Goal: Task Accomplishment & Management: Use online tool/utility

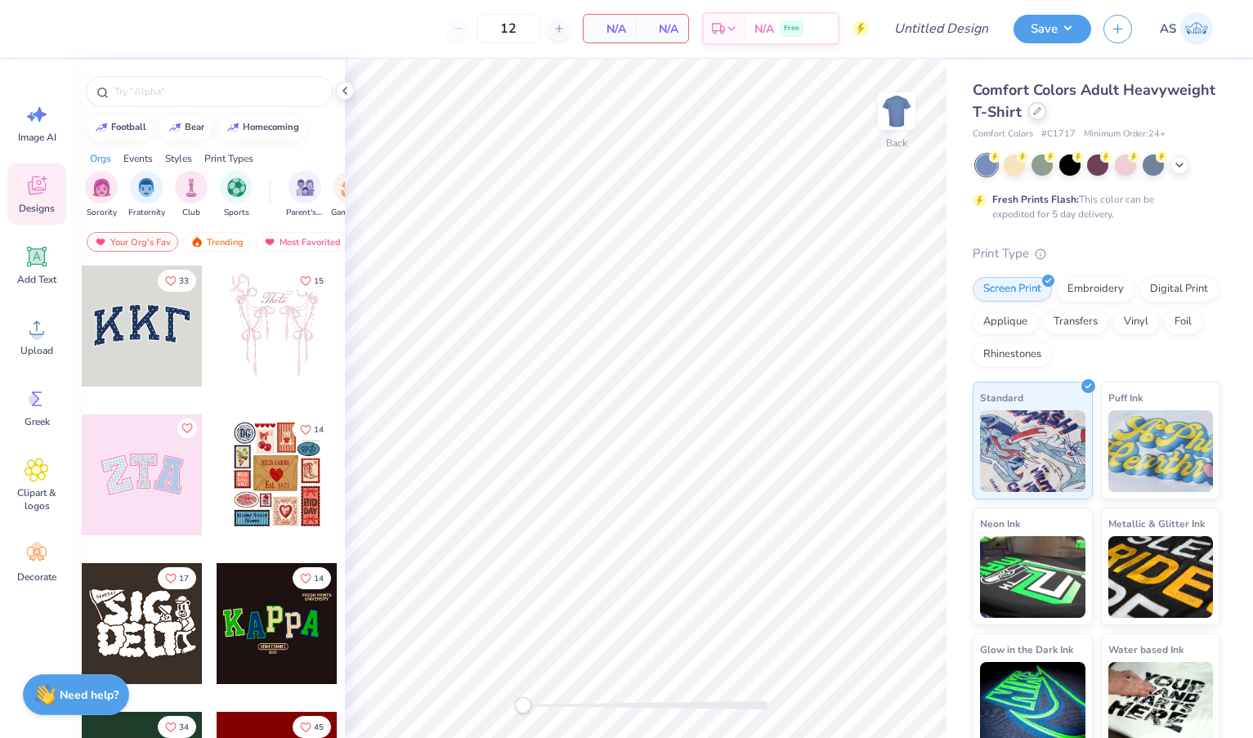
click at [1038, 116] on div at bounding box center [1037, 111] width 18 height 18
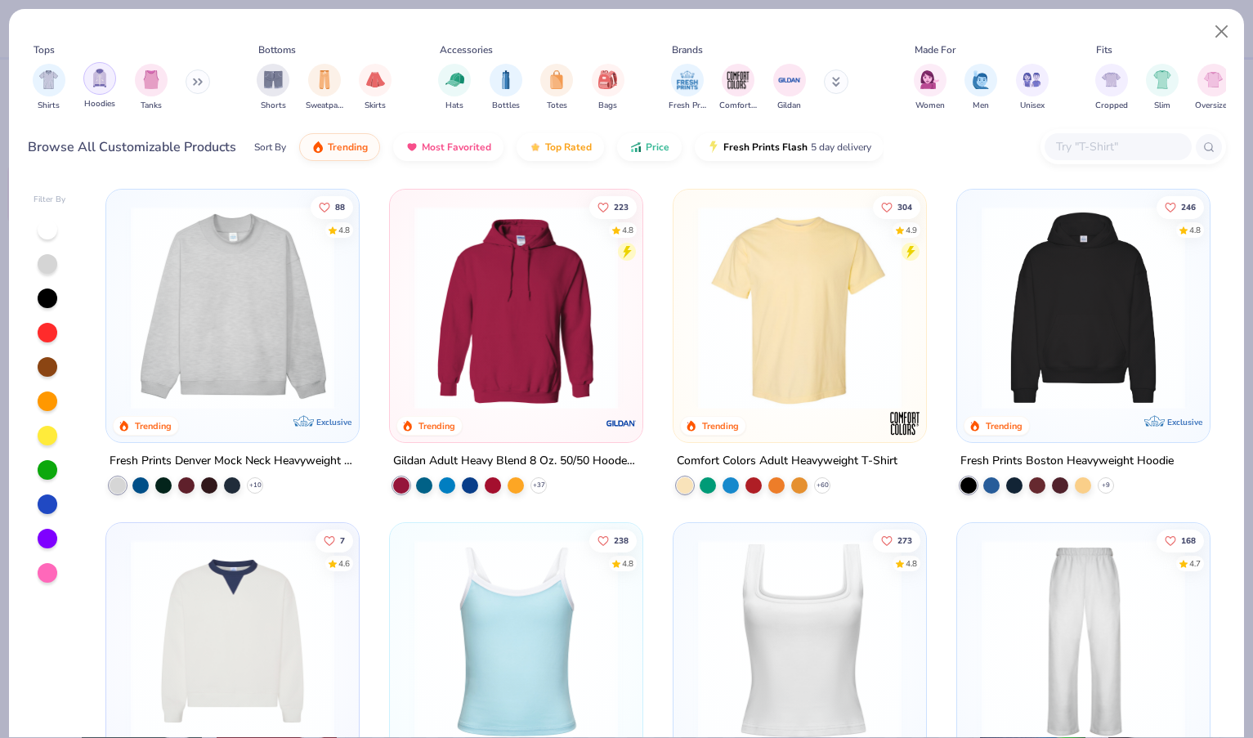
click at [111, 81] on div "filter for Hoodies" at bounding box center [99, 78] width 33 height 33
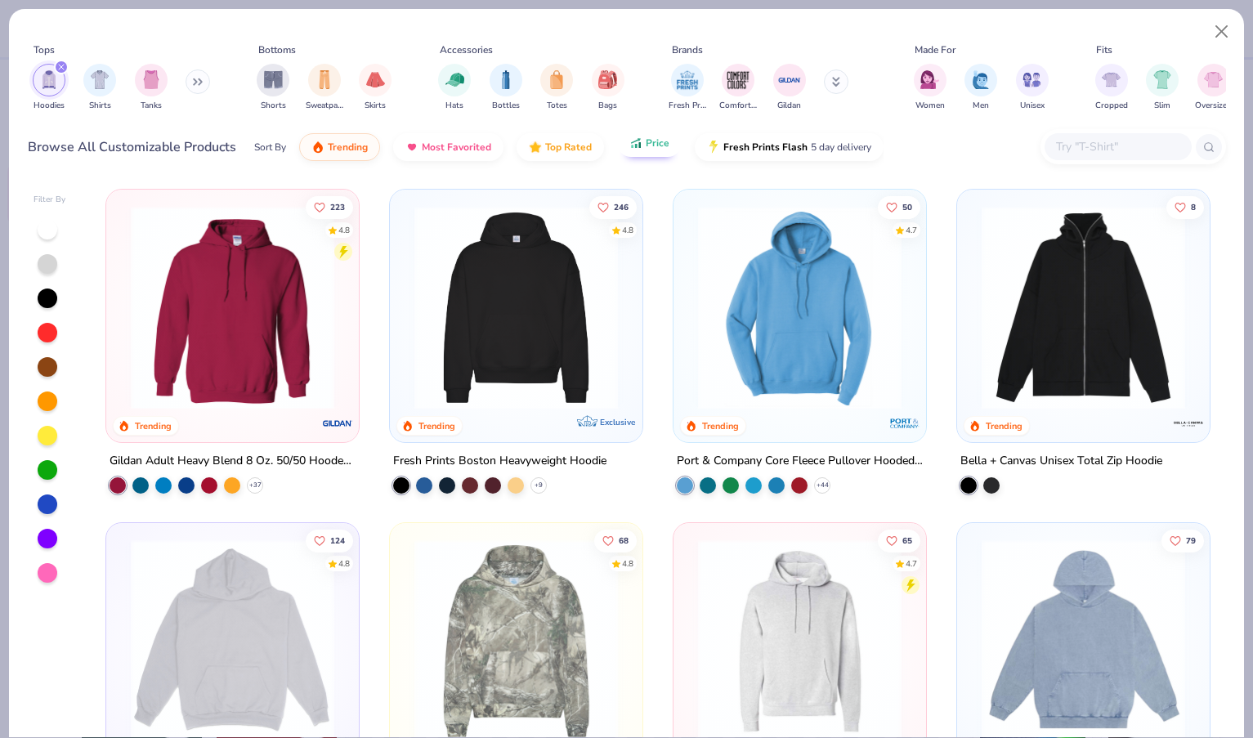
click at [646, 144] on span "Price" at bounding box center [658, 142] width 24 height 13
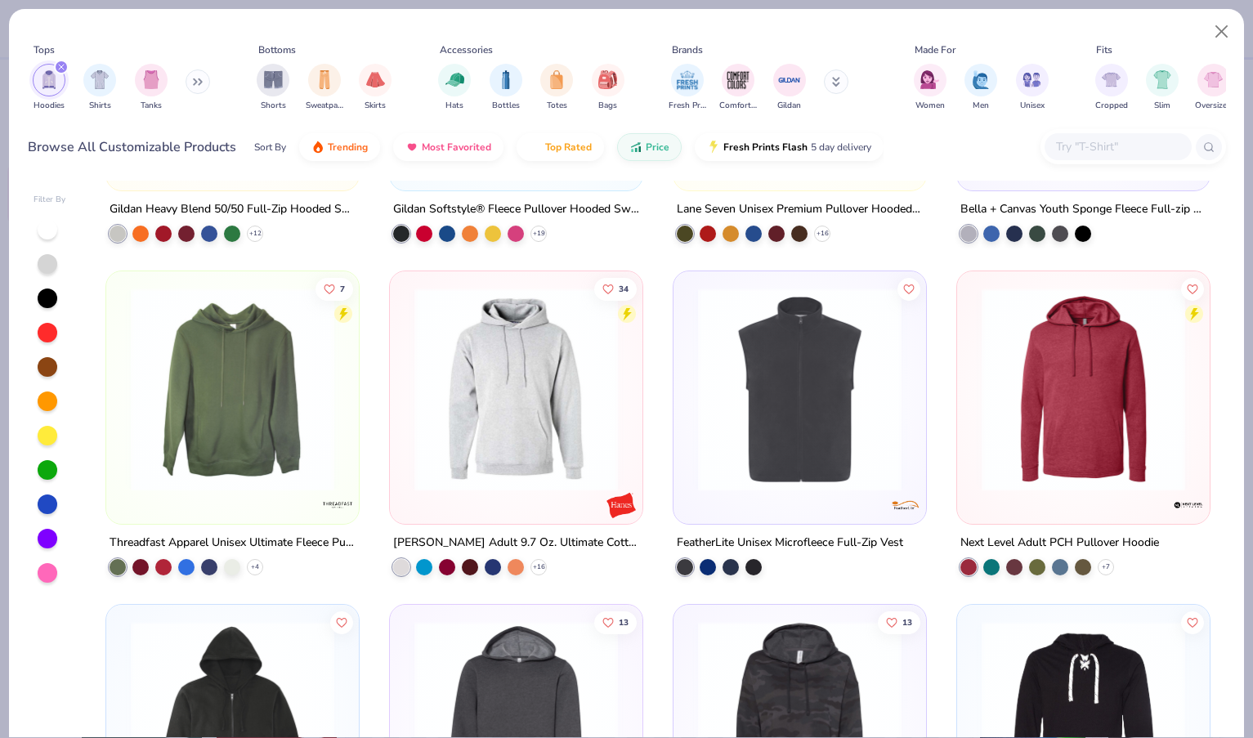
scroll to position [1255, 0]
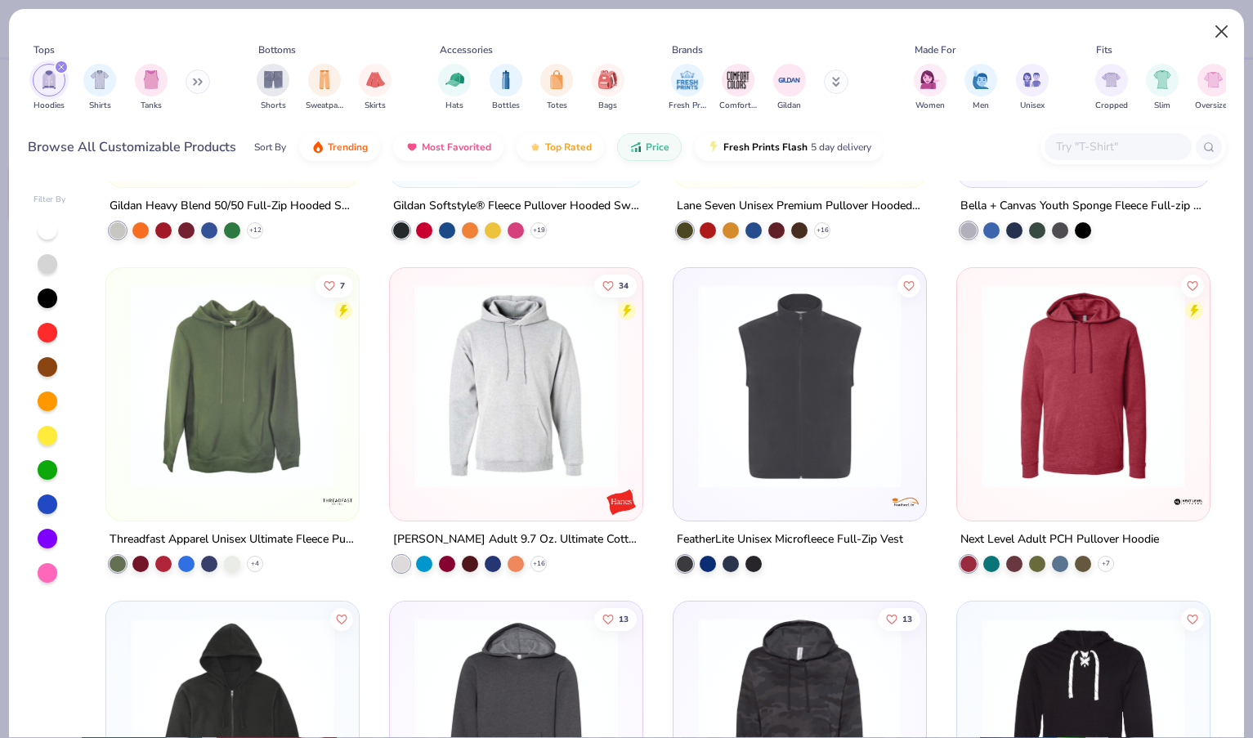
click at [1213, 26] on button "Close" at bounding box center [1221, 31] width 31 height 31
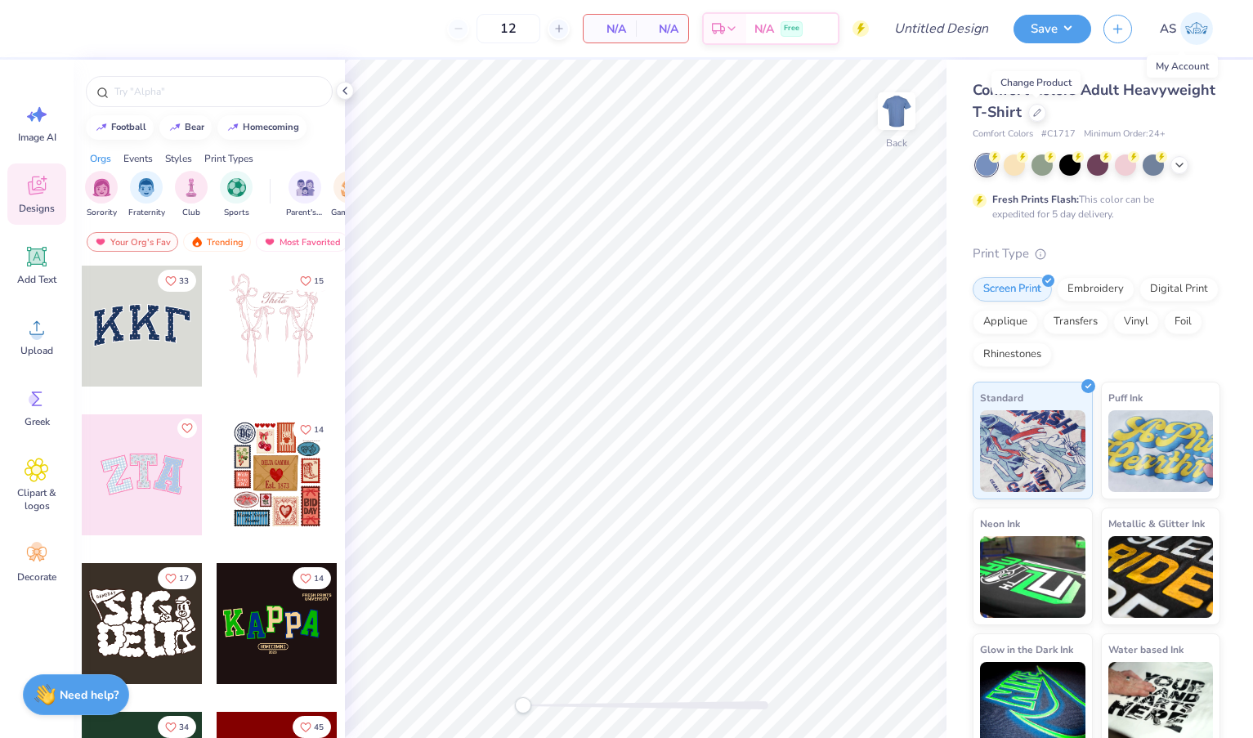
click at [1206, 30] on img at bounding box center [1196, 28] width 33 height 33
click at [1039, 114] on icon at bounding box center [1037, 111] width 8 height 8
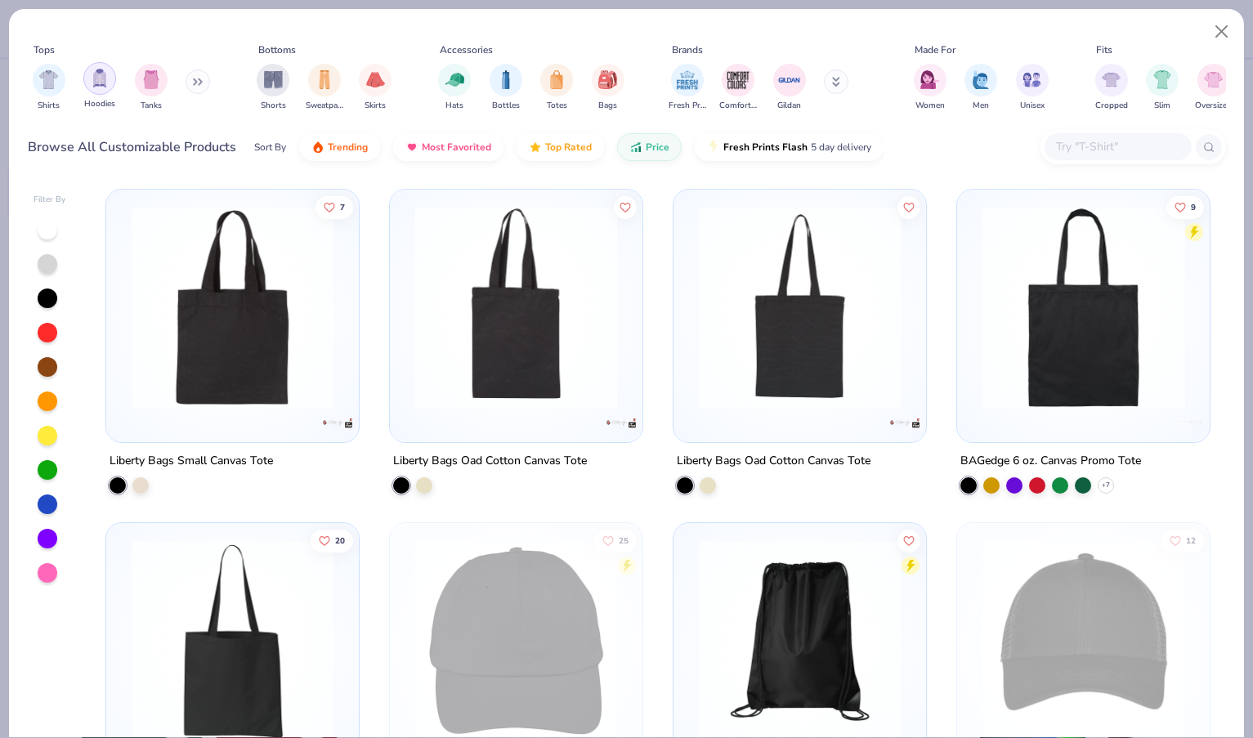
click at [93, 79] on img "filter for Hoodies" at bounding box center [100, 78] width 18 height 19
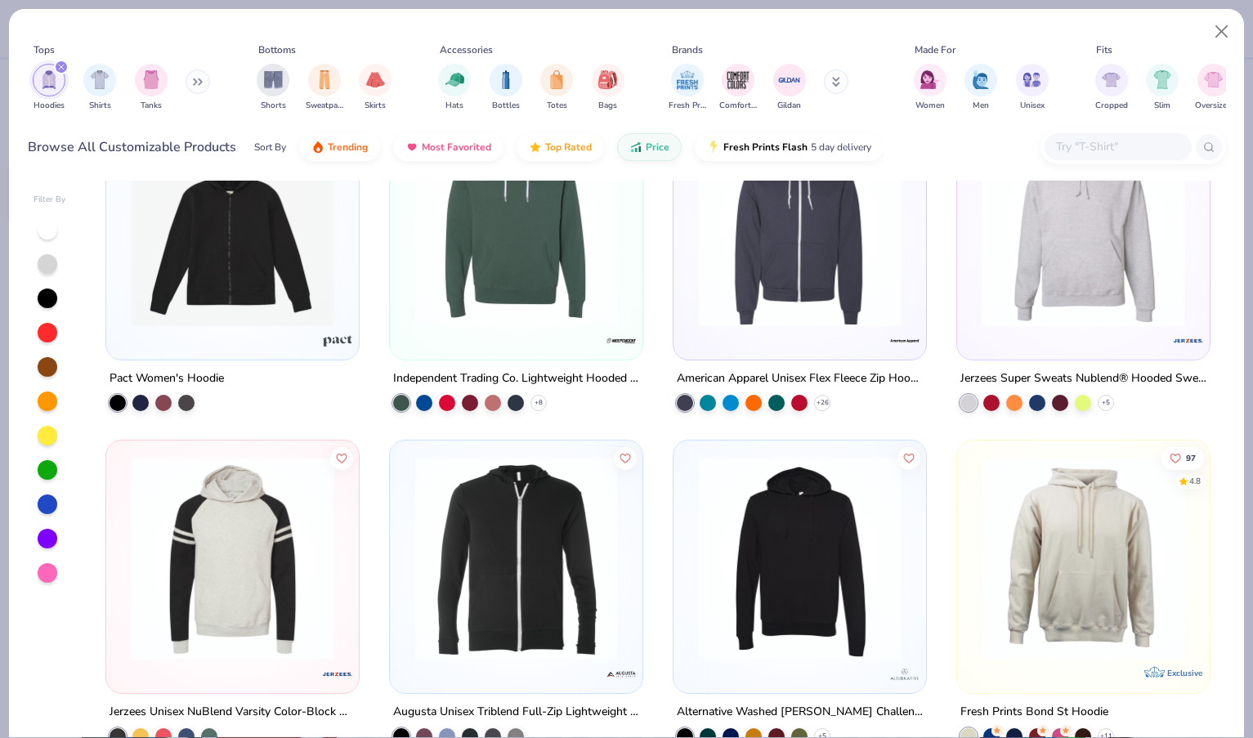
scroll to position [3084, 0]
click at [1104, 156] on input "text" at bounding box center [1117, 146] width 126 height 19
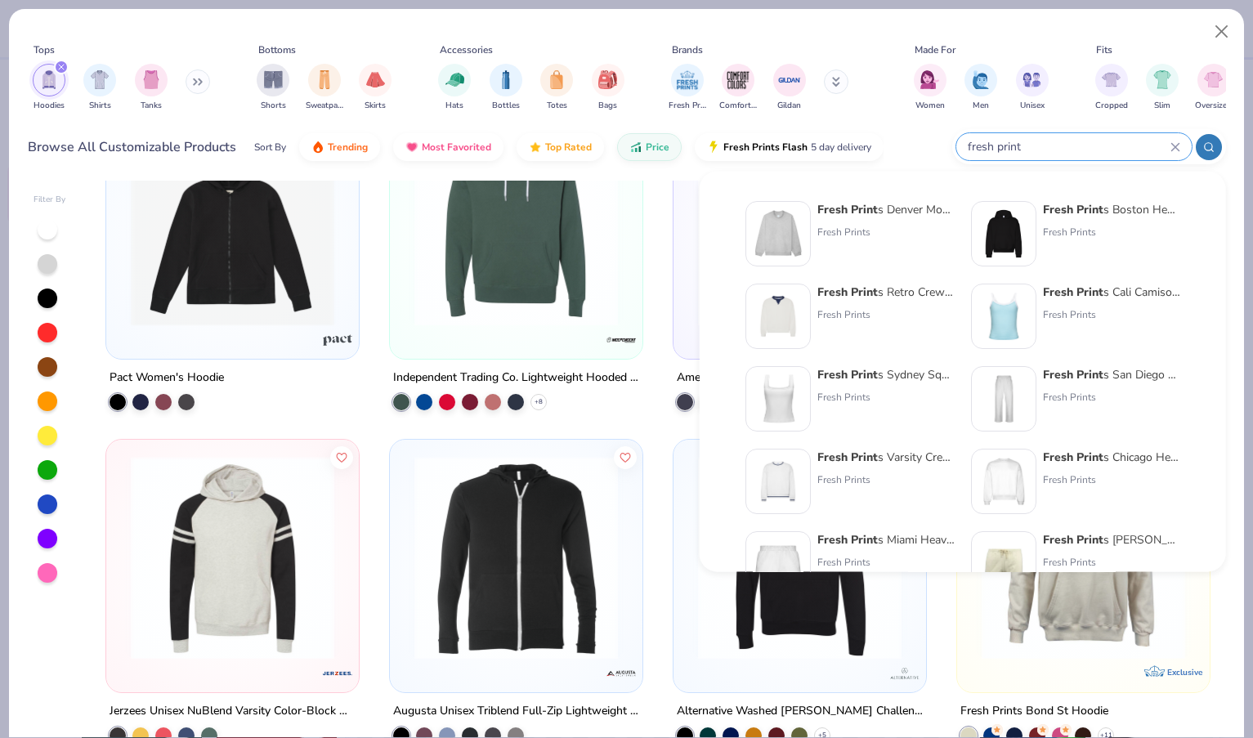
type input "fresh print"
click at [1048, 226] on div "Fresh Prints" at bounding box center [1111, 232] width 137 height 15
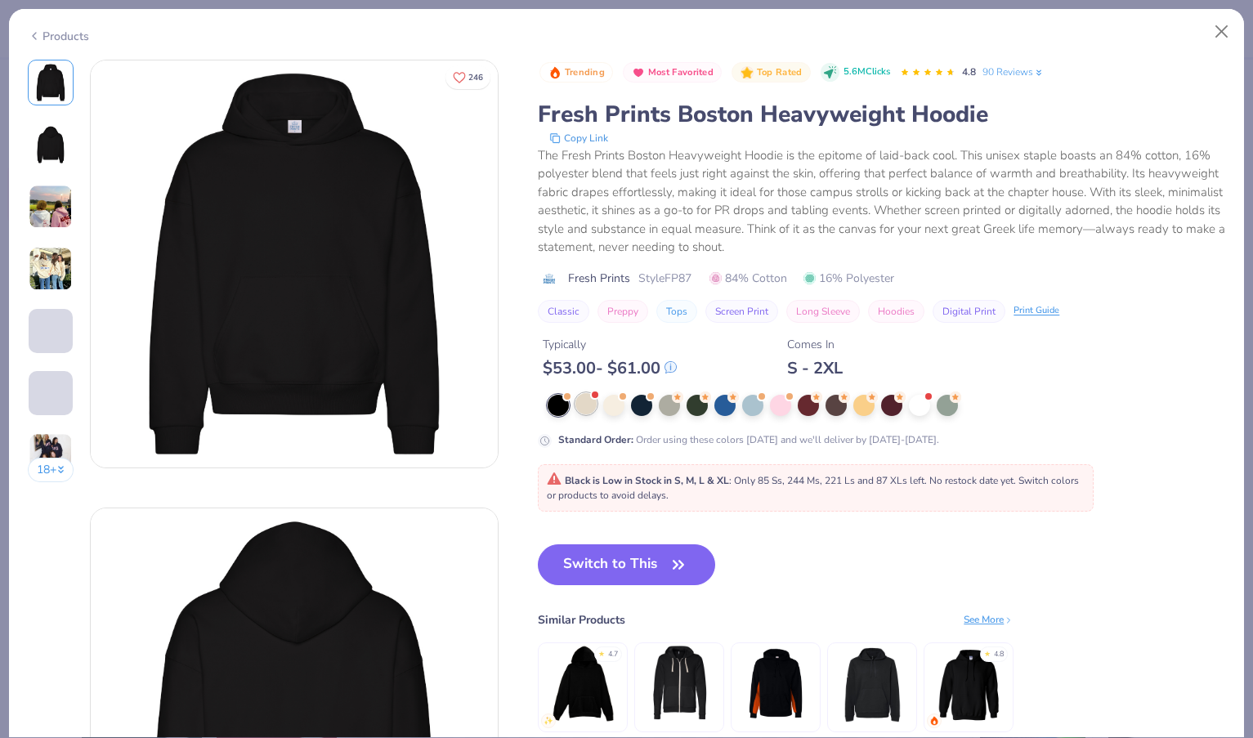
click at [580, 404] on div at bounding box center [585, 403] width 21 height 21
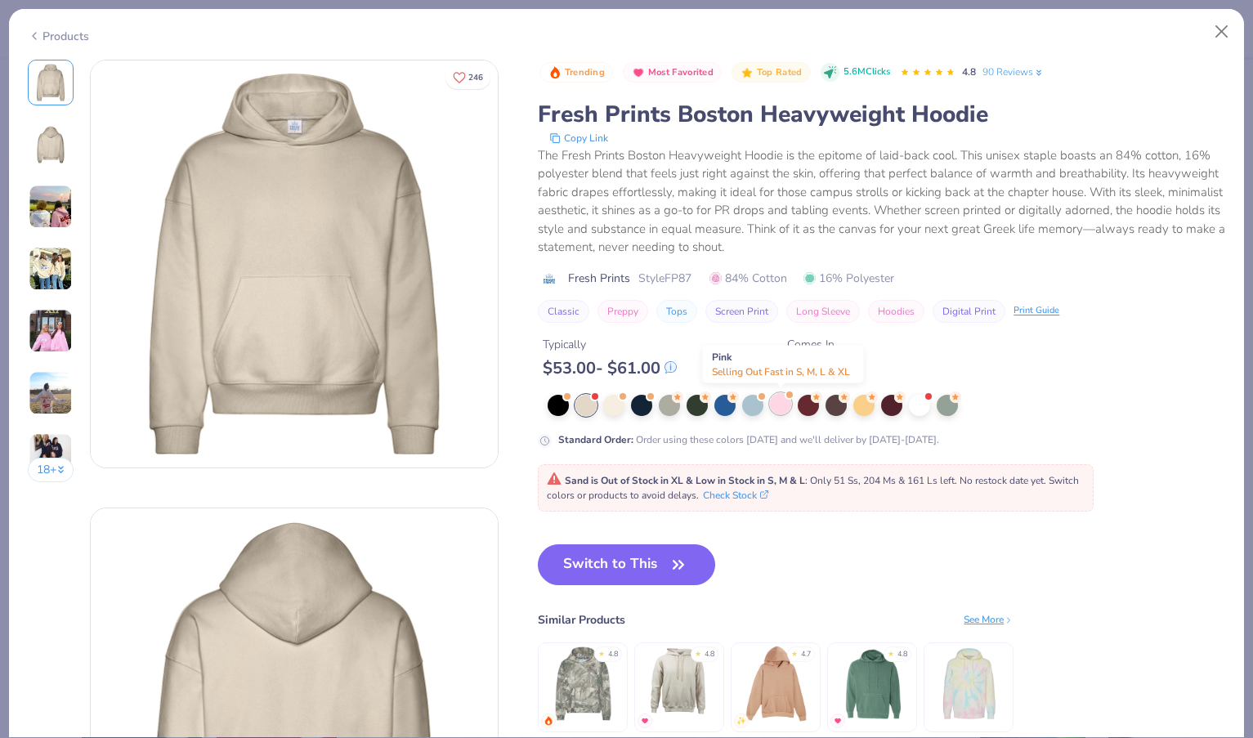
click at [789, 404] on div at bounding box center [780, 403] width 21 height 21
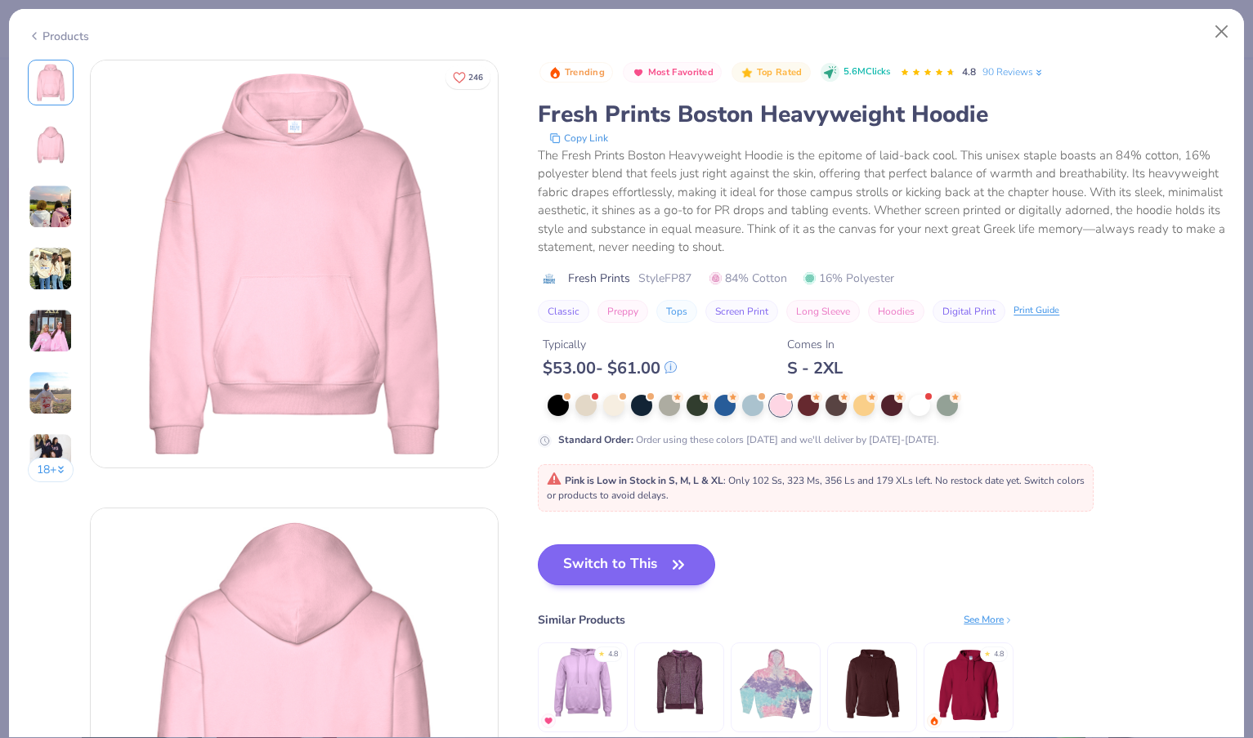
click at [597, 571] on button "Switch to This" at bounding box center [626, 564] width 177 height 41
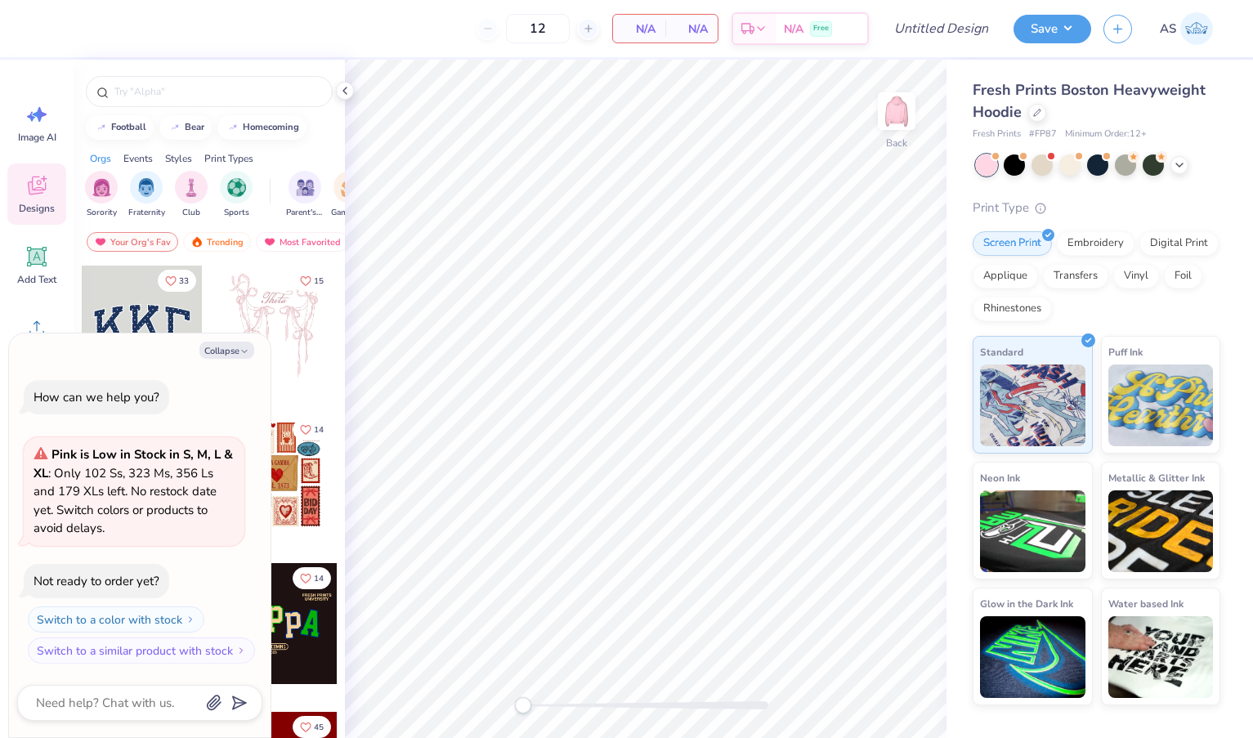
click at [183, 300] on div at bounding box center [142, 326] width 121 height 121
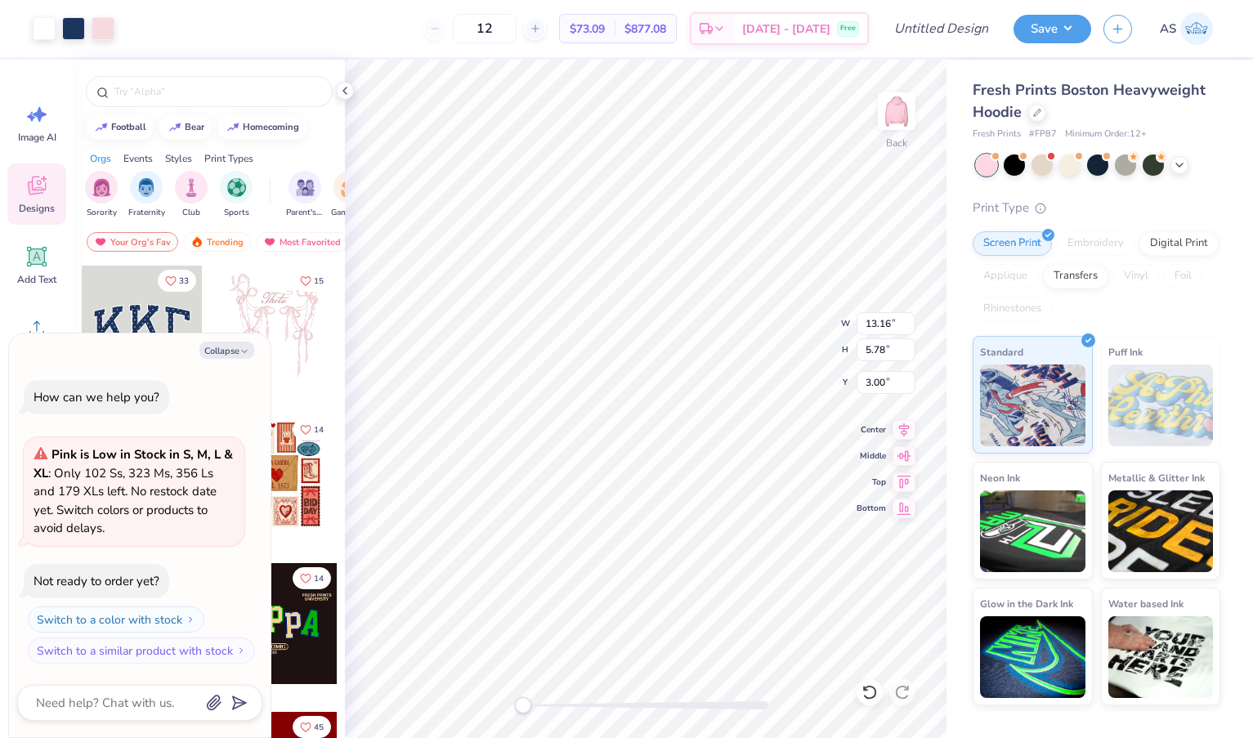
type textarea "x"
type input "12.94"
type input "5.52"
type input "3.11"
click at [221, 351] on button "Collapse" at bounding box center [226, 350] width 55 height 17
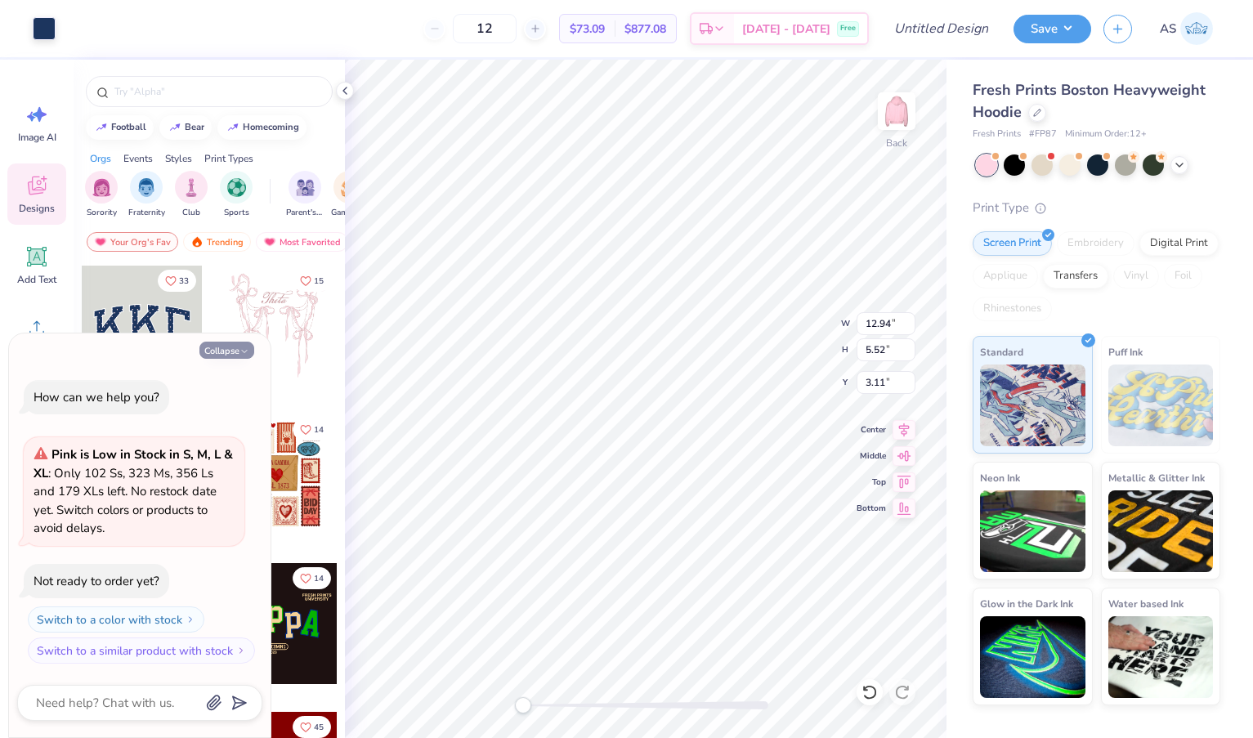
type textarea "x"
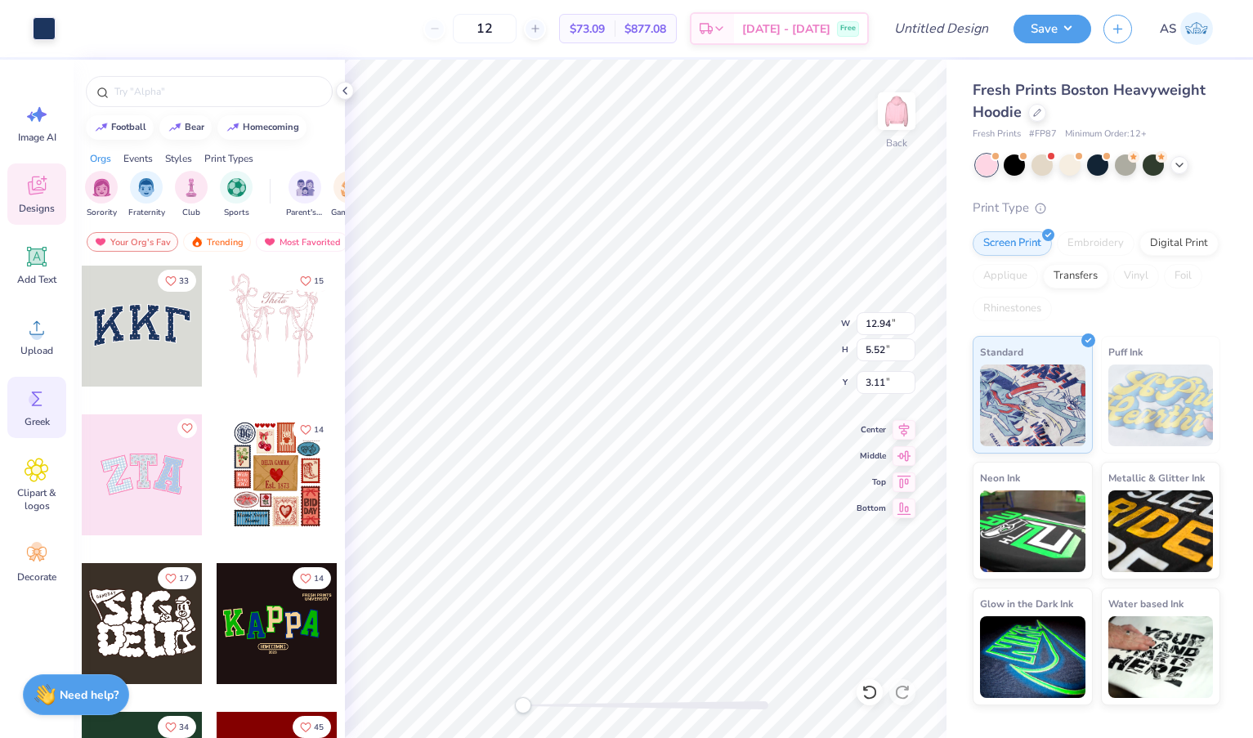
click at [39, 422] on span "Greek" at bounding box center [37, 421] width 25 height 13
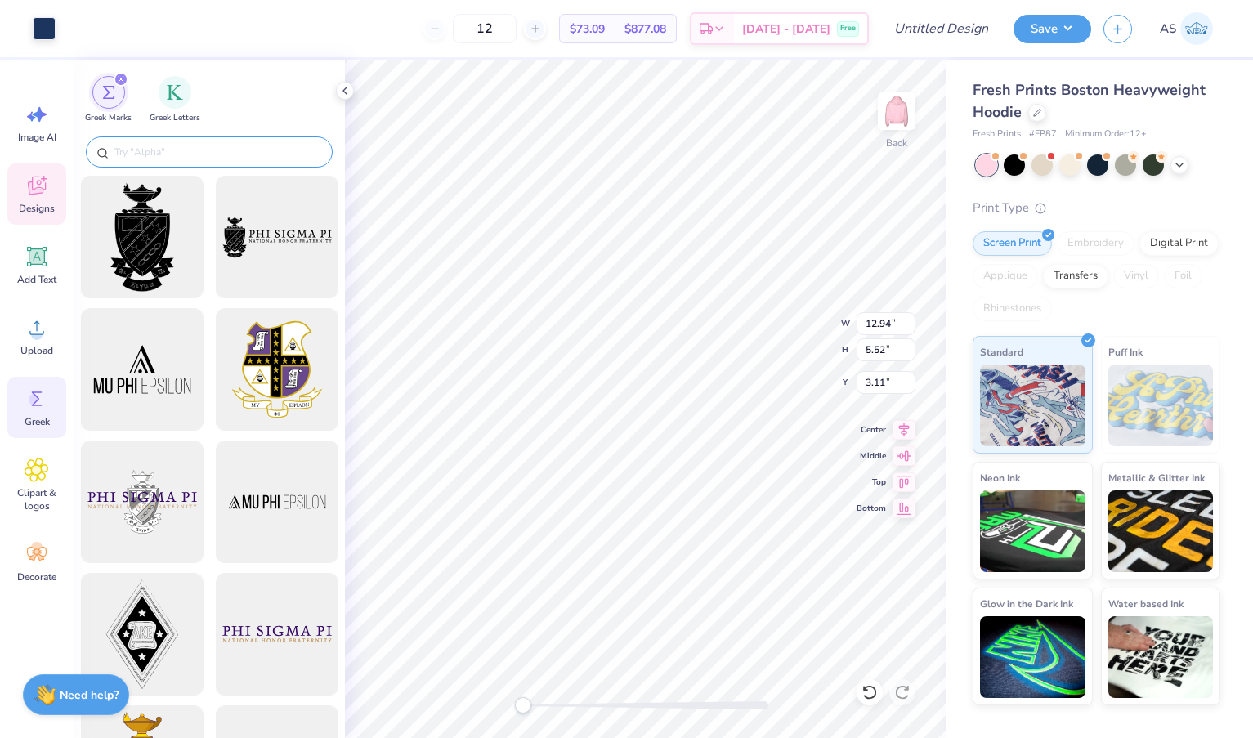
click at [208, 150] on input "text" at bounding box center [217, 152] width 209 height 16
click at [178, 105] on div "filter for Greek Letters" at bounding box center [175, 90] width 33 height 33
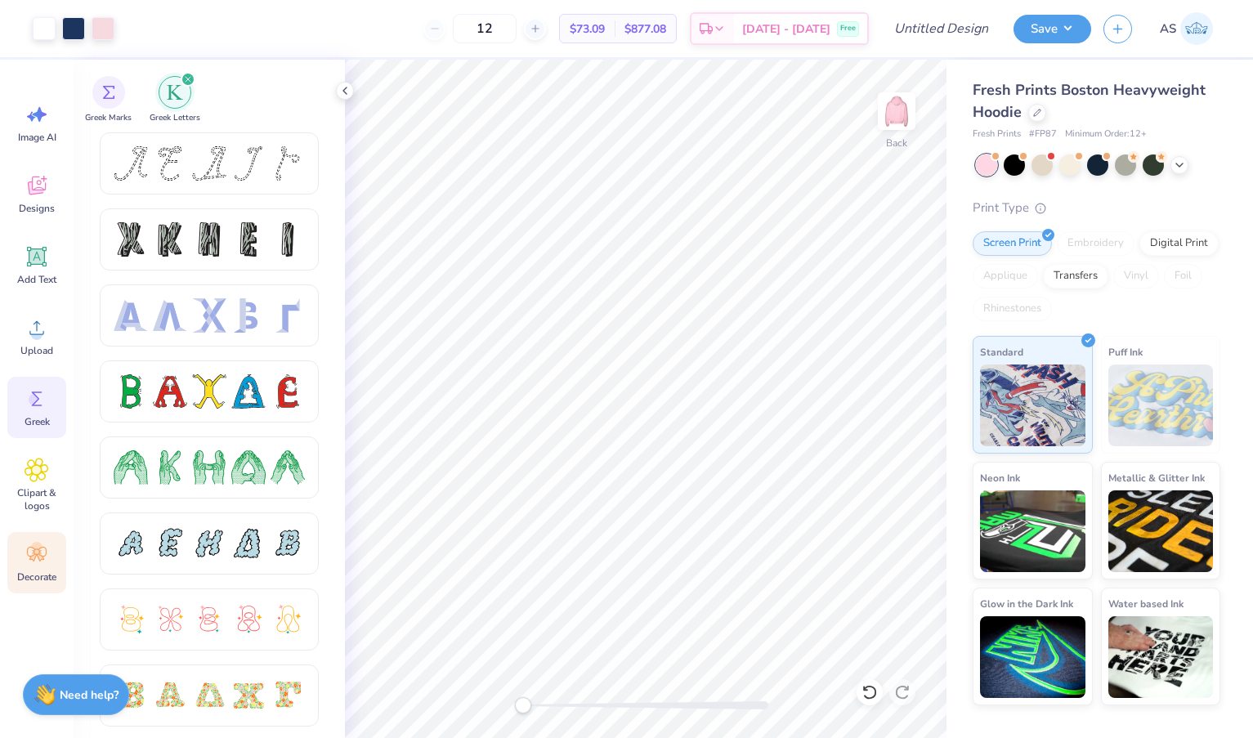
click at [41, 574] on span "Decorate" at bounding box center [36, 576] width 39 height 13
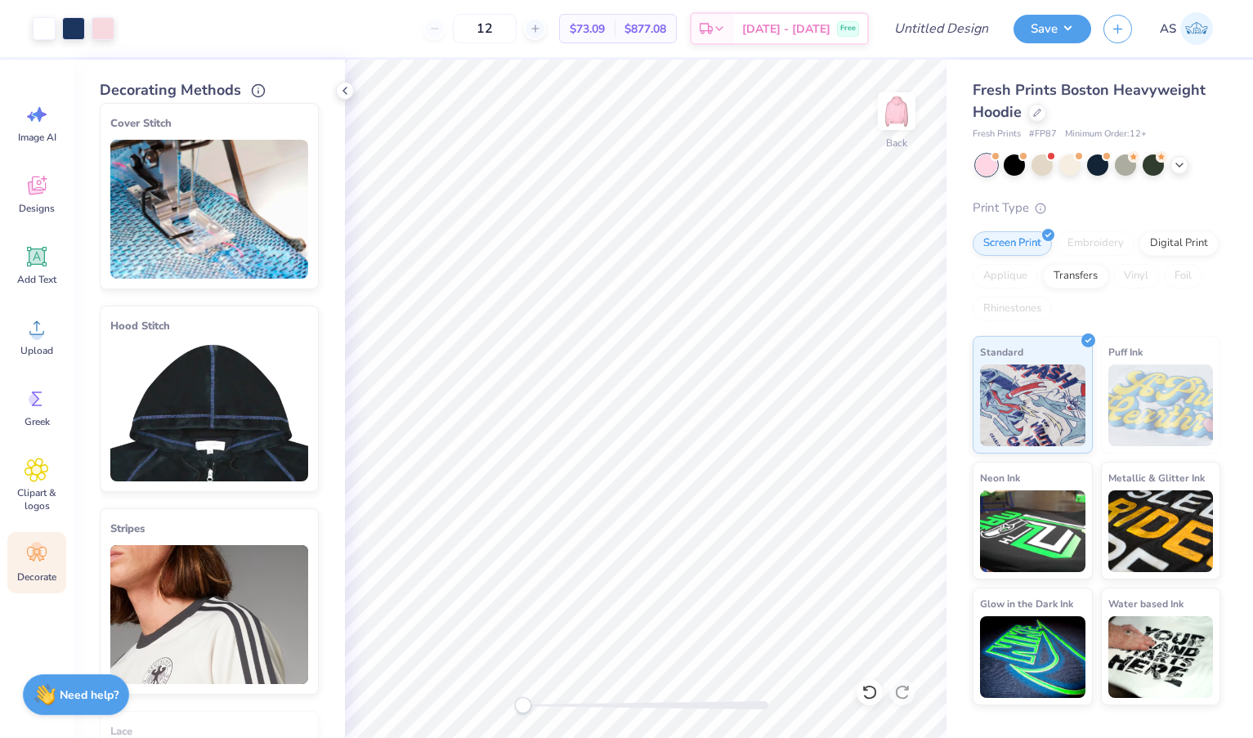
scroll to position [9, 0]
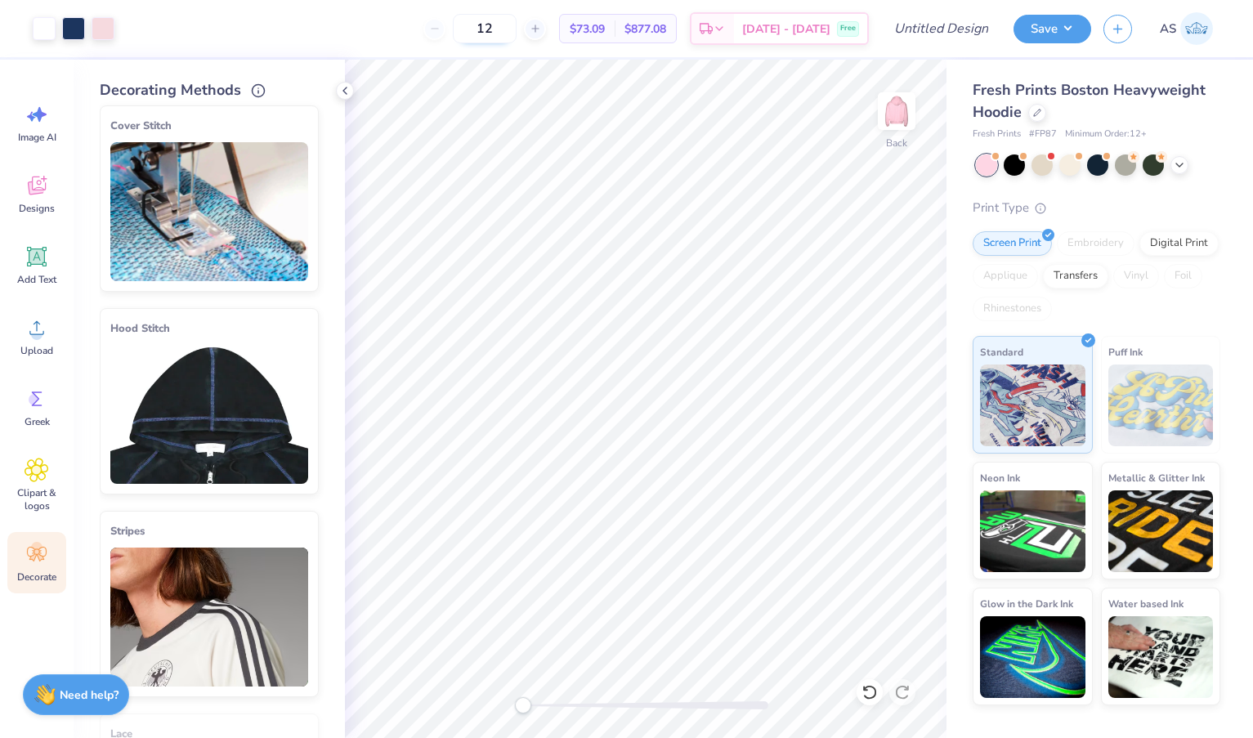
click at [516, 30] on input "12" at bounding box center [485, 28] width 64 height 29
type input "1"
type input "75"
click at [1034, 114] on icon at bounding box center [1037, 111] width 8 height 8
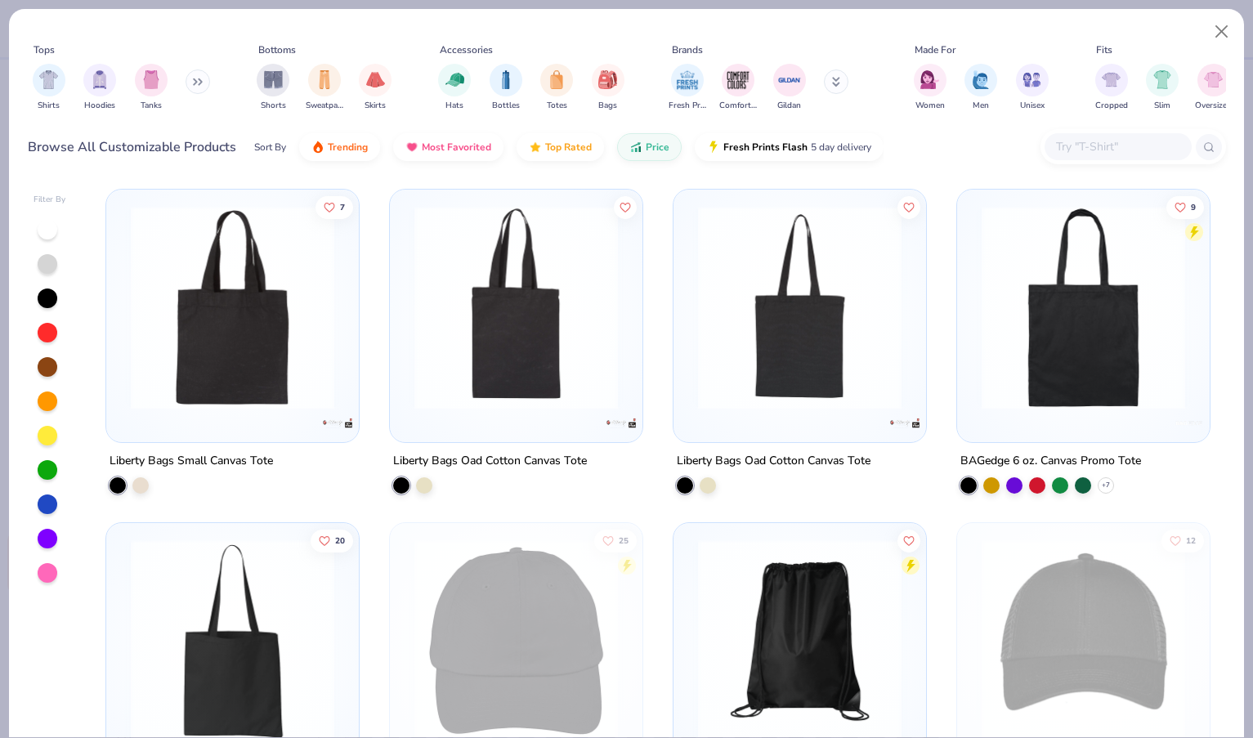
click at [1061, 148] on input "text" at bounding box center [1117, 146] width 126 height 19
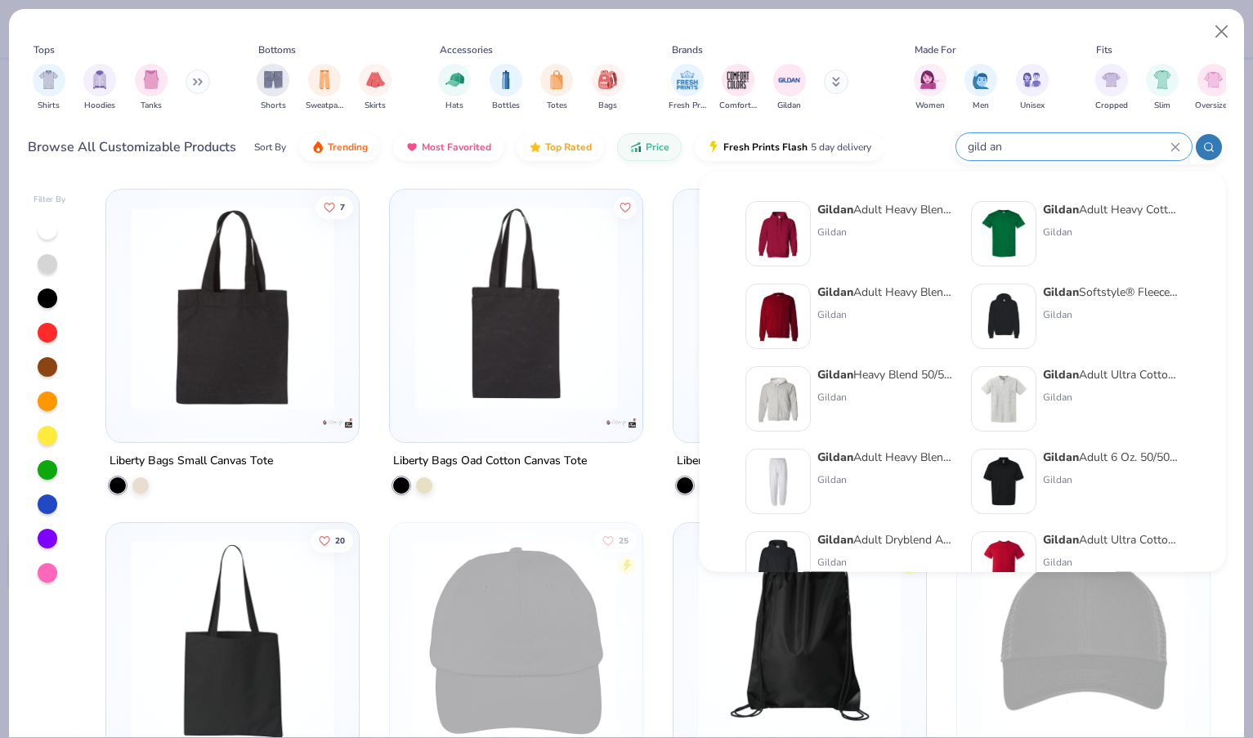
type input "gild an"
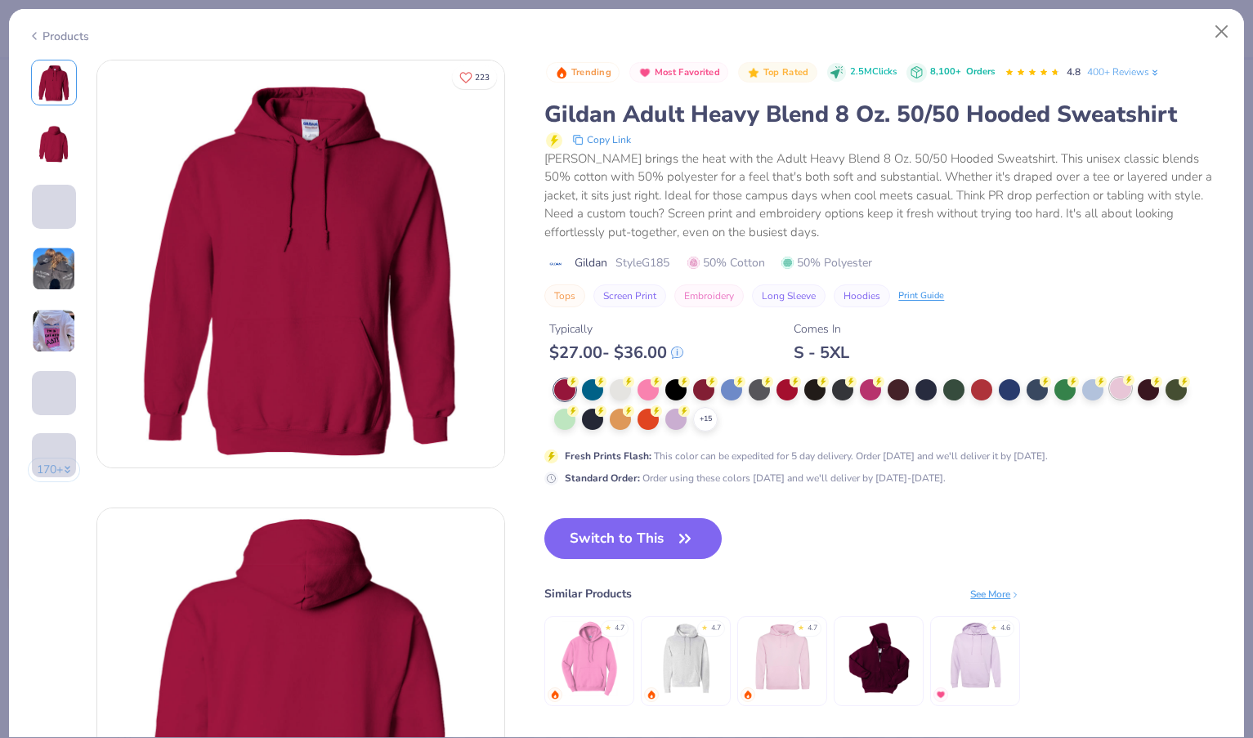
click at [1115, 389] on div at bounding box center [1120, 388] width 21 height 21
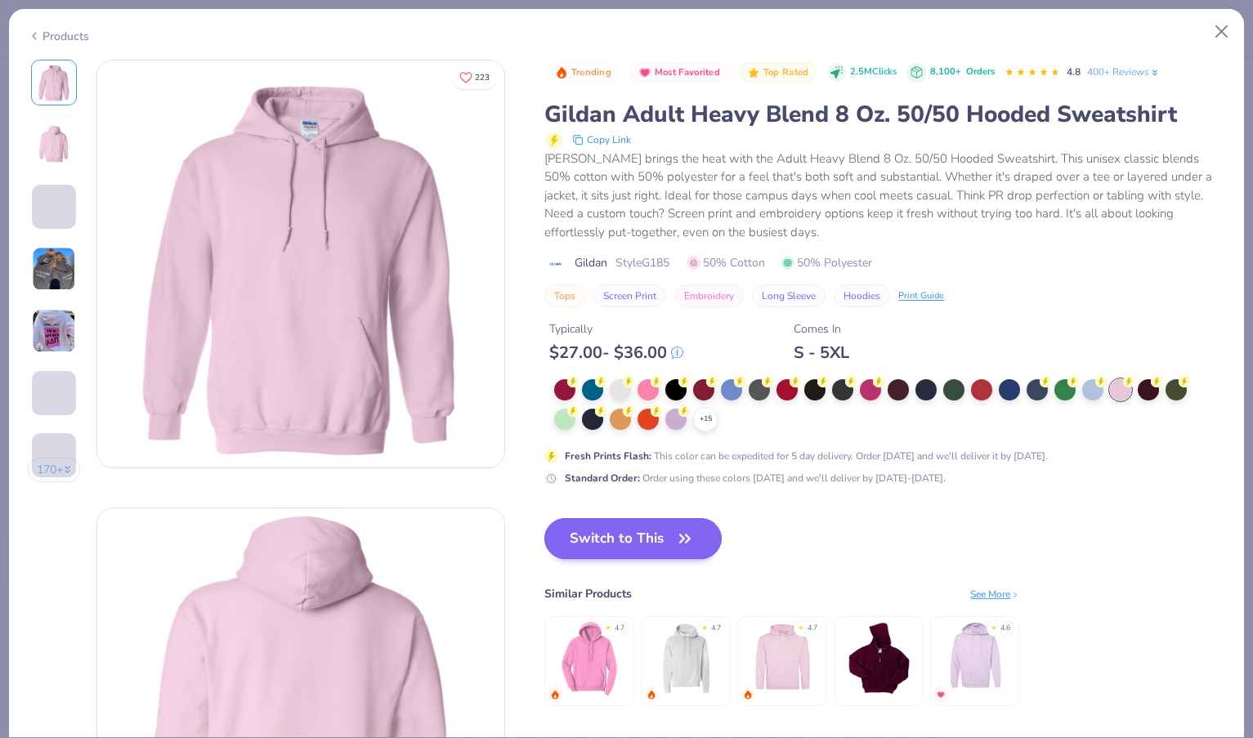
click at [615, 534] on button "Switch to This" at bounding box center [632, 538] width 177 height 41
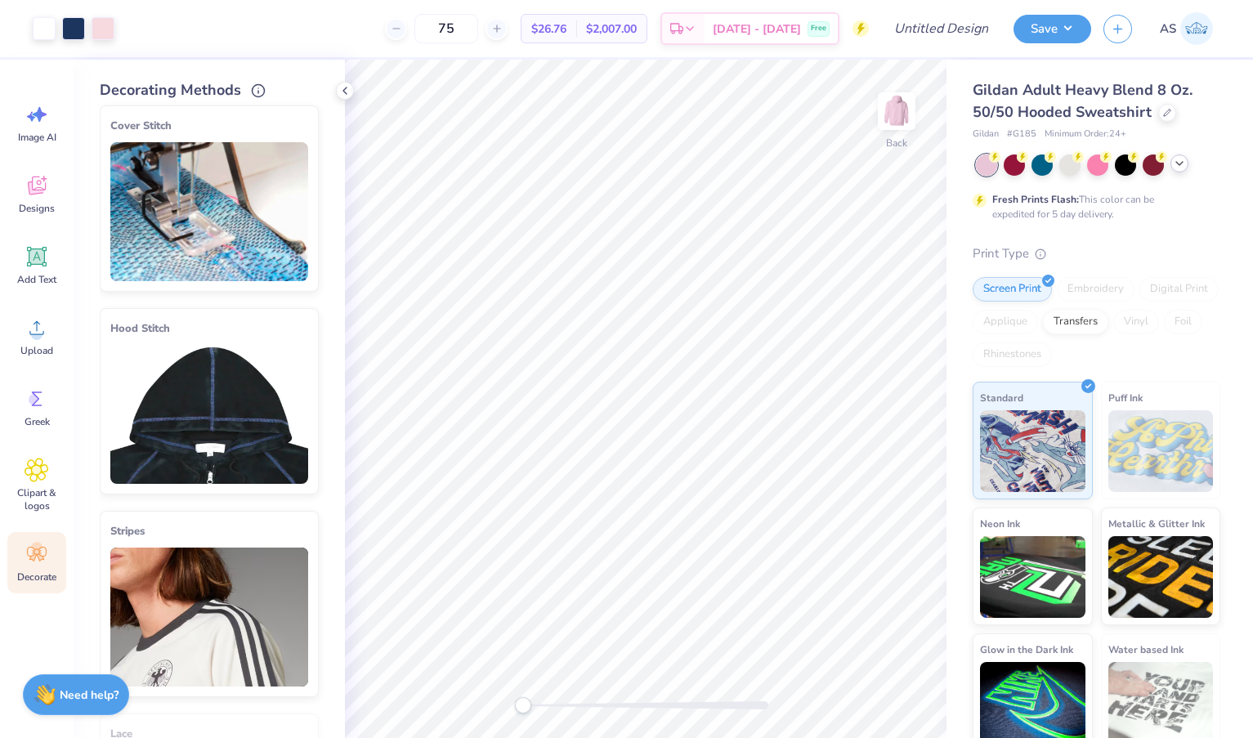
click at [1182, 166] on icon at bounding box center [1179, 163] width 13 height 13
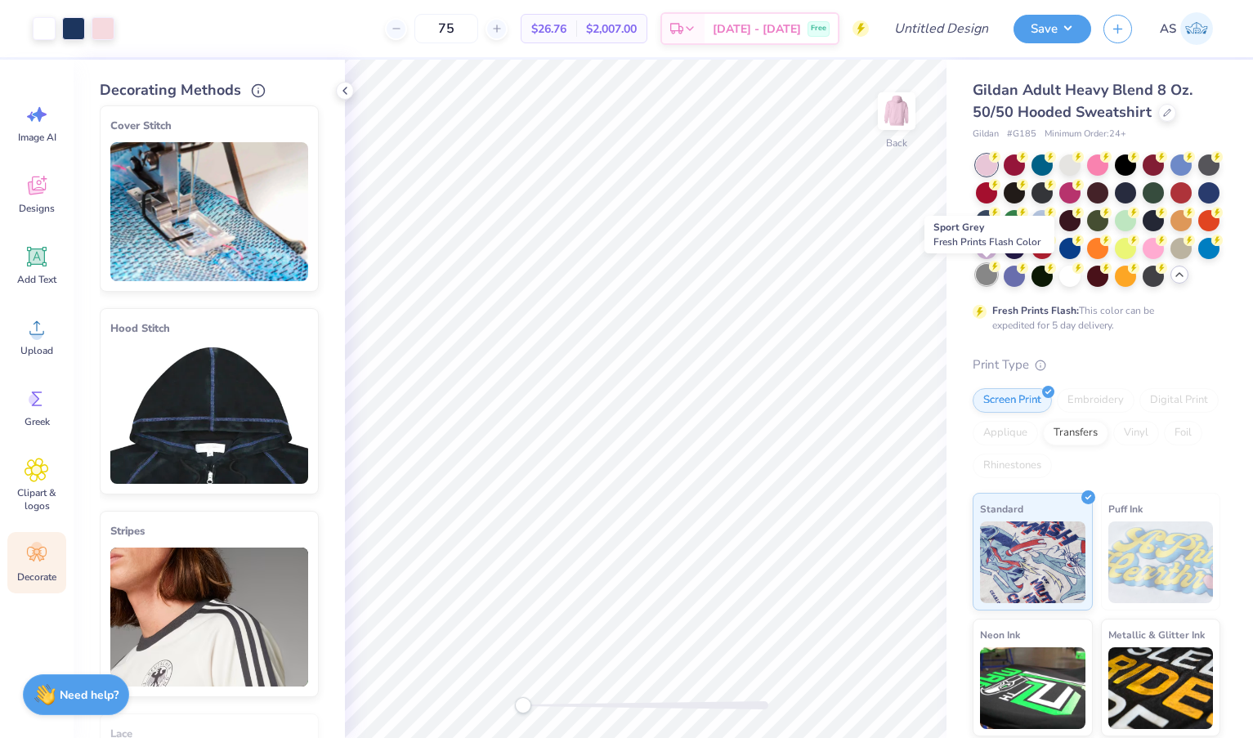
click at [985, 283] on div at bounding box center [986, 274] width 21 height 21
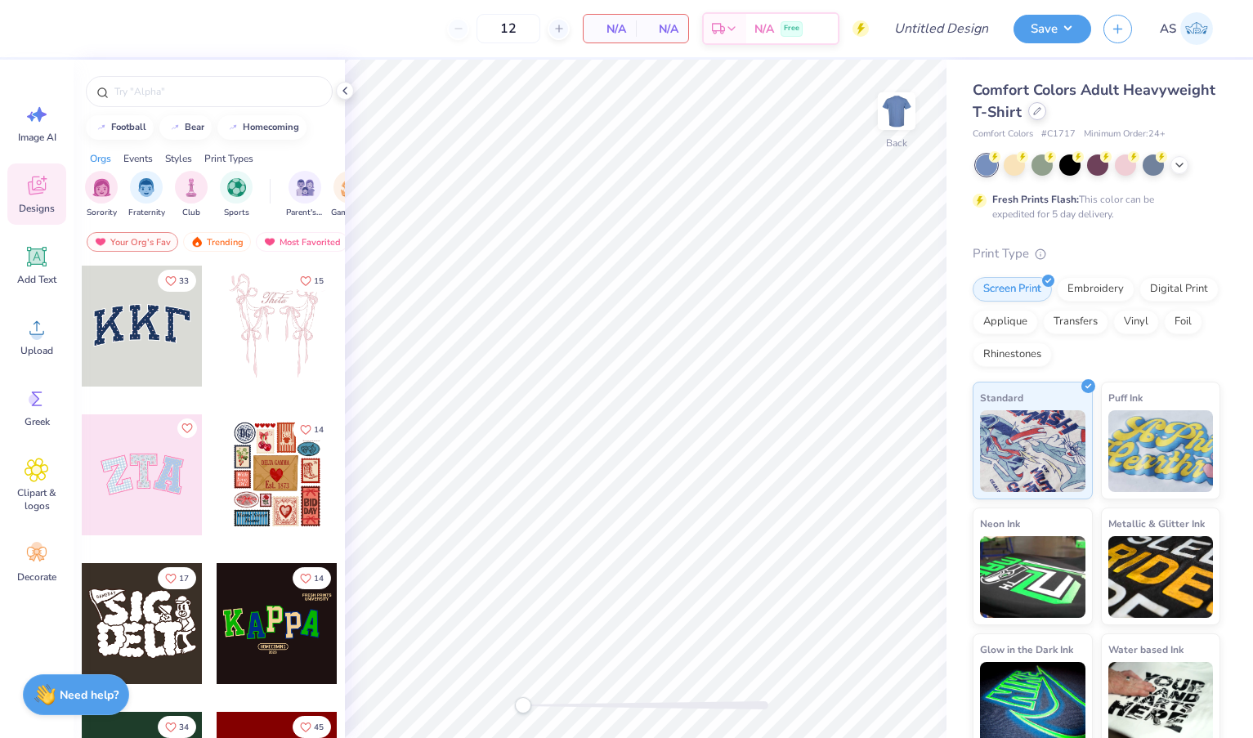
click at [1039, 112] on icon at bounding box center [1037, 111] width 8 height 8
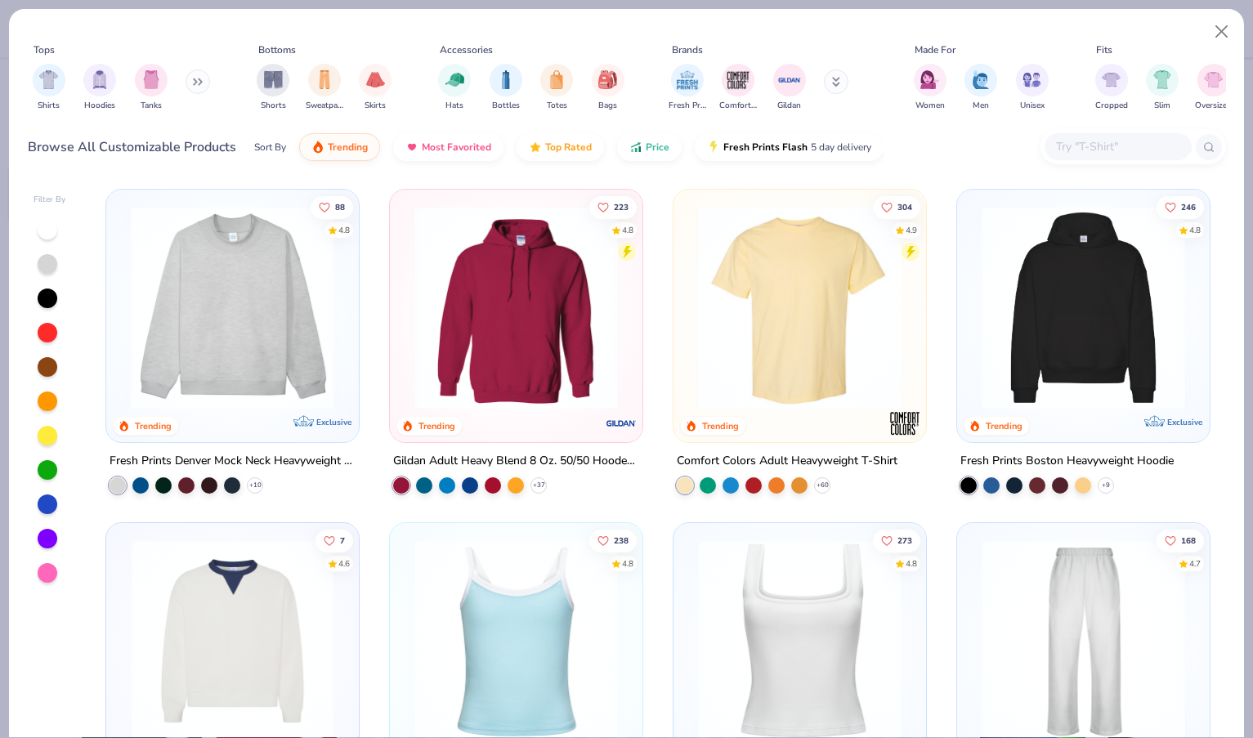
click at [1096, 131] on div at bounding box center [1132, 146] width 185 height 35
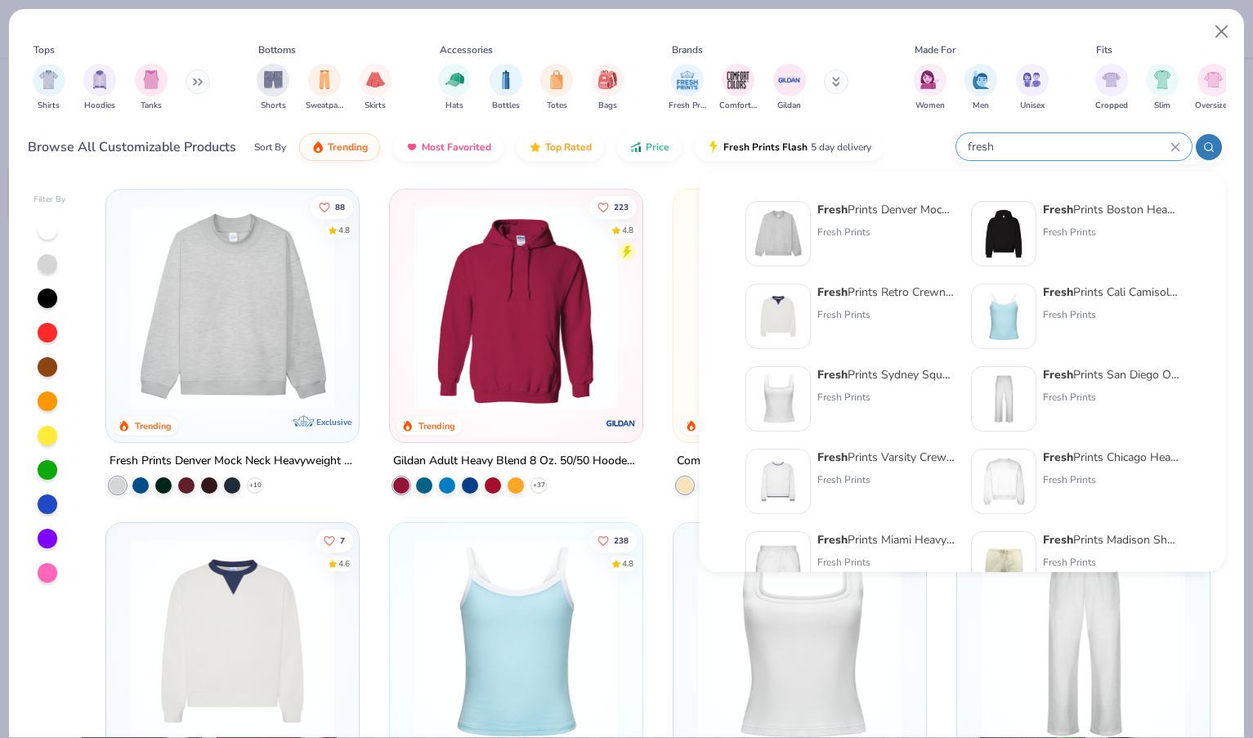
type input "fresh"
click at [1072, 218] on div "Fresh Prints Boston Heavyweight Hoodie Fresh Prints" at bounding box center [1111, 233] width 137 height 65
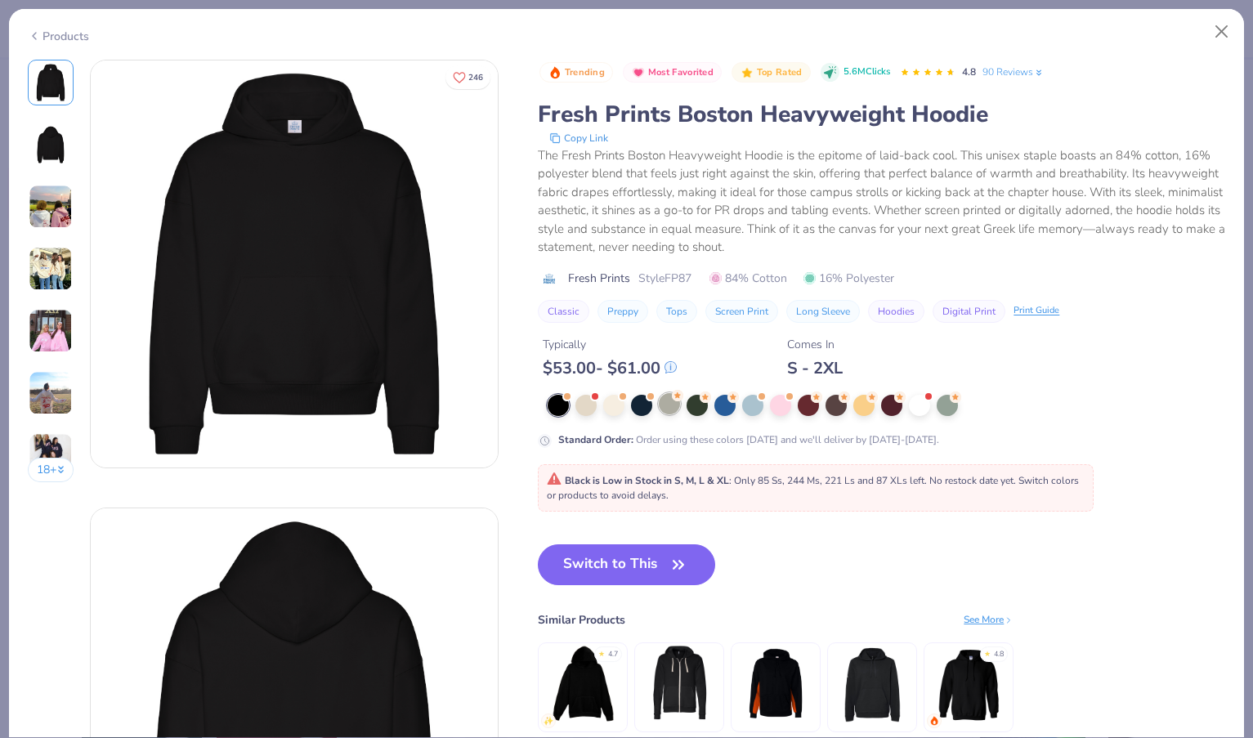
click at [672, 408] on div at bounding box center [669, 403] width 21 height 21
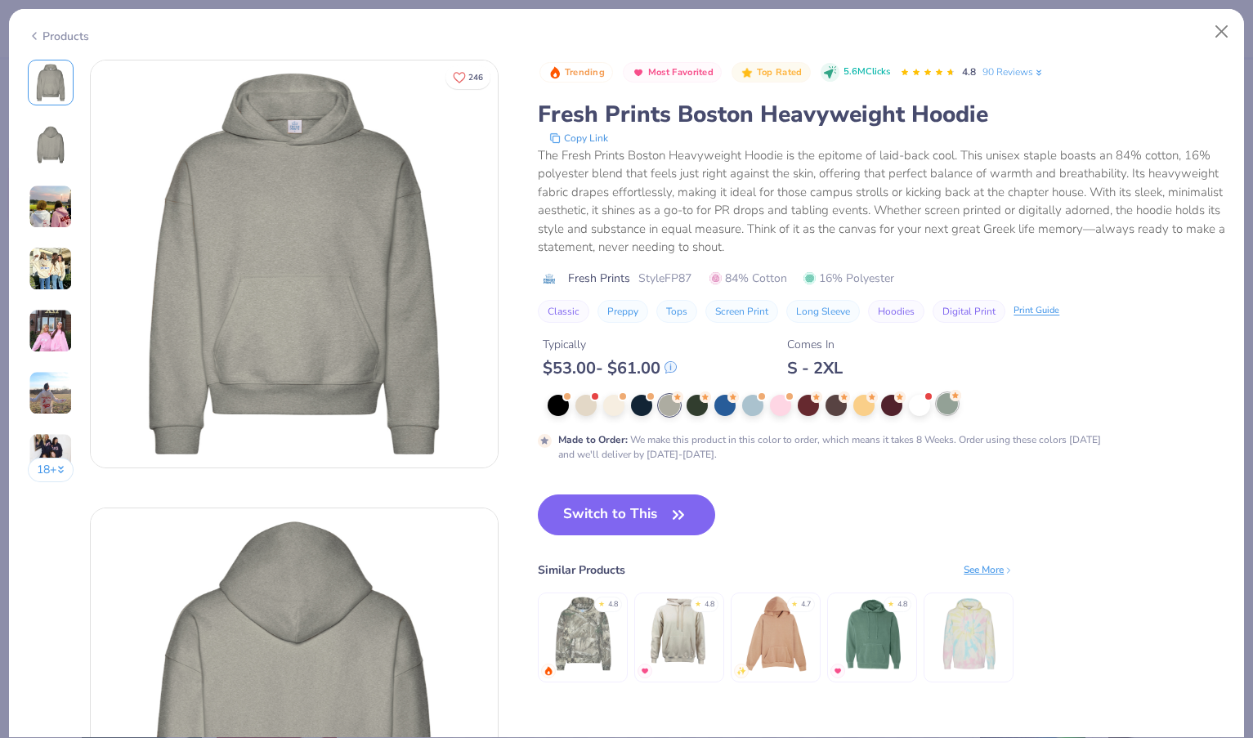
click at [947, 404] on div at bounding box center [946, 403] width 21 height 21
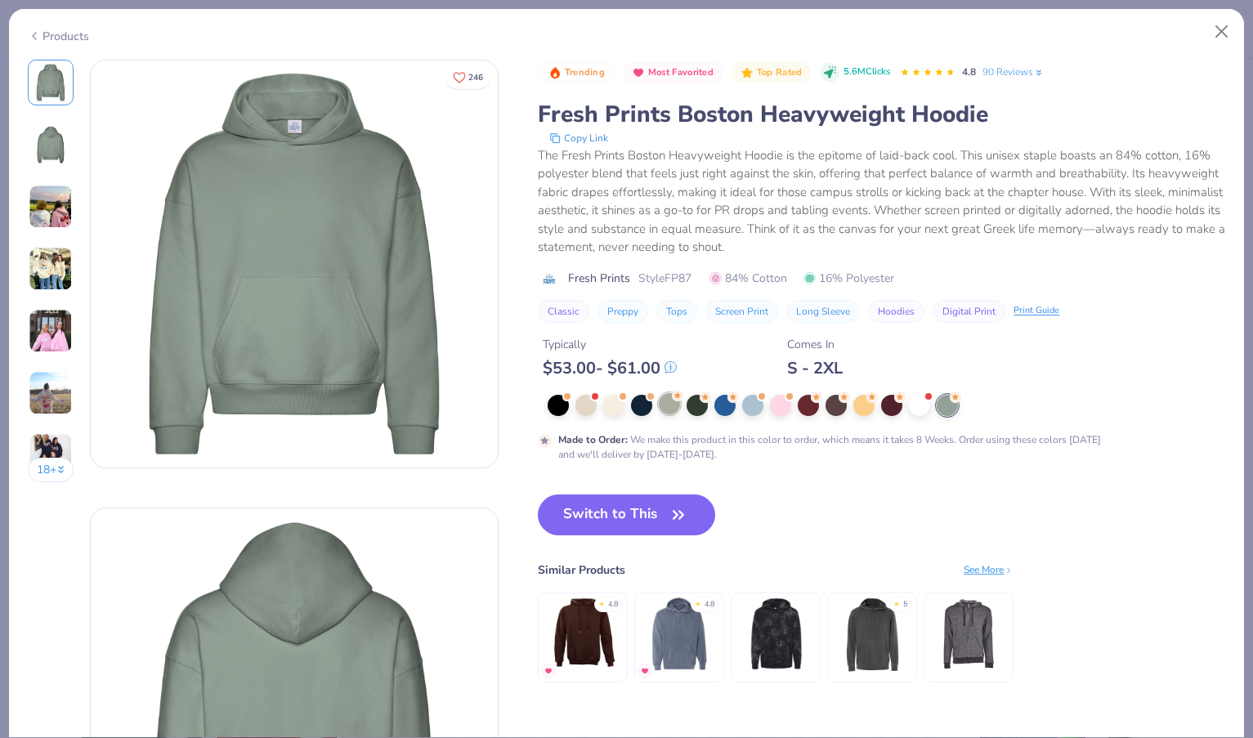
click at [676, 404] on div at bounding box center [669, 403] width 21 height 21
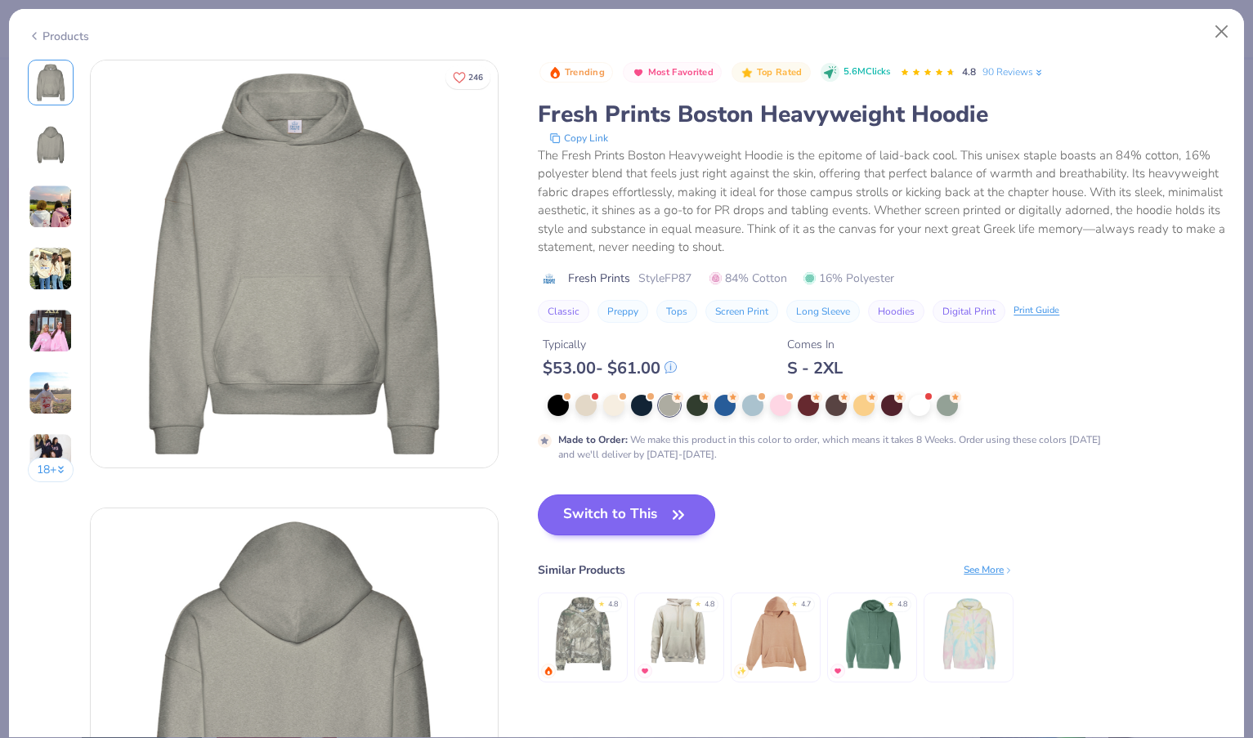
click at [650, 500] on button "Switch to This" at bounding box center [626, 514] width 177 height 41
type input "50"
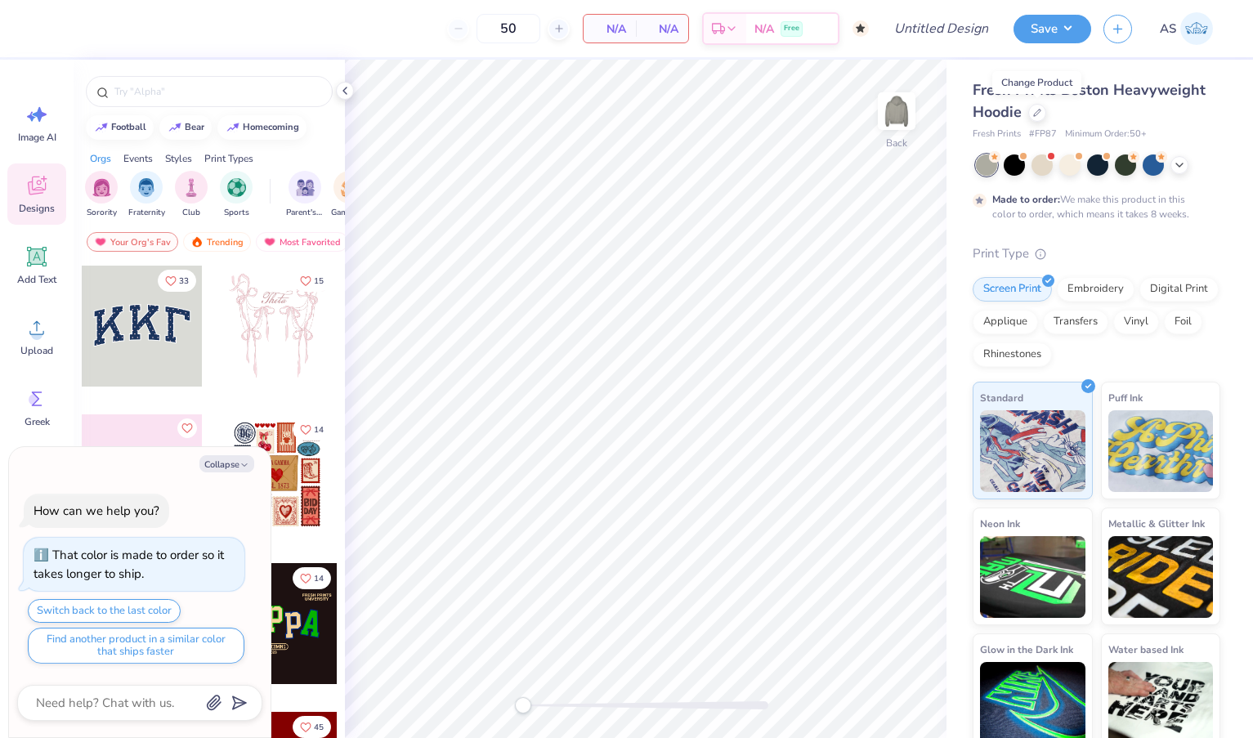
click at [154, 326] on div at bounding box center [142, 326] width 121 height 121
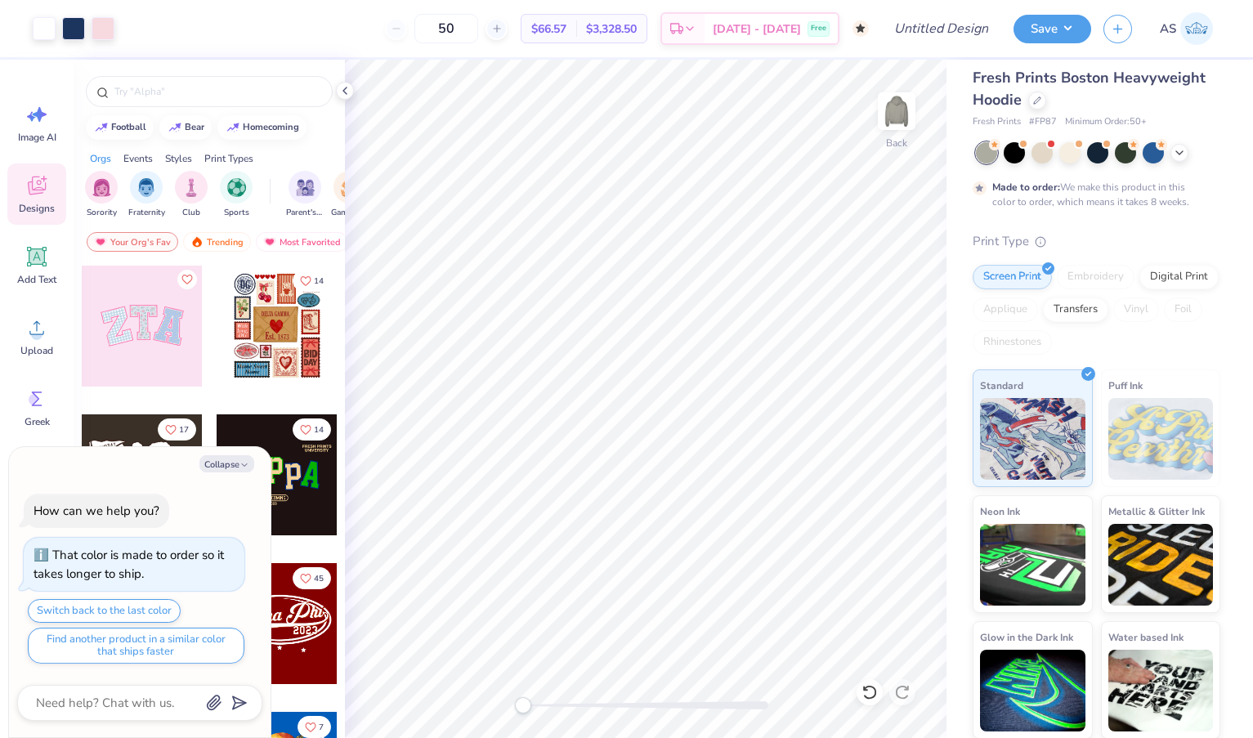
scroll to position [248, 0]
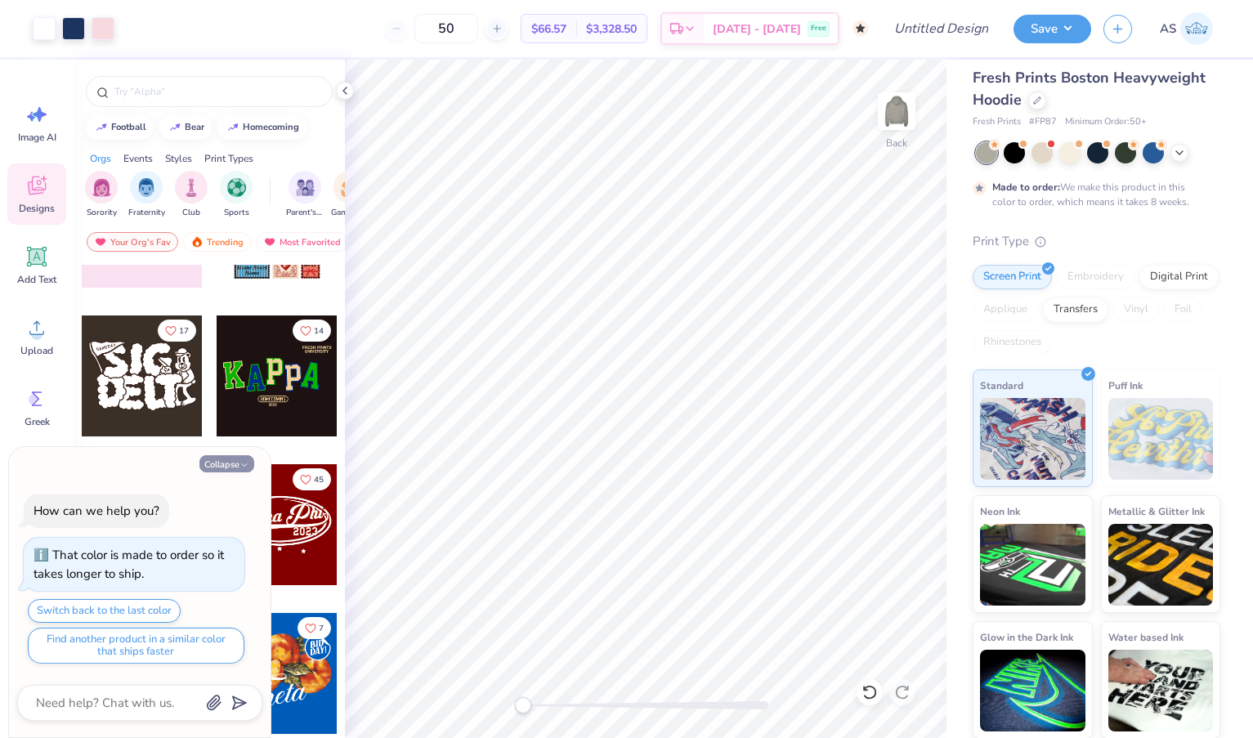
click at [243, 464] on icon "button" at bounding box center [244, 465] width 10 height 10
type textarea "x"
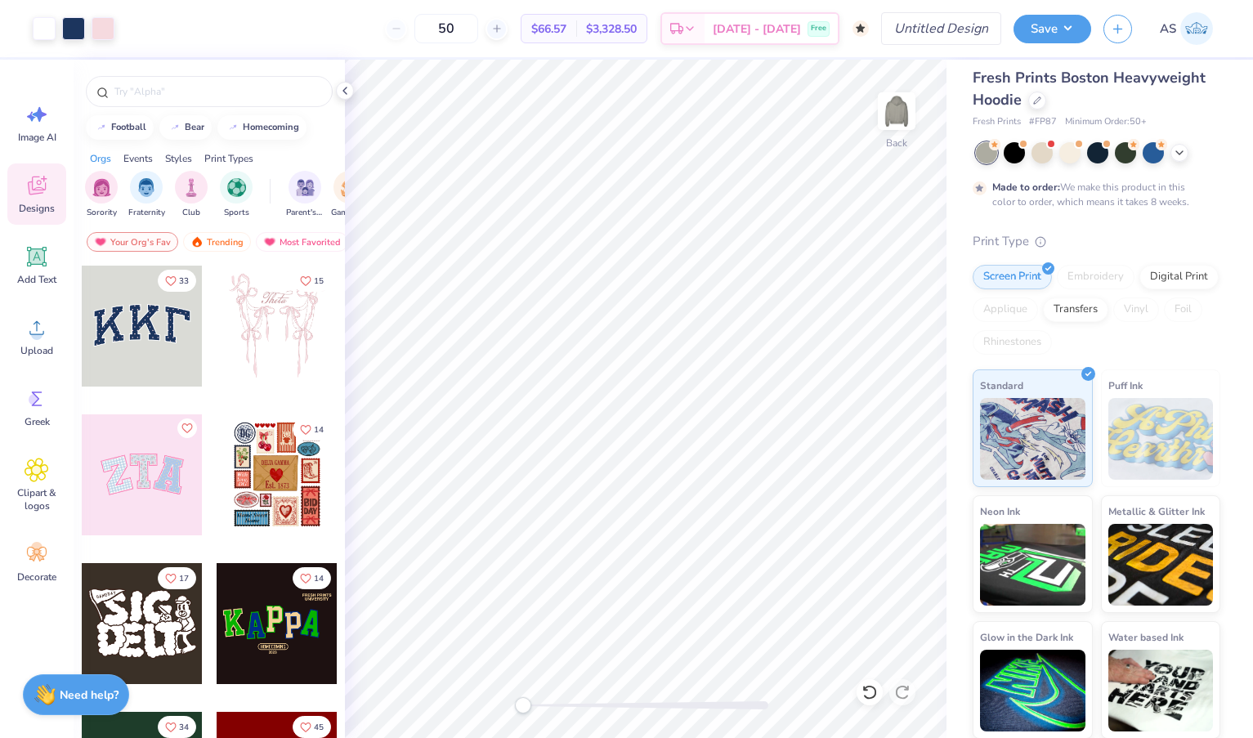
scroll to position [0, 0]
click at [946, 29] on input "Design Title" at bounding box center [961, 28] width 80 height 33
type input "gray FP hoodie"
click at [1030, 31] on button "Save" at bounding box center [1052, 26] width 78 height 29
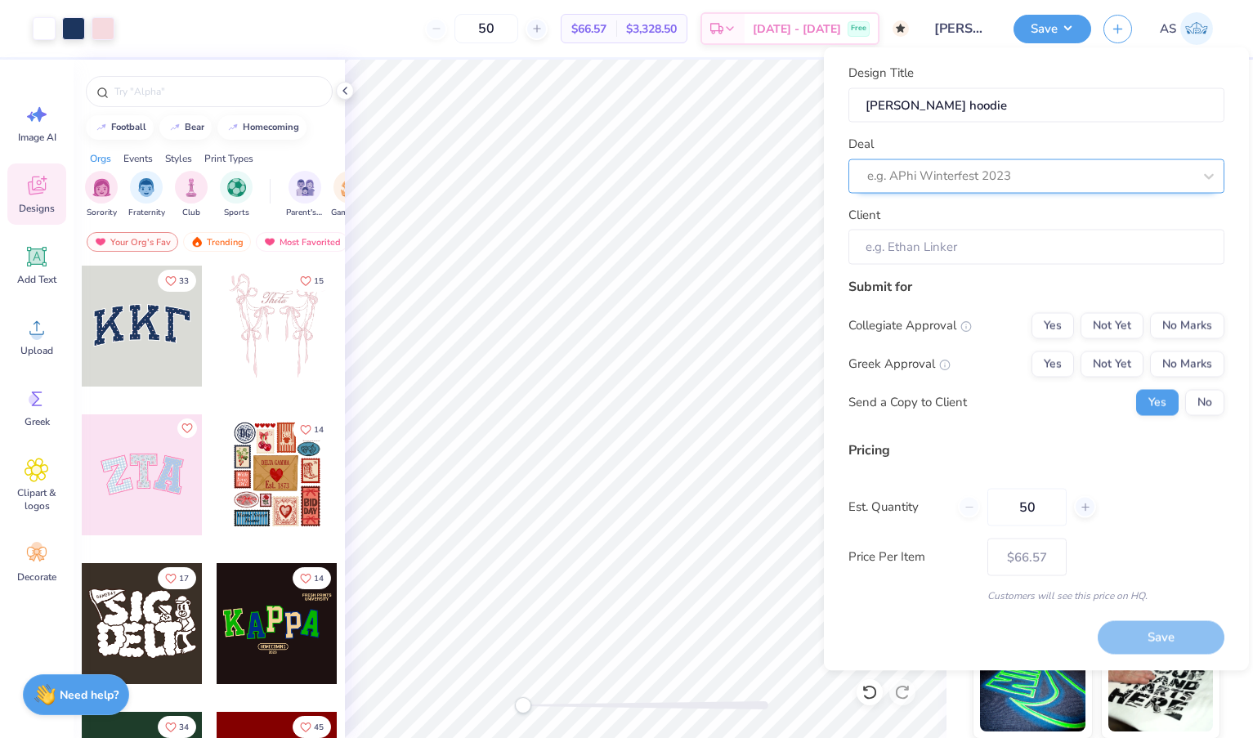
click at [916, 172] on div "e.g. APhi Winterfest 2023" at bounding box center [1029, 176] width 325 height 19
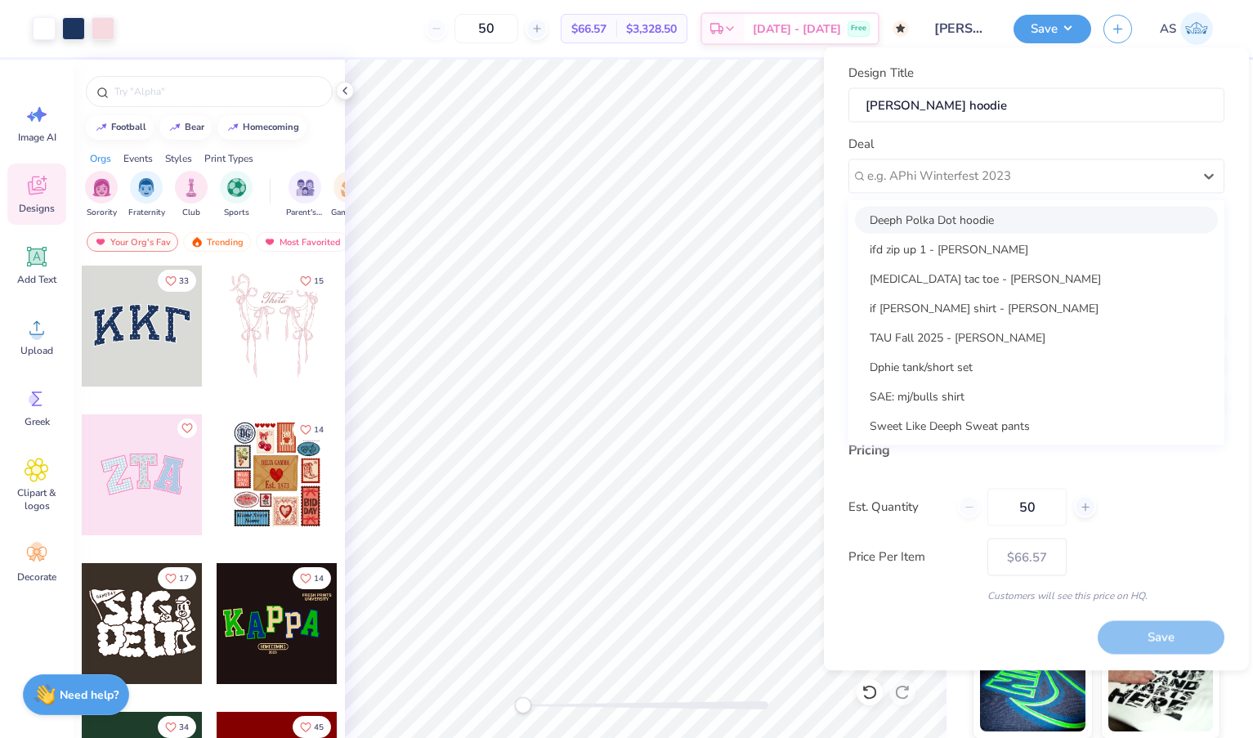
click at [933, 219] on div "Deeph Polka Dot hoodie" at bounding box center [1036, 219] width 363 height 27
type input "Viktoria Barbarakis"
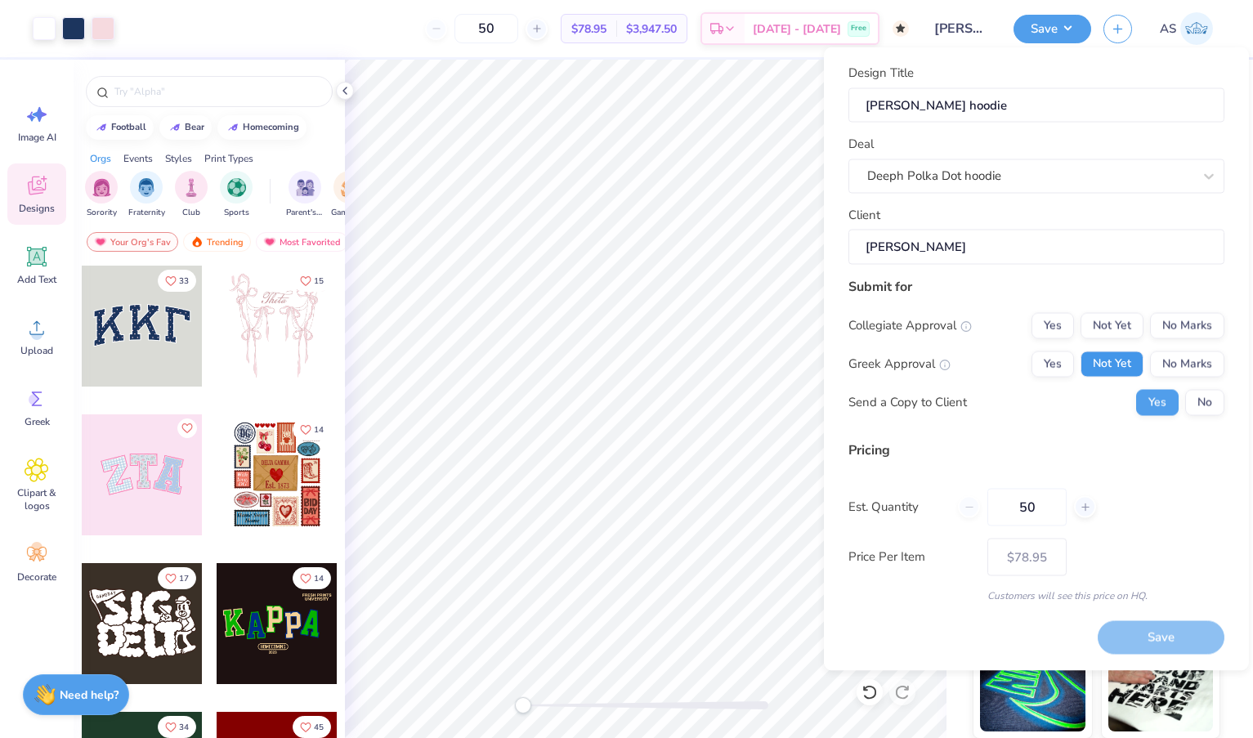
click at [1120, 362] on button "Not Yet" at bounding box center [1111, 364] width 63 height 26
click at [1182, 322] on button "No Marks" at bounding box center [1187, 325] width 74 height 26
click at [1199, 398] on button "No" at bounding box center [1204, 402] width 39 height 26
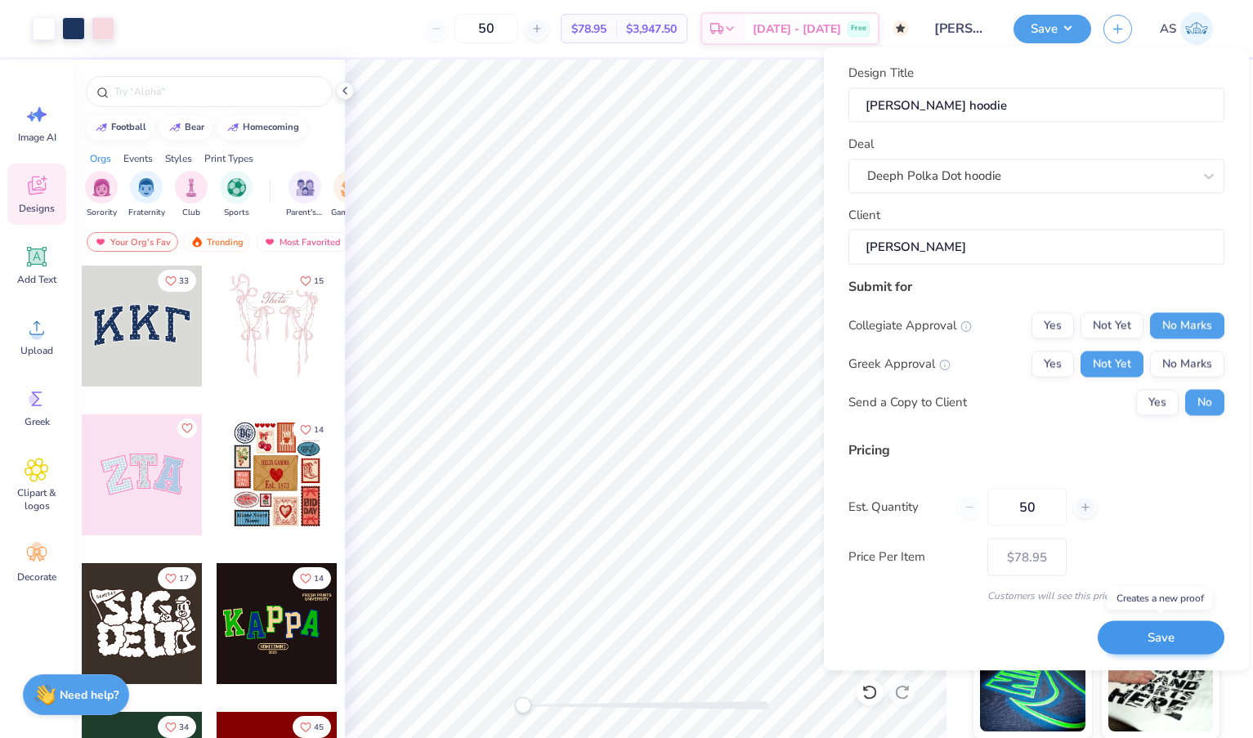
click at [1135, 637] on button "Save" at bounding box center [1160, 638] width 127 height 34
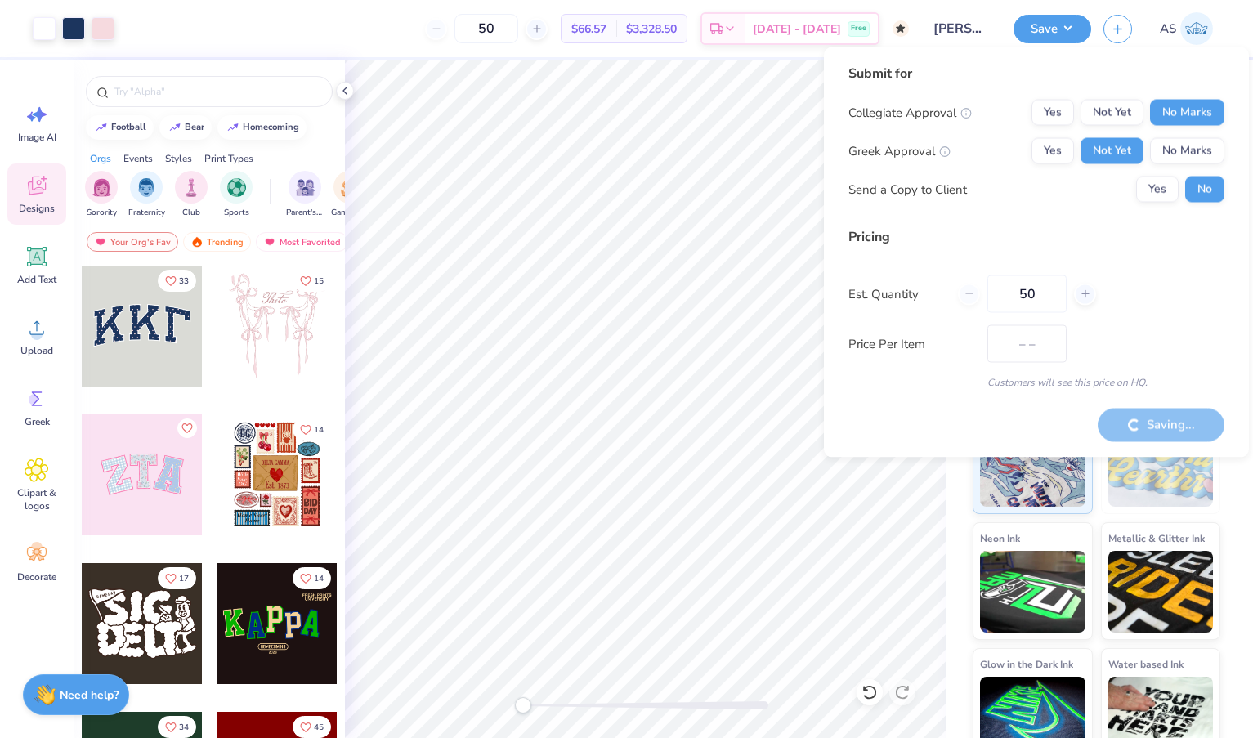
type input "$78.95"
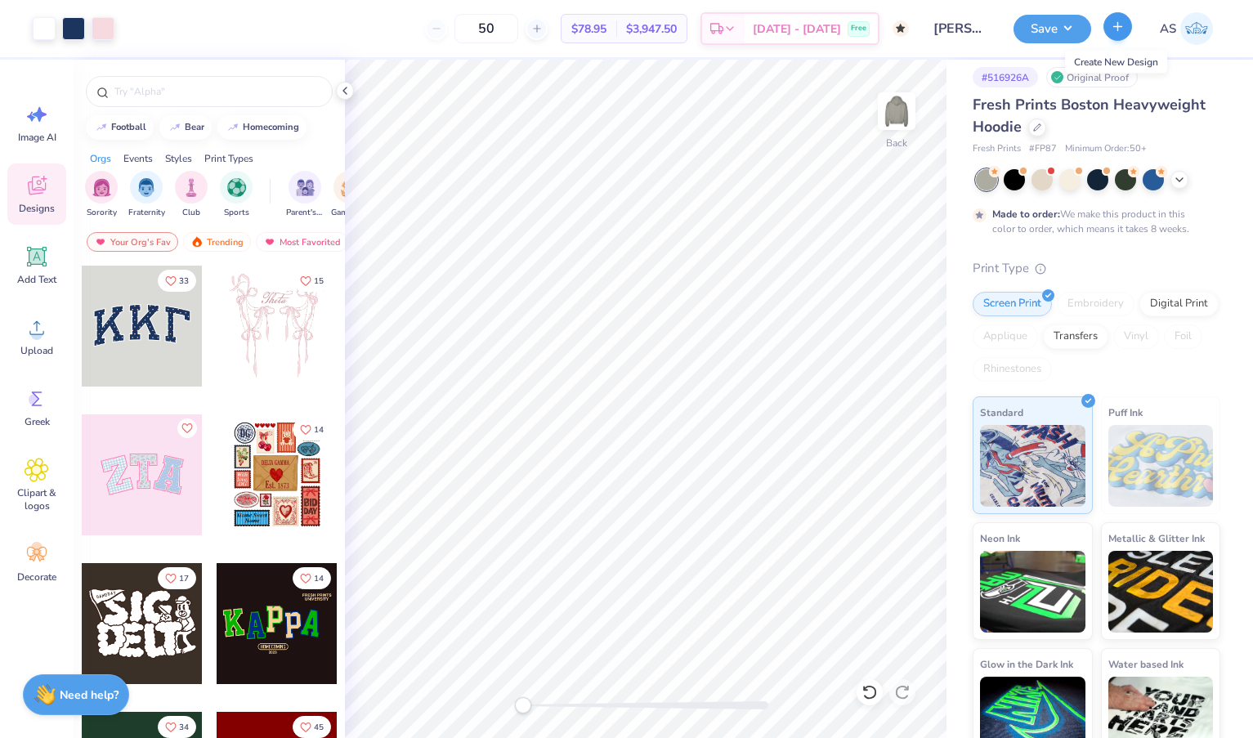
click at [1116, 29] on icon "button" at bounding box center [1117, 27] width 14 height 14
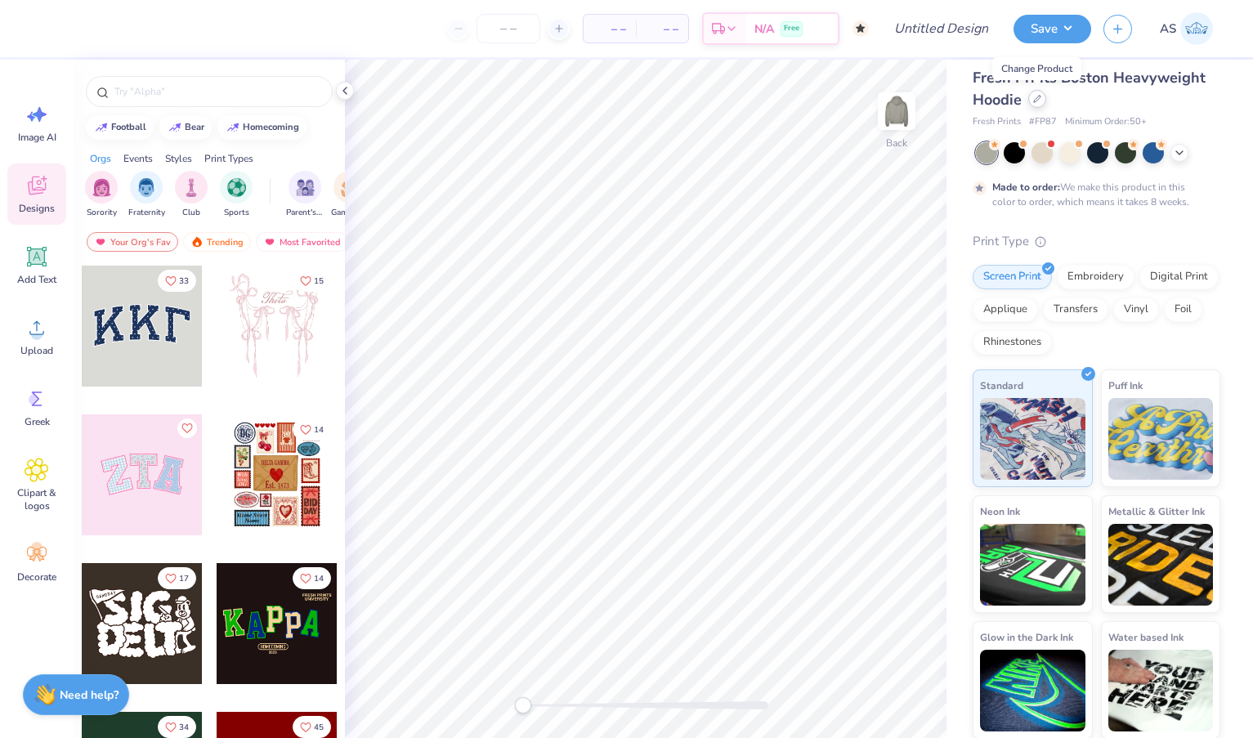
click at [1034, 99] on icon at bounding box center [1037, 99] width 8 height 8
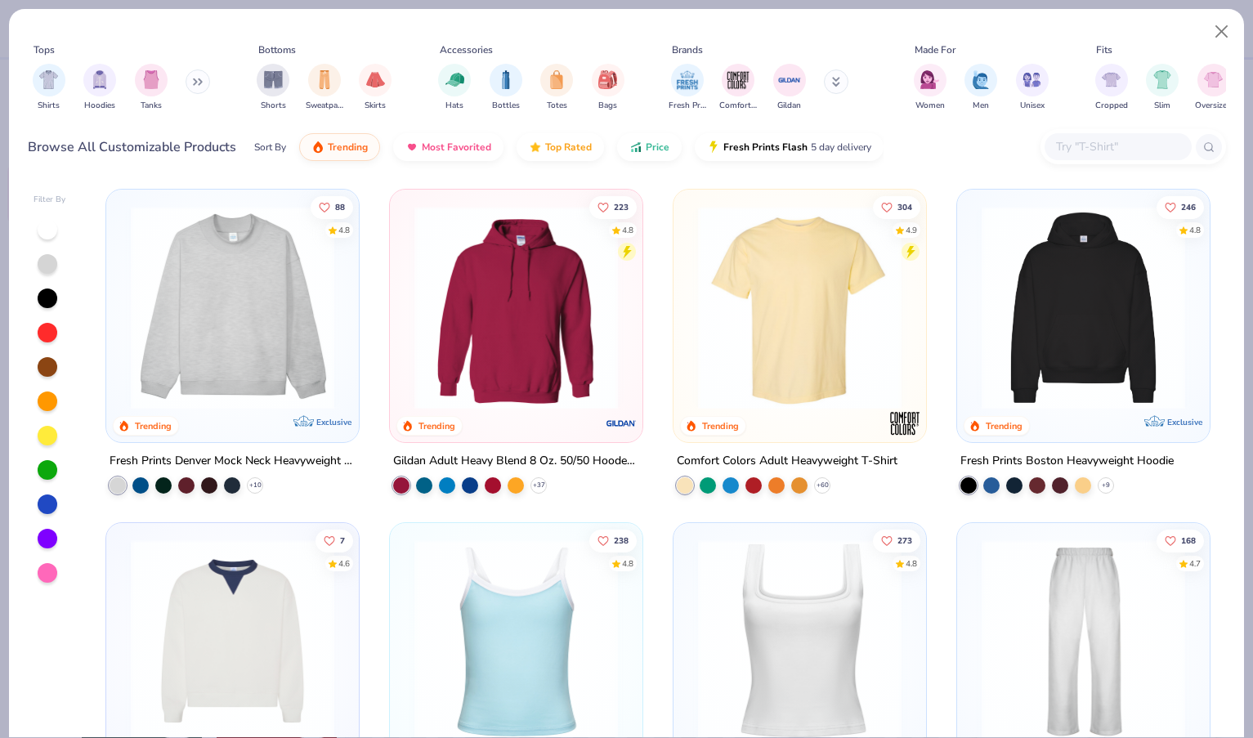
click at [508, 296] on img at bounding box center [516, 307] width 220 height 203
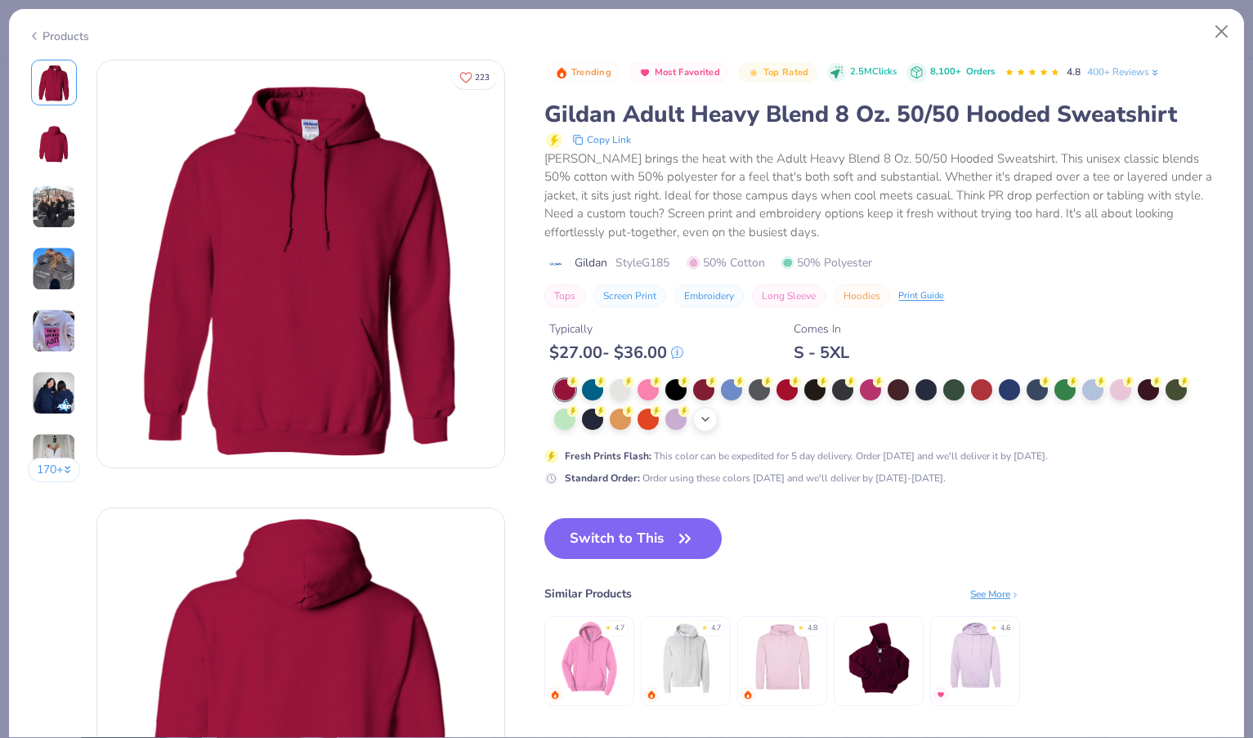
click at [703, 418] on icon at bounding box center [705, 419] width 13 height 13
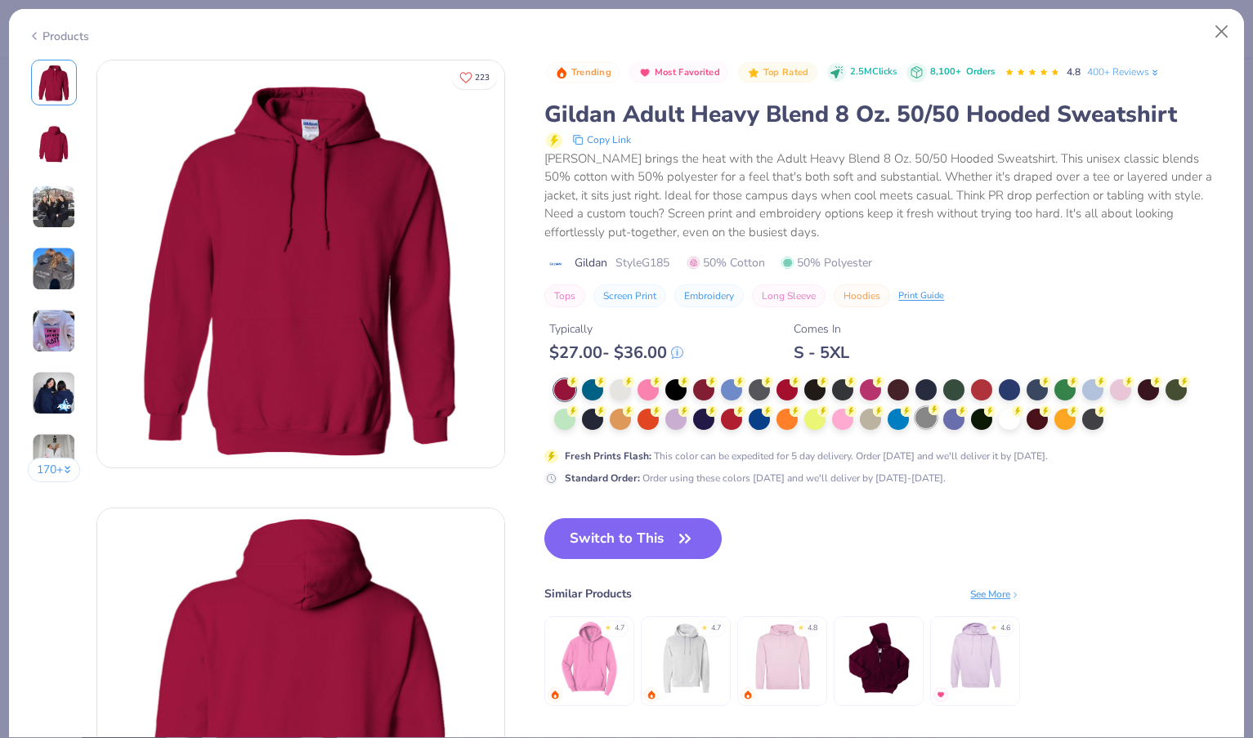
click at [932, 416] on div at bounding box center [925, 417] width 21 height 21
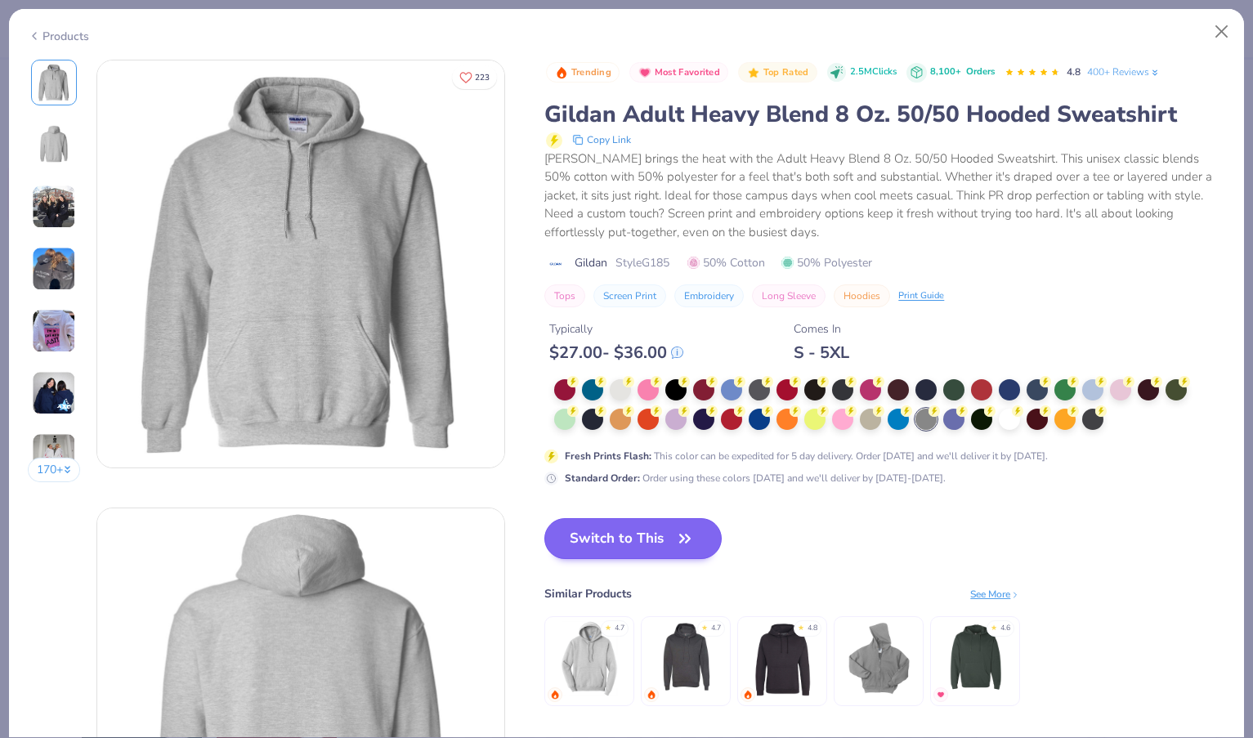
click at [641, 542] on button "Switch to This" at bounding box center [632, 538] width 177 height 41
type input "12"
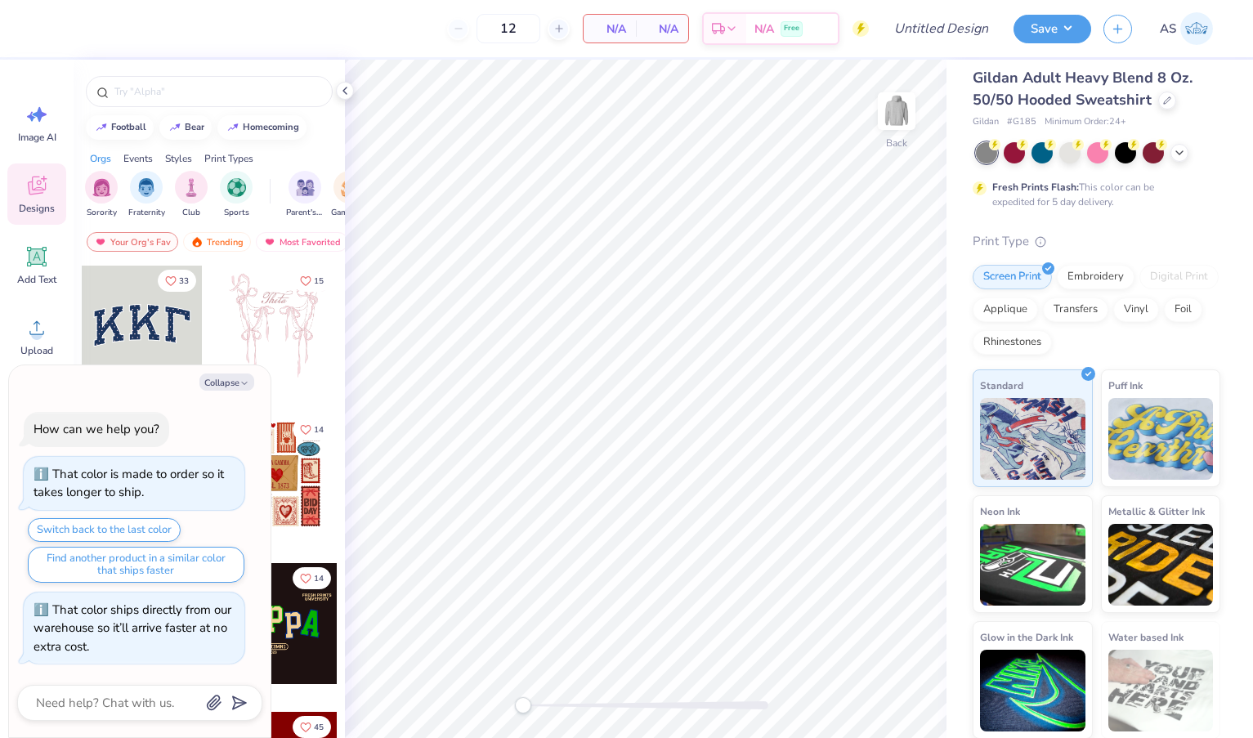
click at [132, 332] on div at bounding box center [142, 326] width 121 height 121
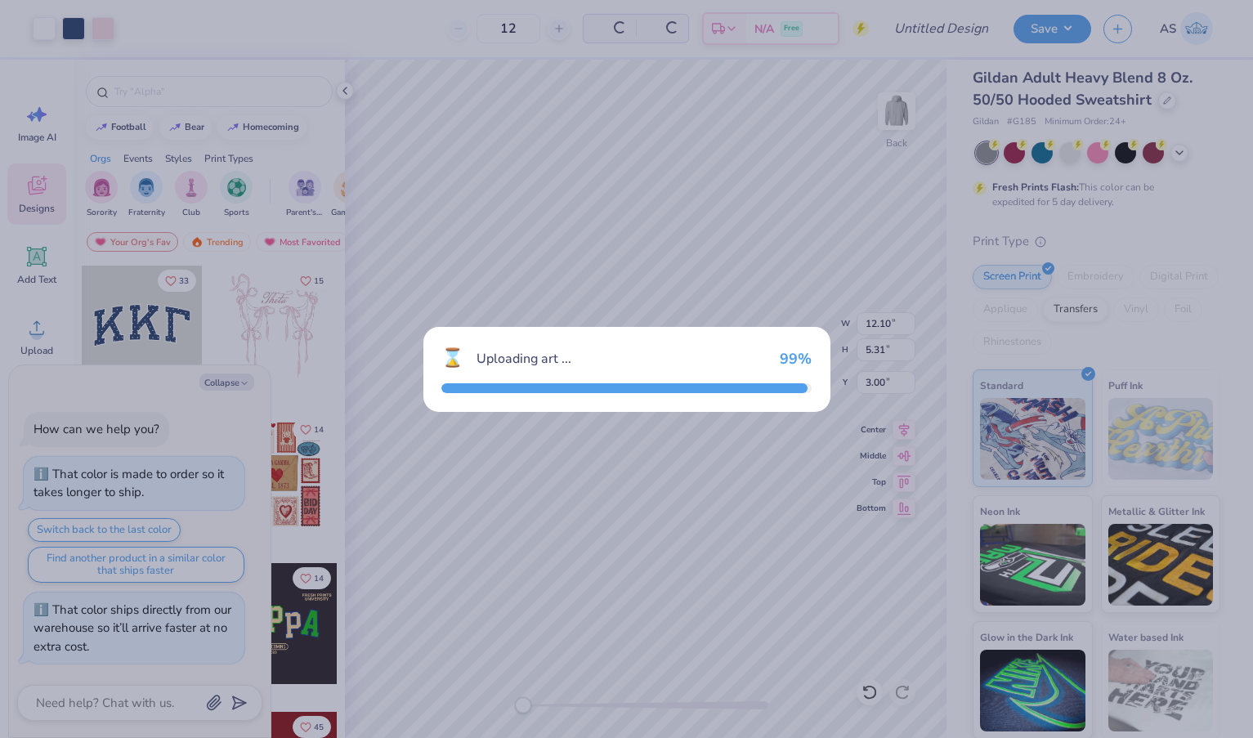
type textarea "x"
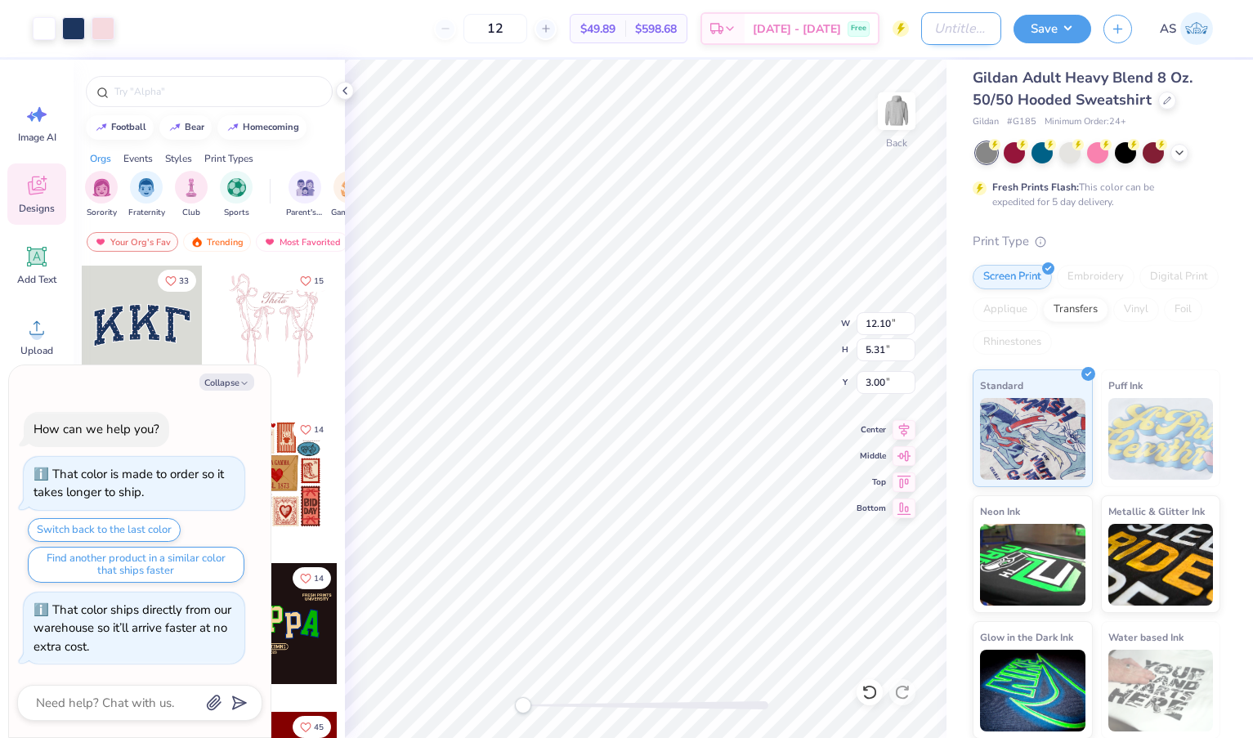
click at [964, 27] on input "Design Title" at bounding box center [961, 28] width 80 height 33
type input "G"
type textarea "x"
type input "Gi"
type textarea "x"
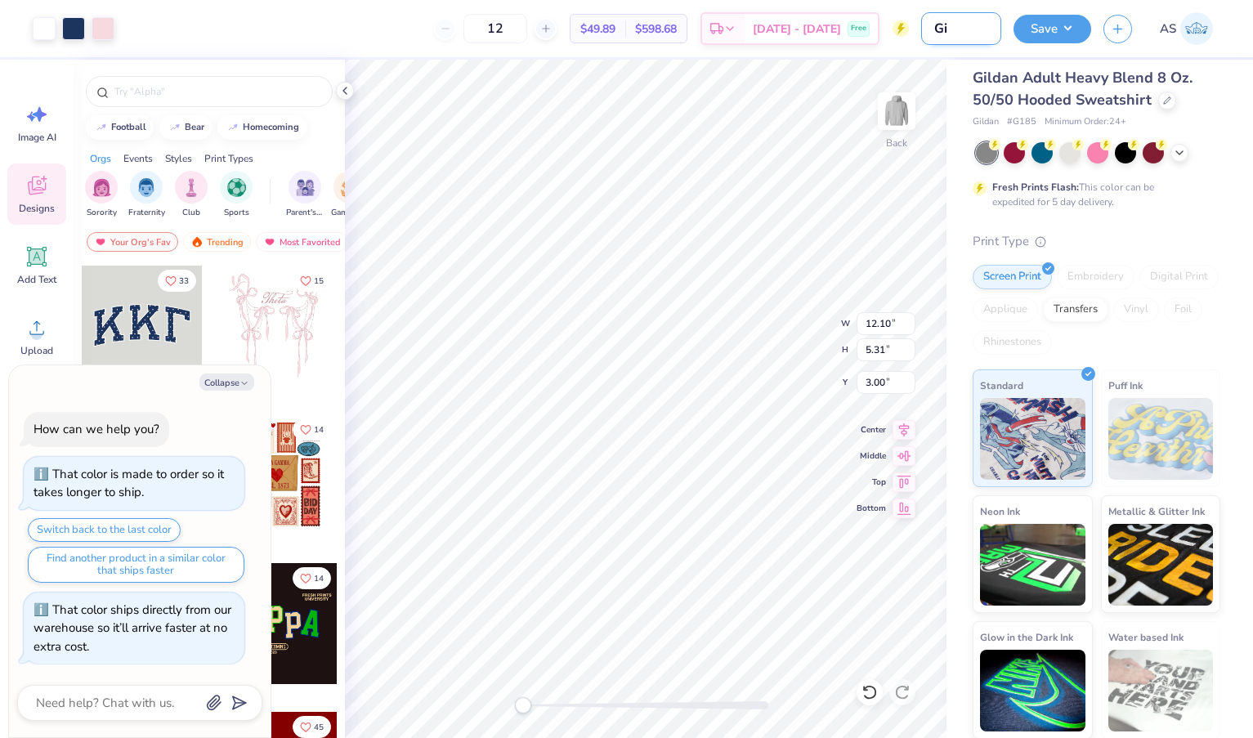
type input "Gil"
type textarea "x"
type input "Gild"
type textarea "x"
type input "Gilda"
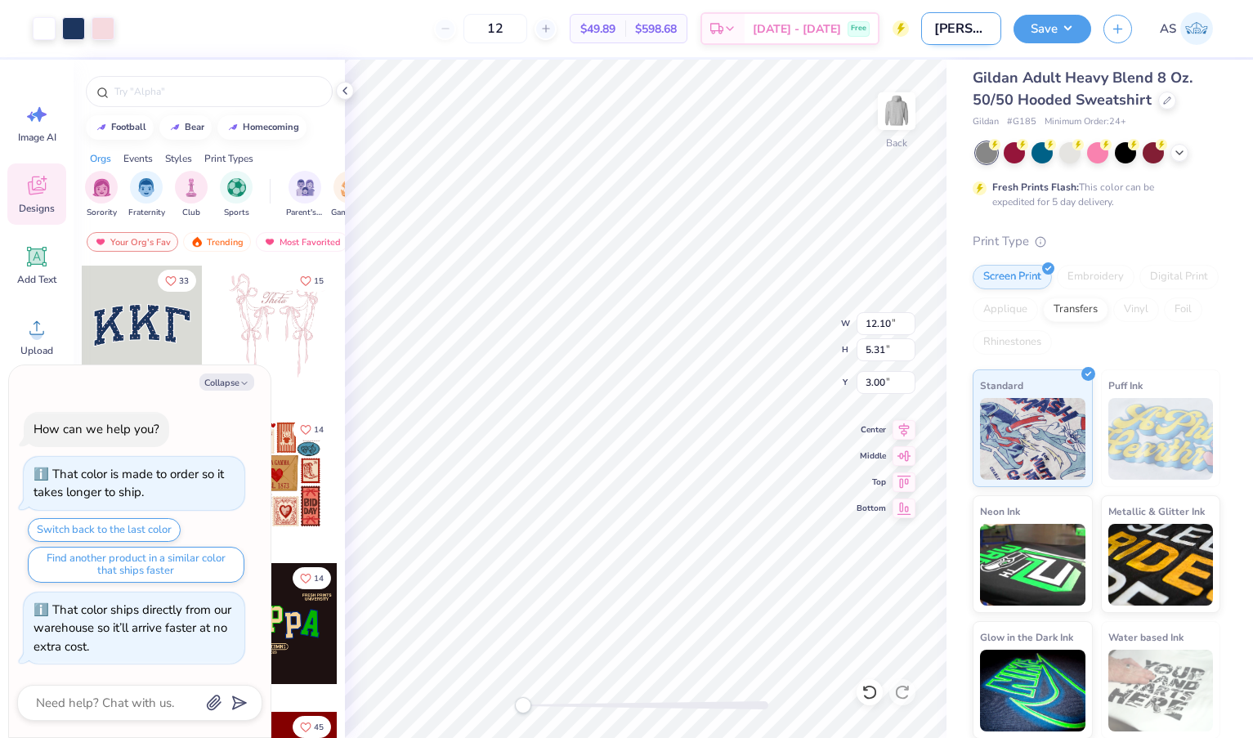
type textarea "x"
type input "Gildan"
type textarea "x"
type input "Gildan"
type textarea "x"
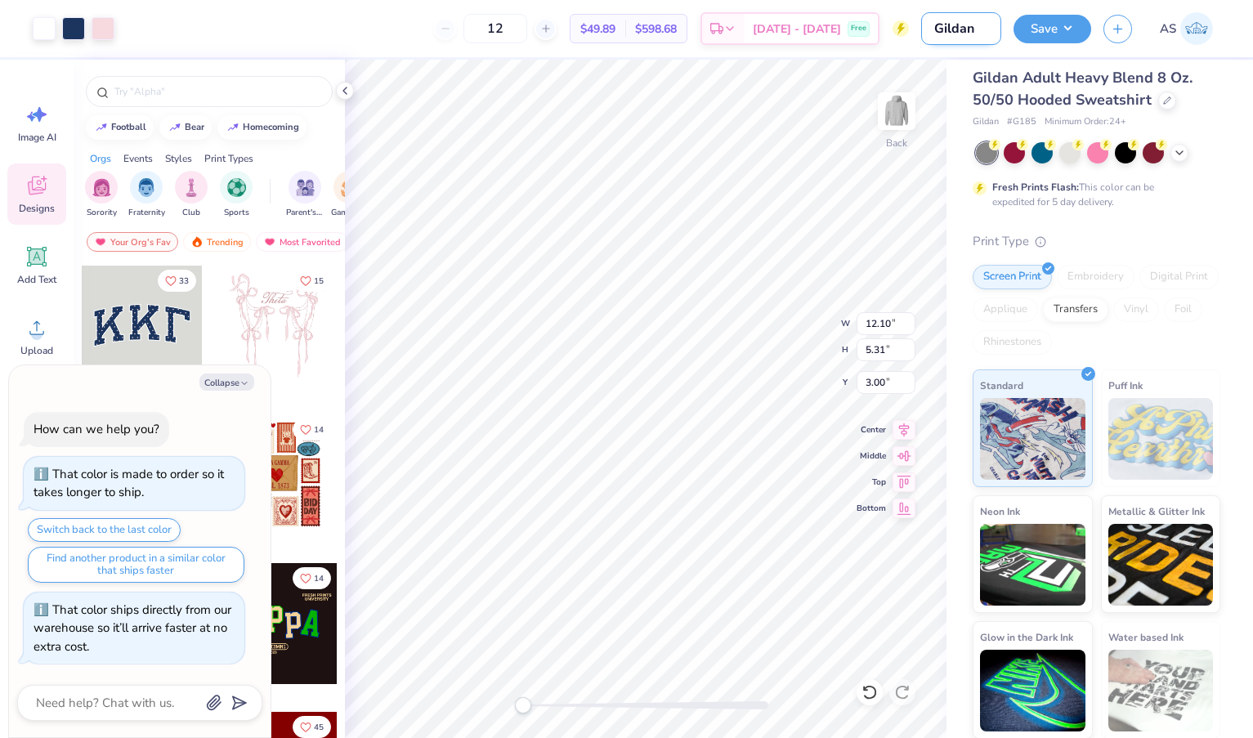
type input "Gildan h"
type textarea "x"
type input "Gildan ho"
type textarea "x"
type input "Gildan hoo"
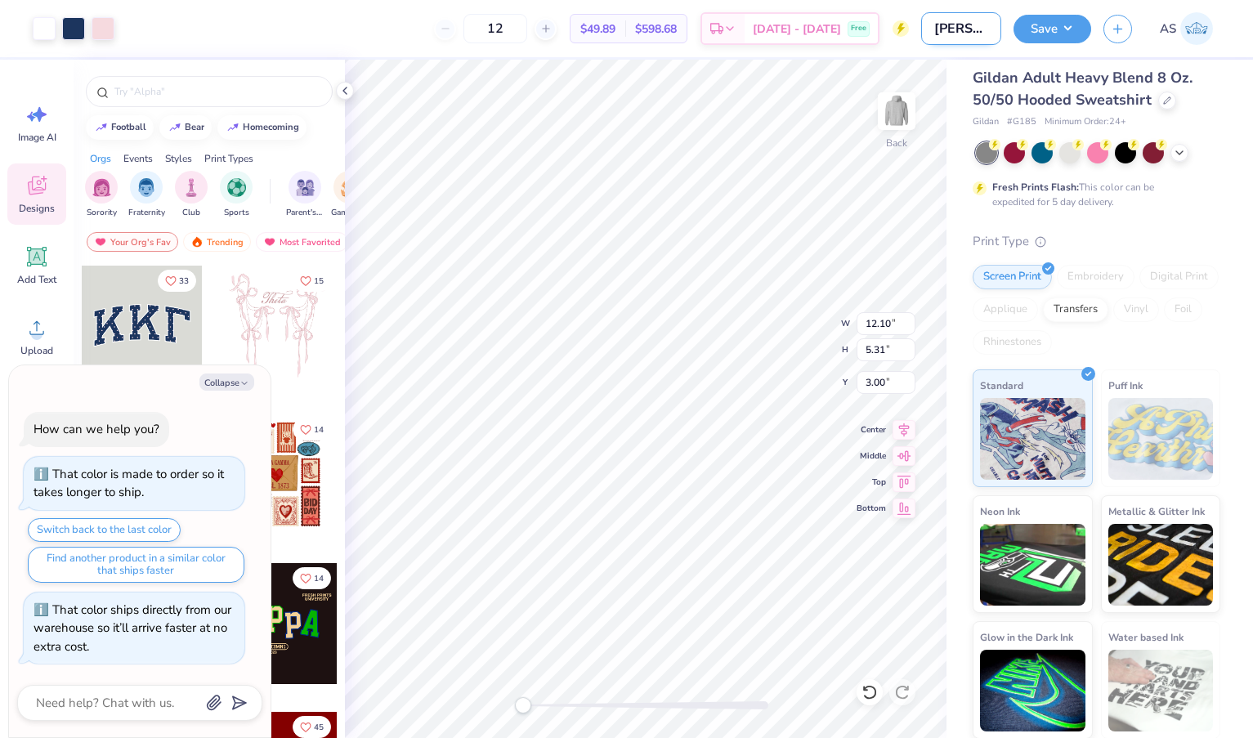
type textarea "x"
type input "Gildan hood"
type textarea "x"
type input "Gildan hoodi"
type textarea "x"
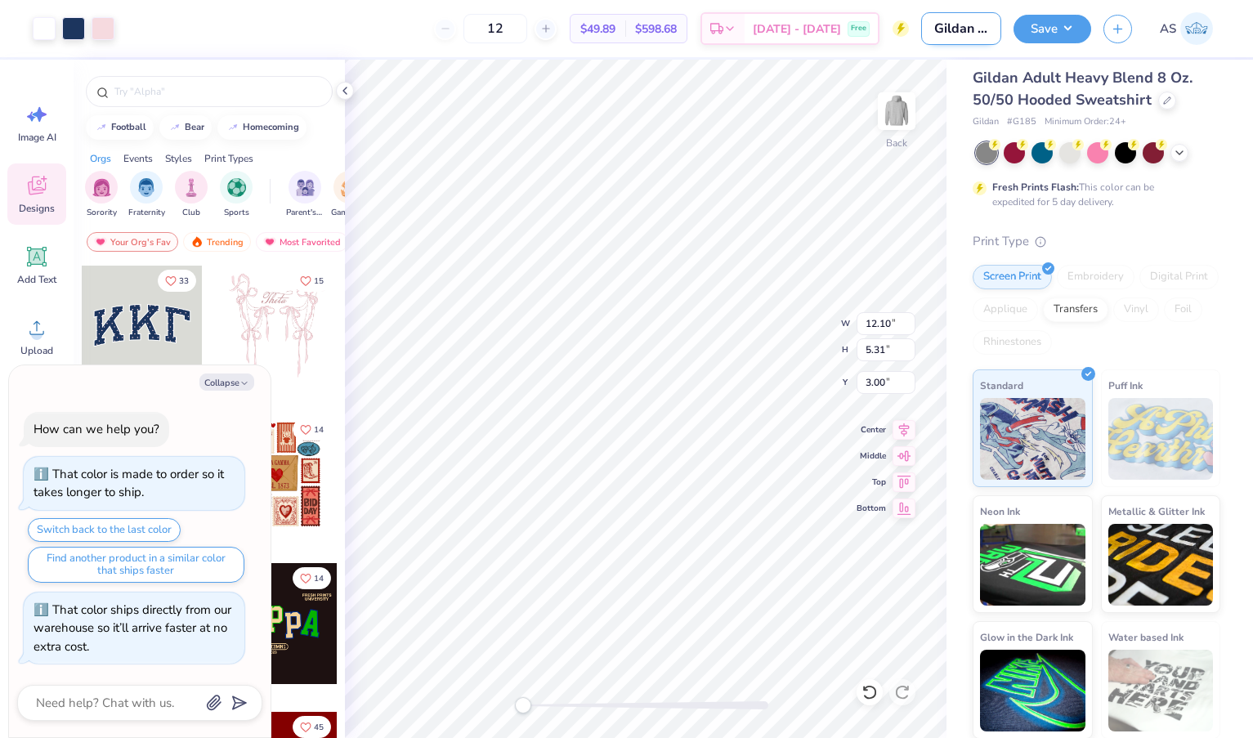
type input "Gildan hoodie"
type textarea "x"
type input "Gildan hoodie"
click at [1033, 25] on button "Save" at bounding box center [1052, 26] width 78 height 29
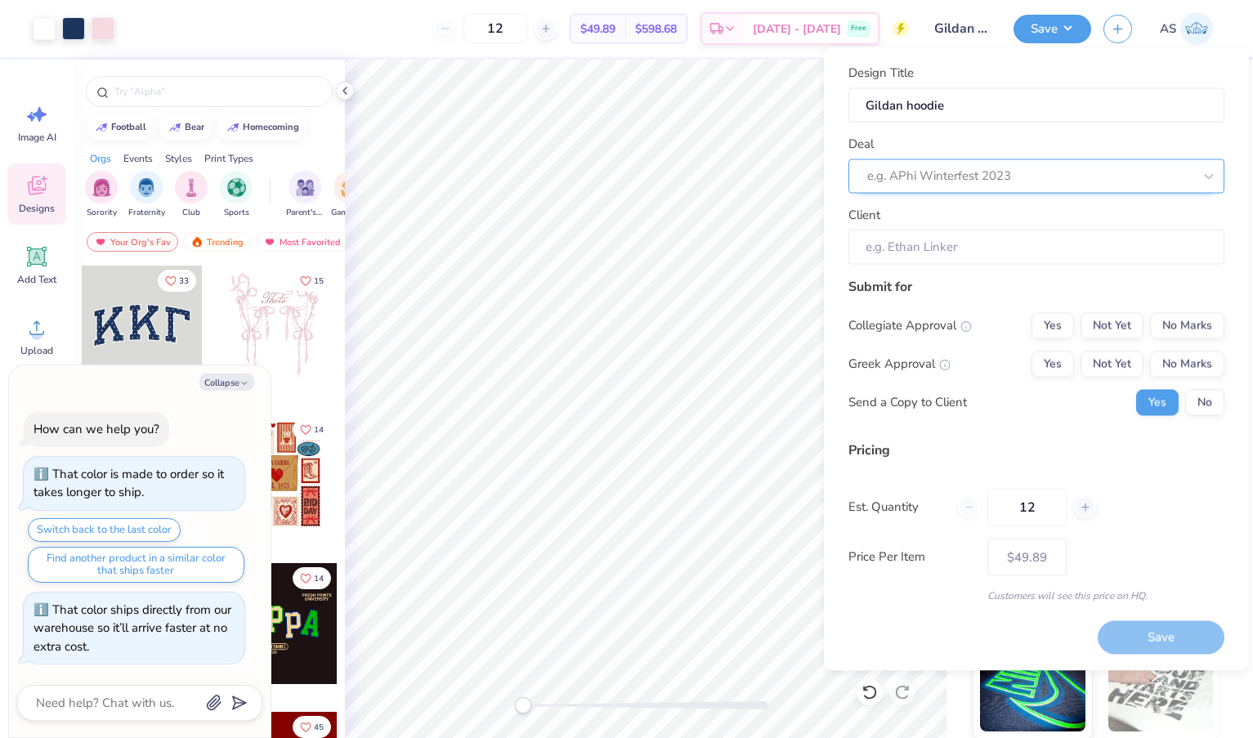
click at [996, 168] on div "e.g. APhi Winterfest 2023" at bounding box center [1029, 176] width 325 height 19
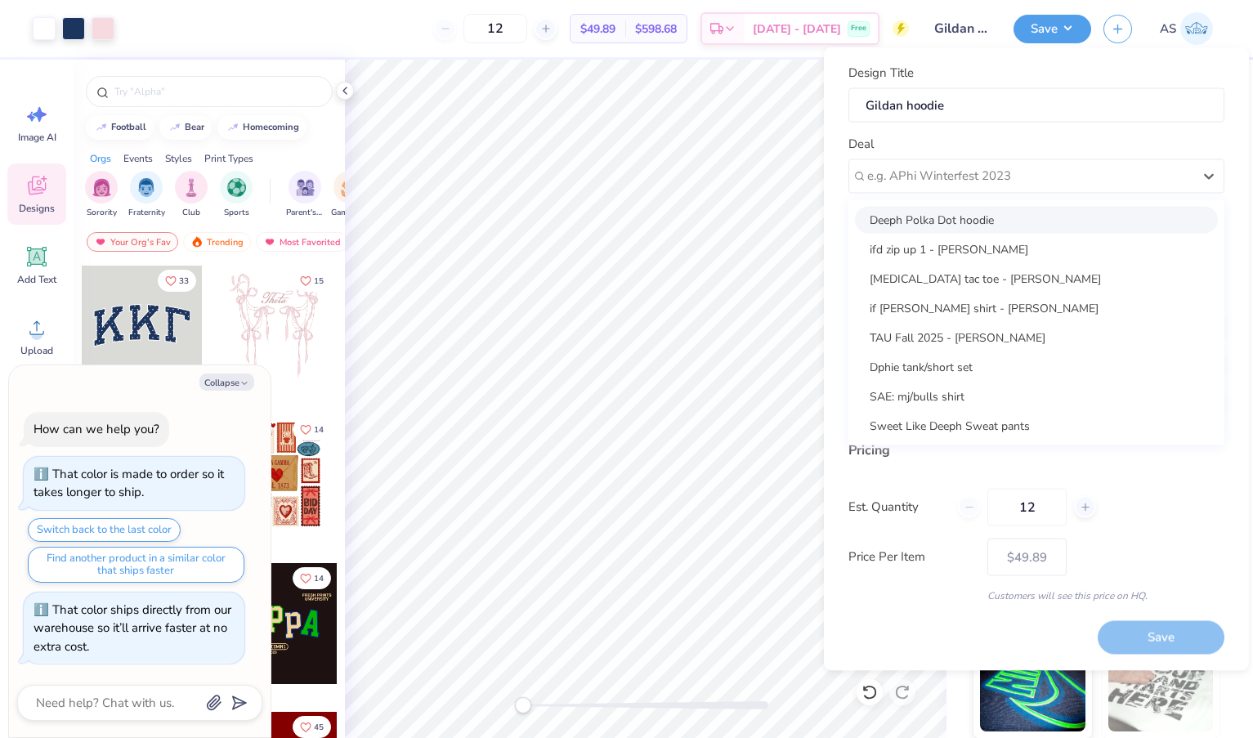
click at [949, 217] on div "Deeph Polka Dot hoodie" at bounding box center [1036, 219] width 363 height 27
type textarea "x"
type input "Viktoria Barbarakis"
type textarea "x"
type input "– –"
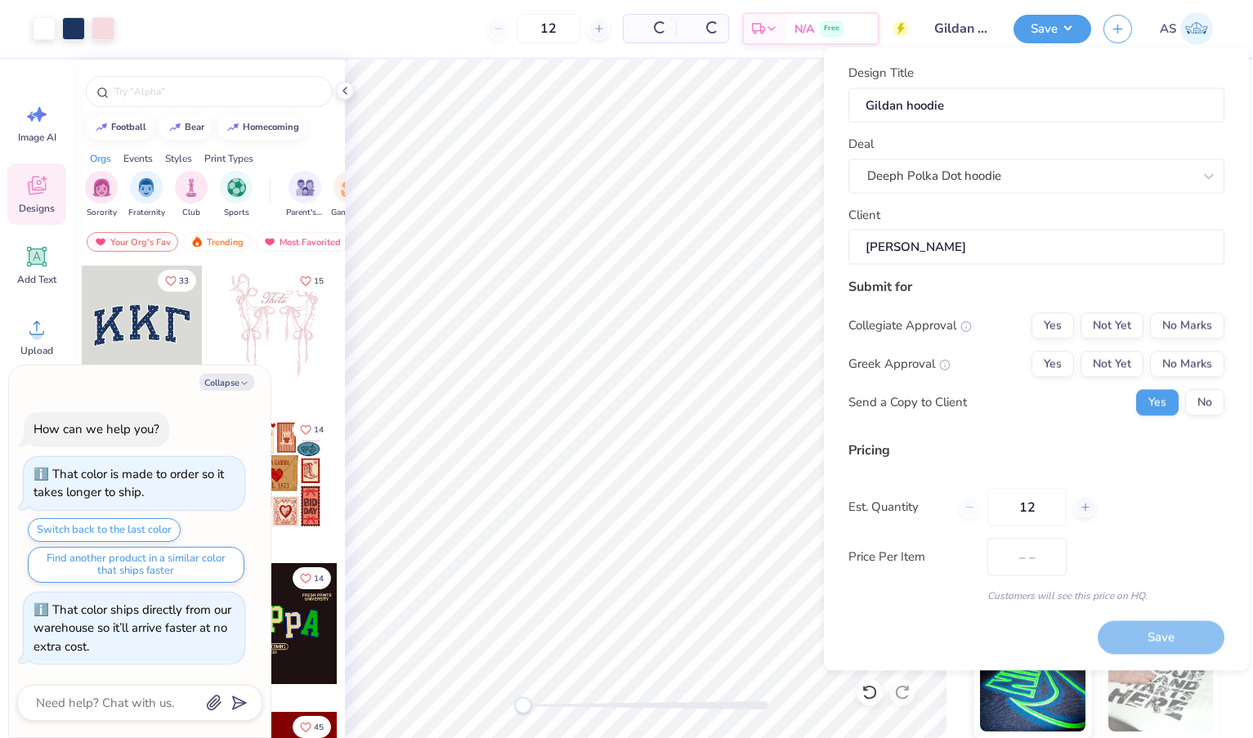
type textarea "x"
type input "$59.16"
click at [1192, 323] on button "No Marks" at bounding box center [1187, 325] width 74 height 26
click at [1118, 362] on button "Not Yet" at bounding box center [1111, 364] width 63 height 26
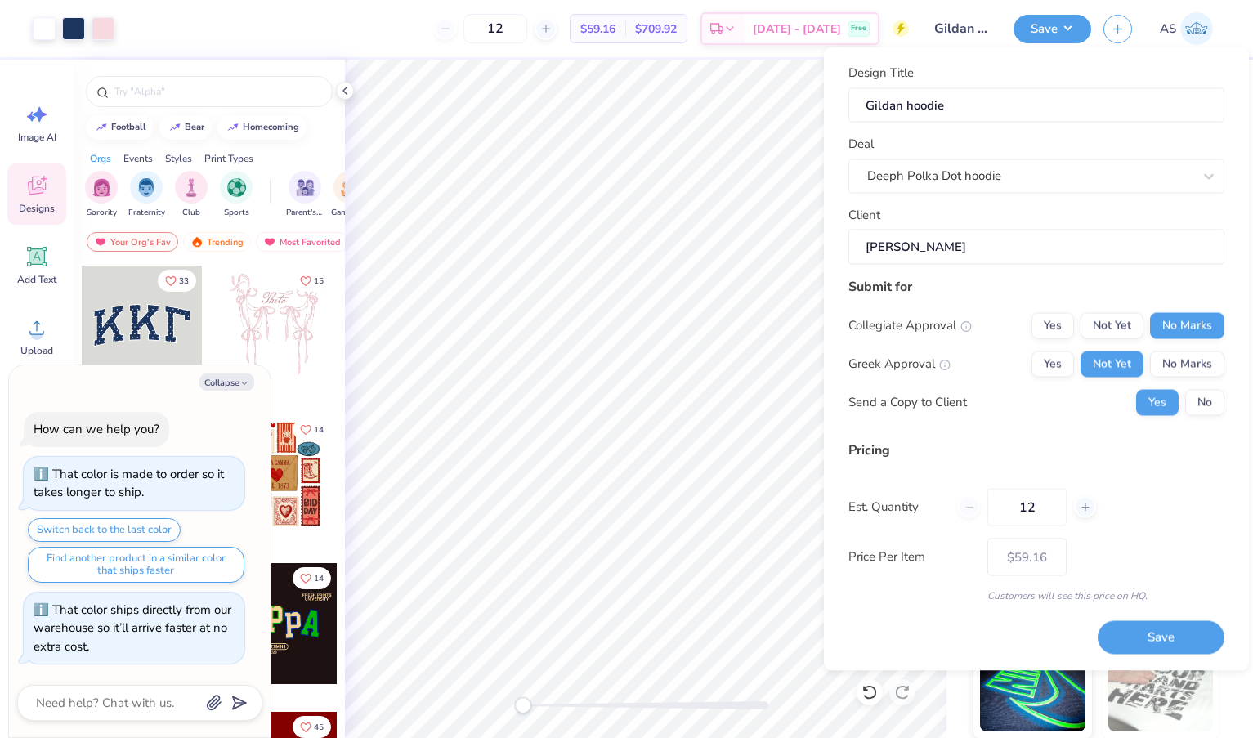
type textarea "x"
type input "– –"
type textarea "x"
type input "$59.16"
click at [1205, 410] on button "No" at bounding box center [1204, 402] width 39 height 26
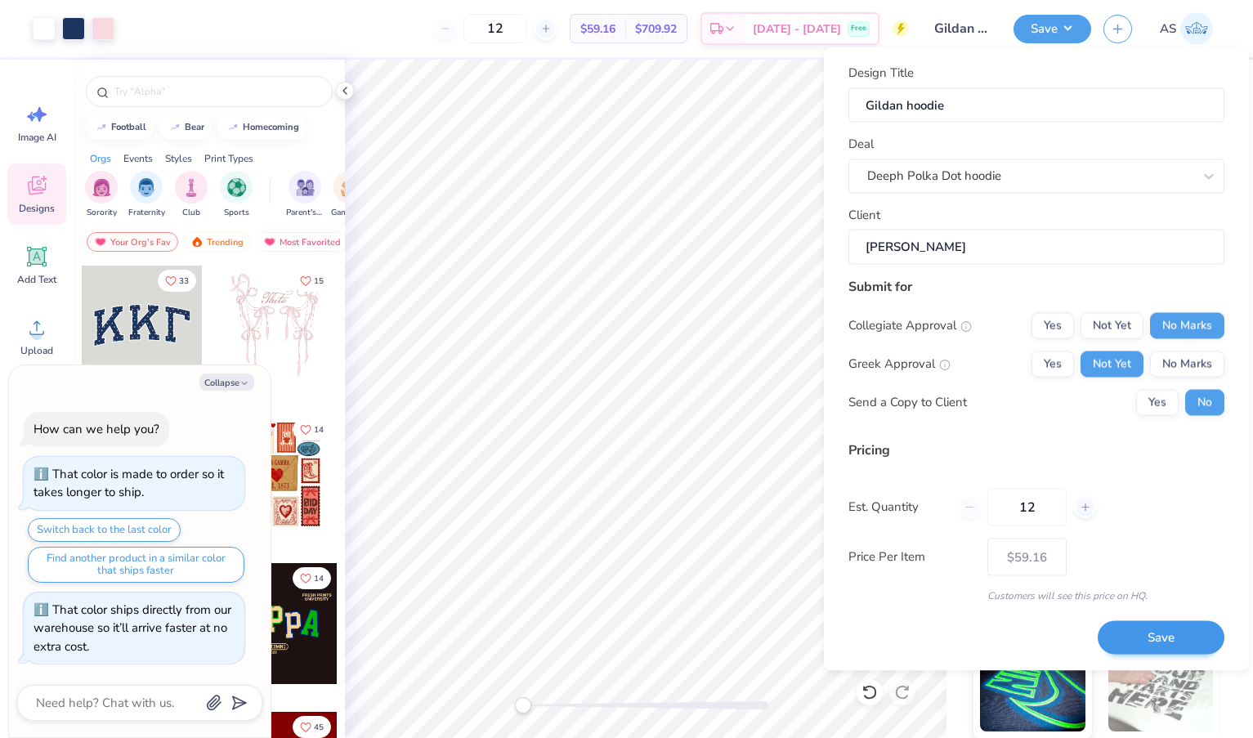
click at [1136, 625] on button "Save" at bounding box center [1160, 638] width 127 height 34
type textarea "x"
type input "– –"
type textarea "x"
type input "$59.16"
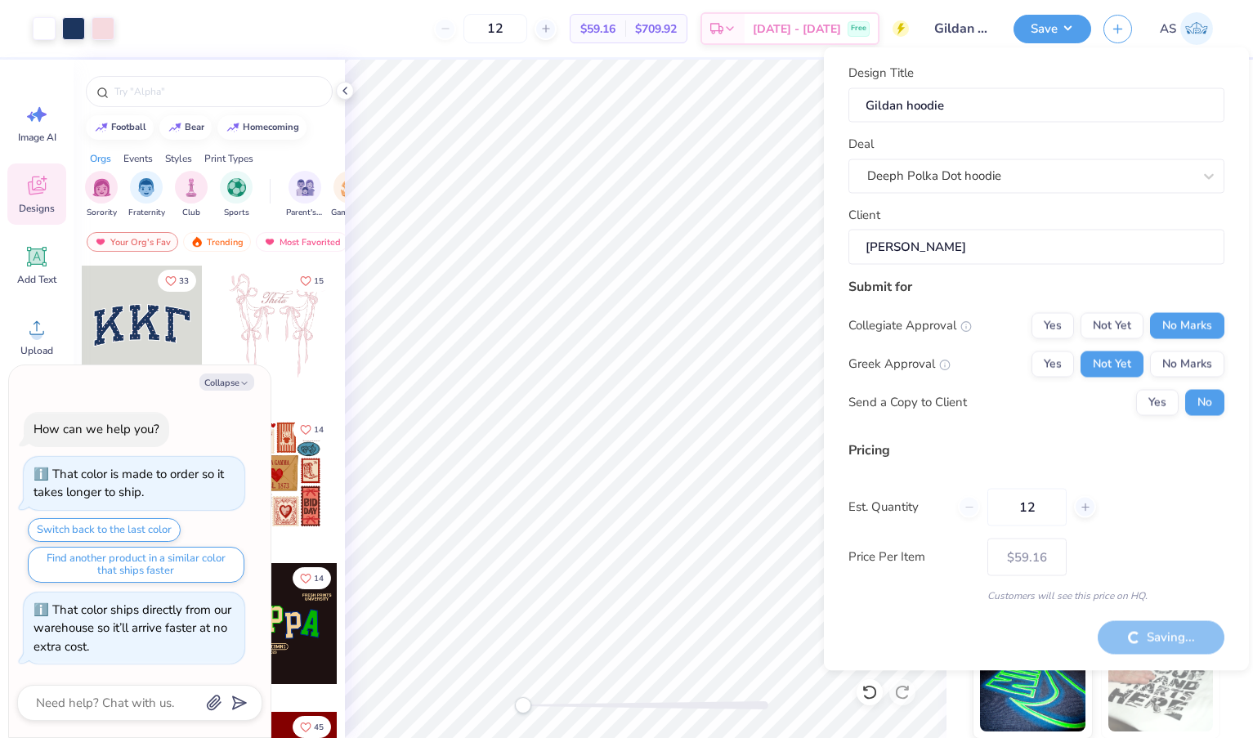
type textarea "x"
type input "– –"
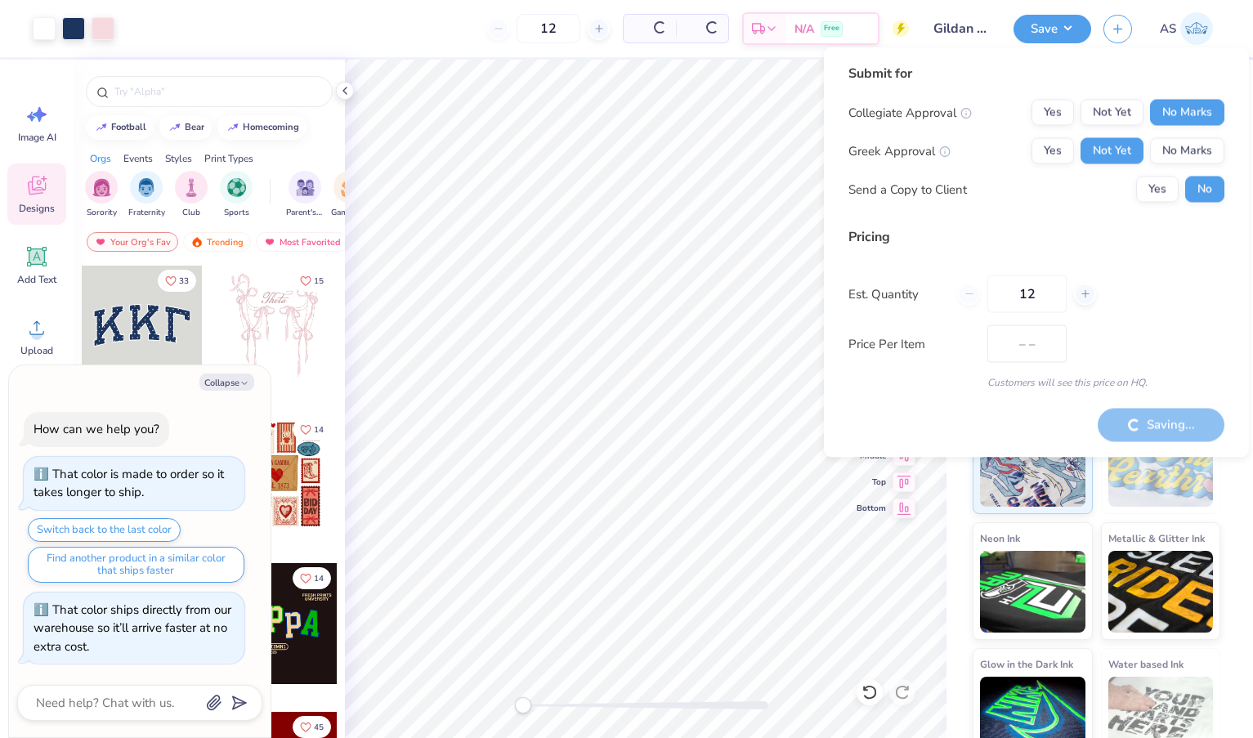
type textarea "x"
type input "$49.89"
type textarea "x"
type input "– –"
type textarea "x"
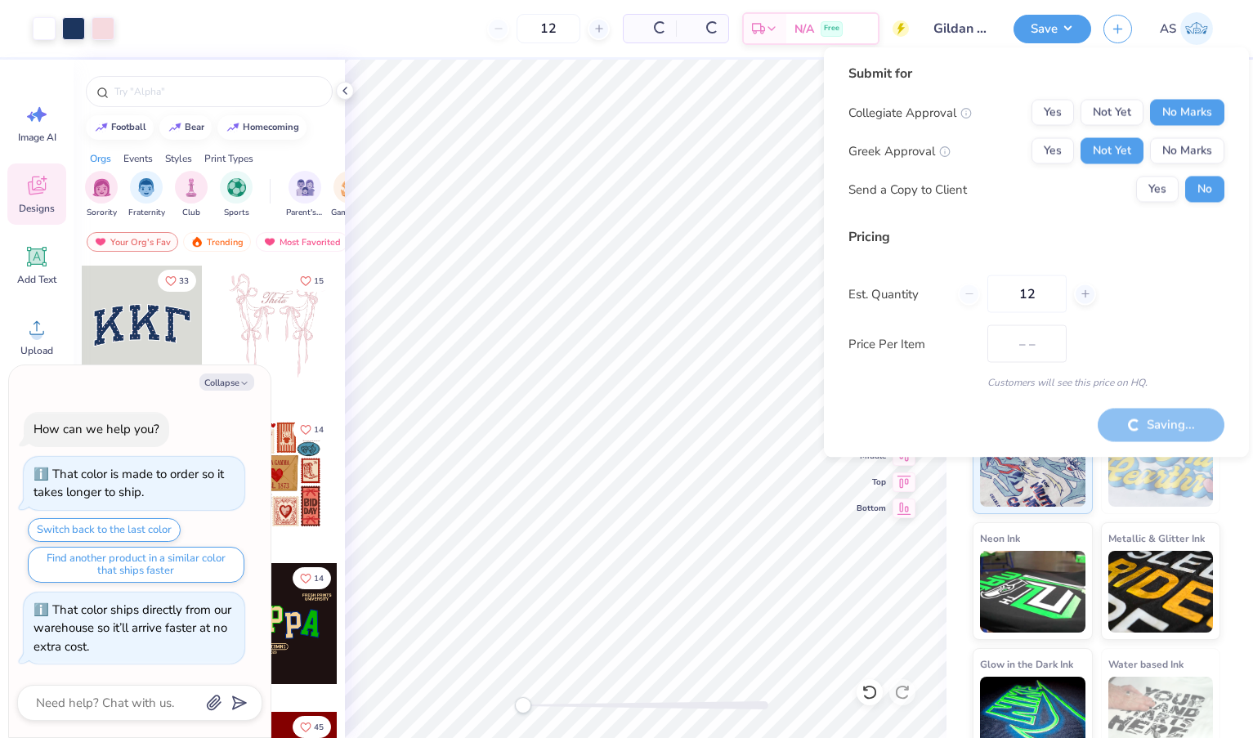
type input "$59.16"
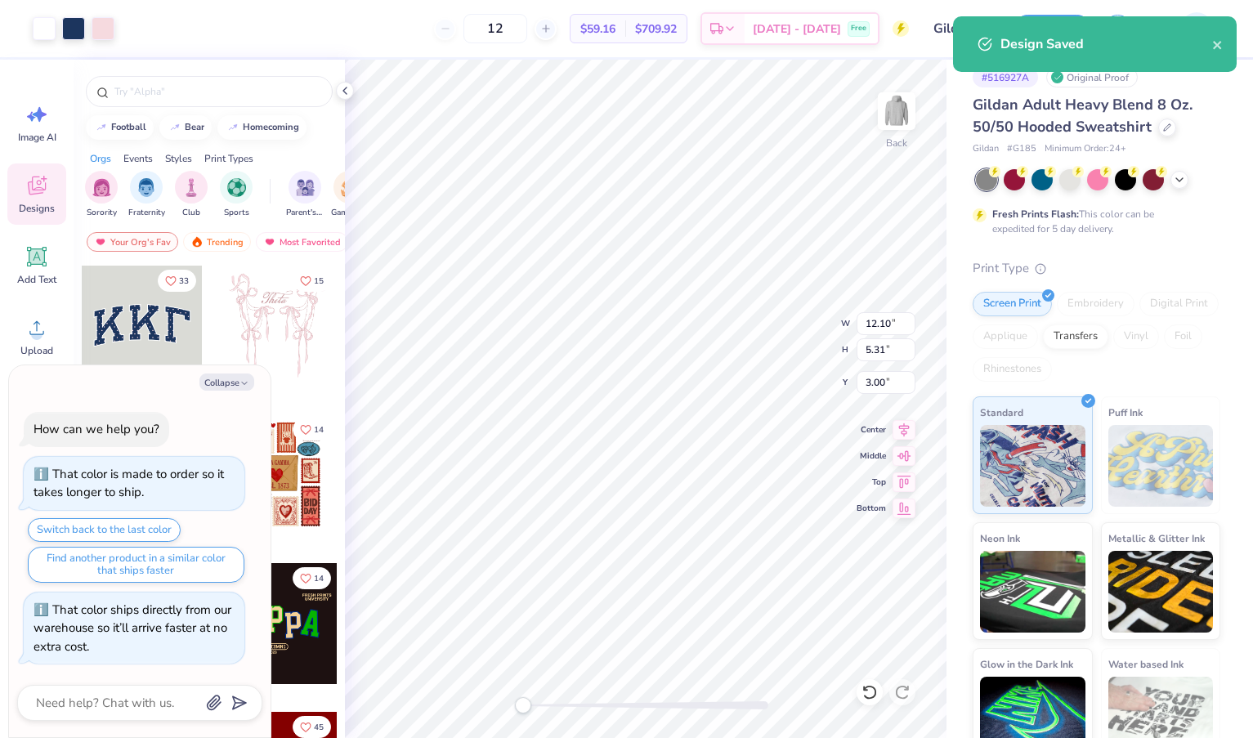
type textarea "x"
click at [1213, 42] on icon "close" at bounding box center [1217, 45] width 8 height 8
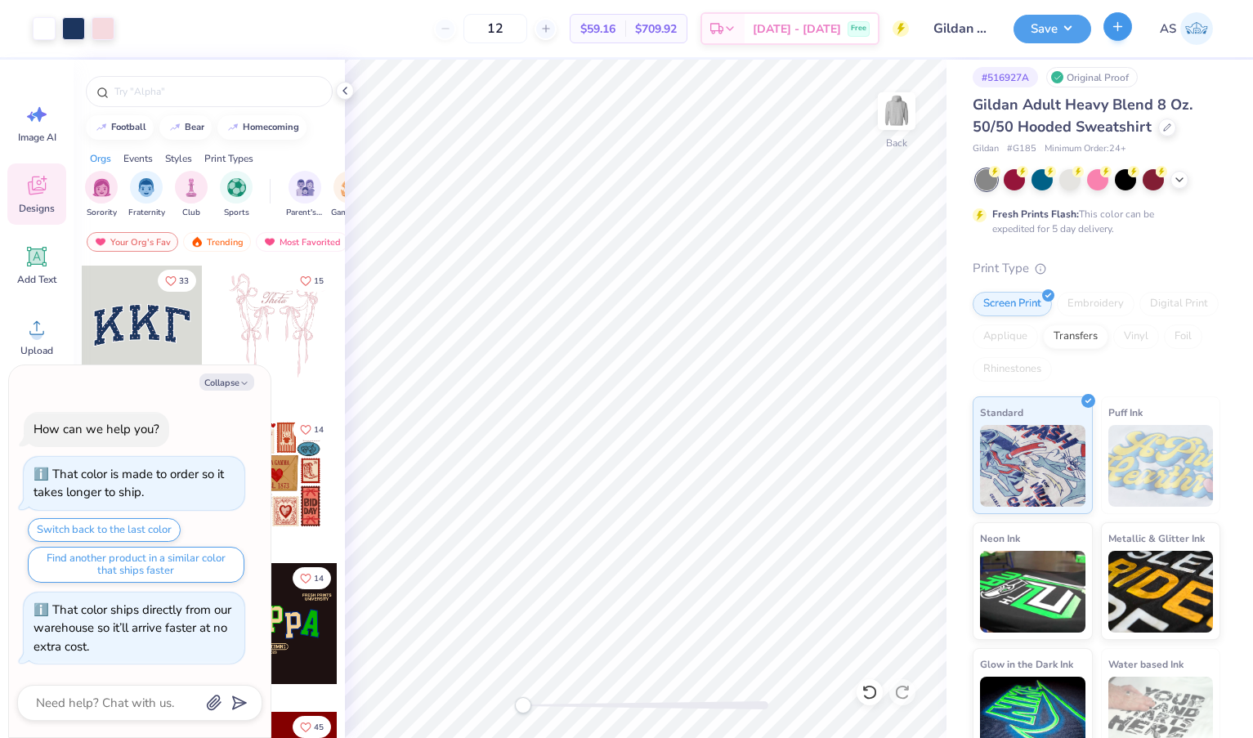
click at [1113, 33] on icon "button" at bounding box center [1117, 27] width 14 height 14
type textarea "x"
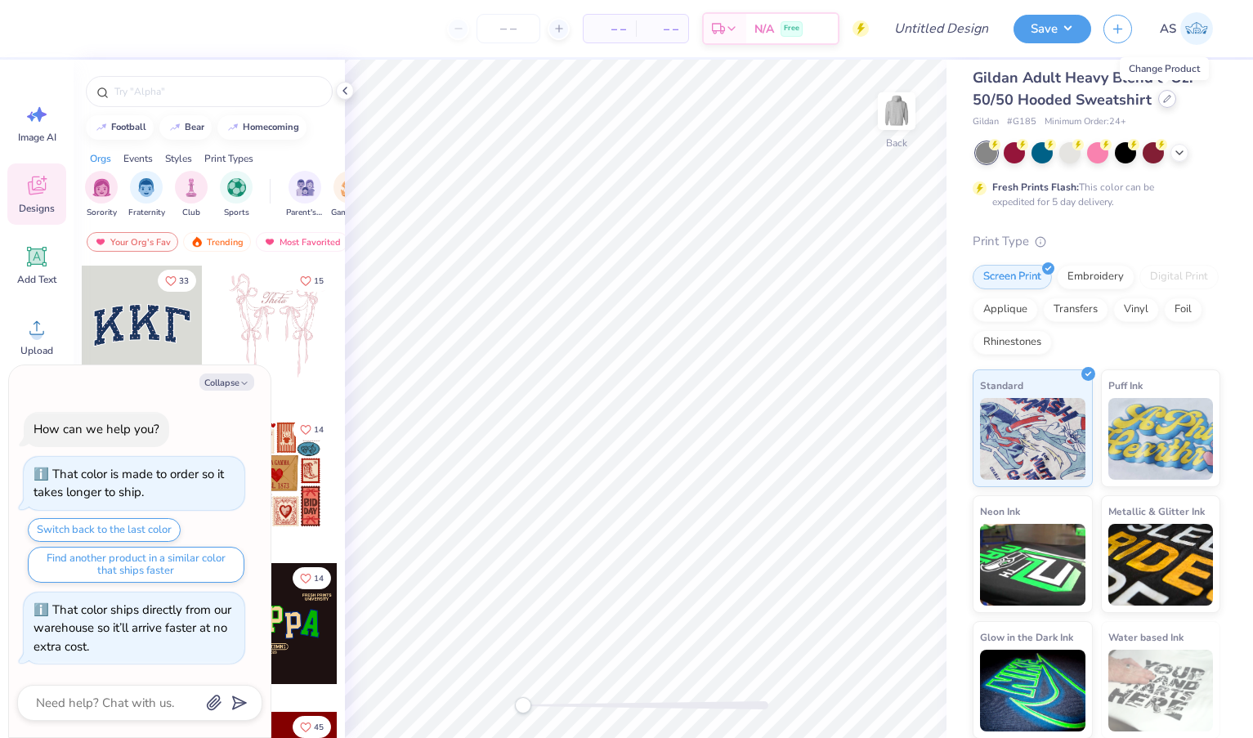
click at [1159, 101] on div at bounding box center [1167, 99] width 18 height 18
type textarea "x"
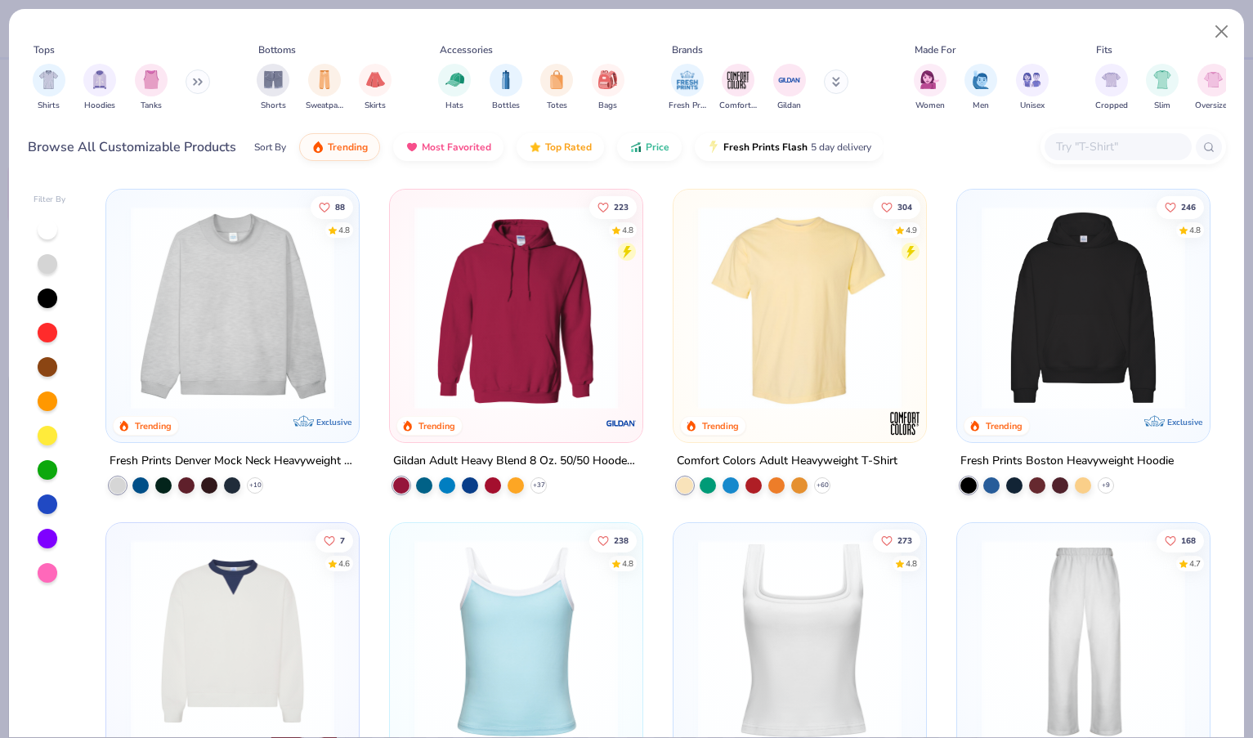
click at [1104, 135] on div at bounding box center [1117, 146] width 147 height 27
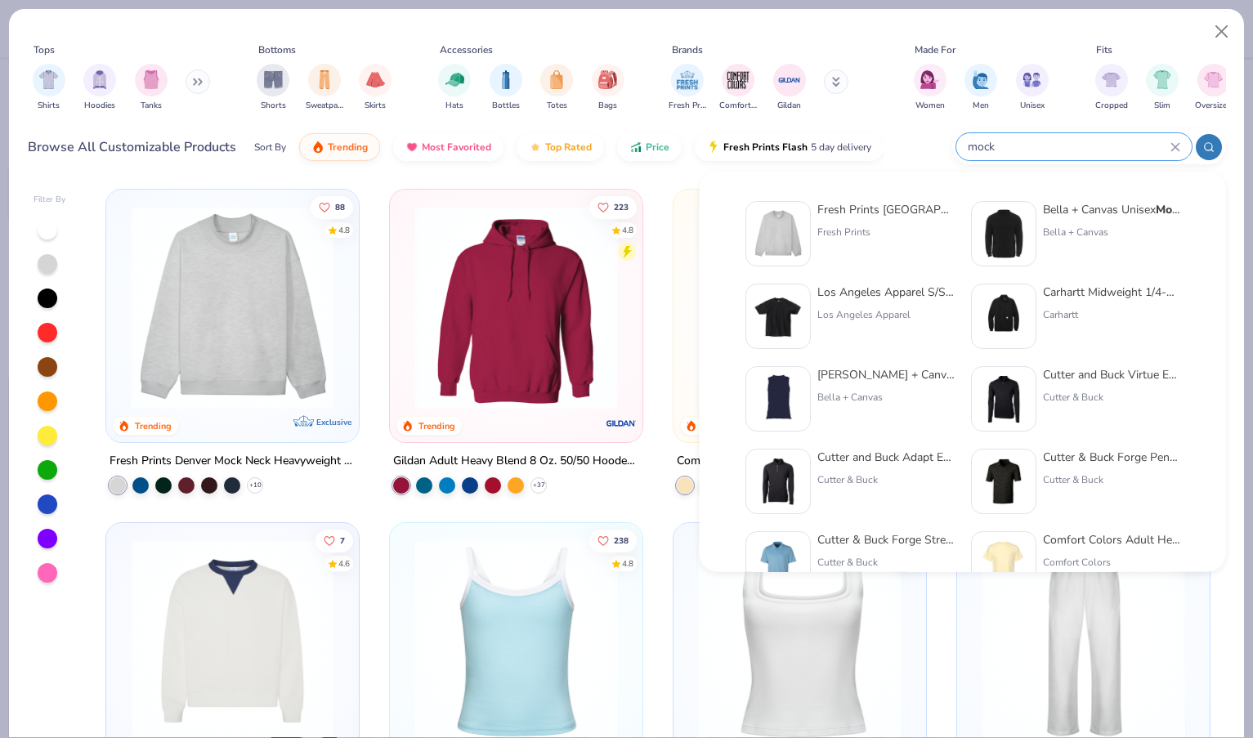
type input "mock"
click at [823, 212] on div "Fresh Prints Denver Mock Neck Heavyweight Sweatshirt" at bounding box center [885, 209] width 137 height 17
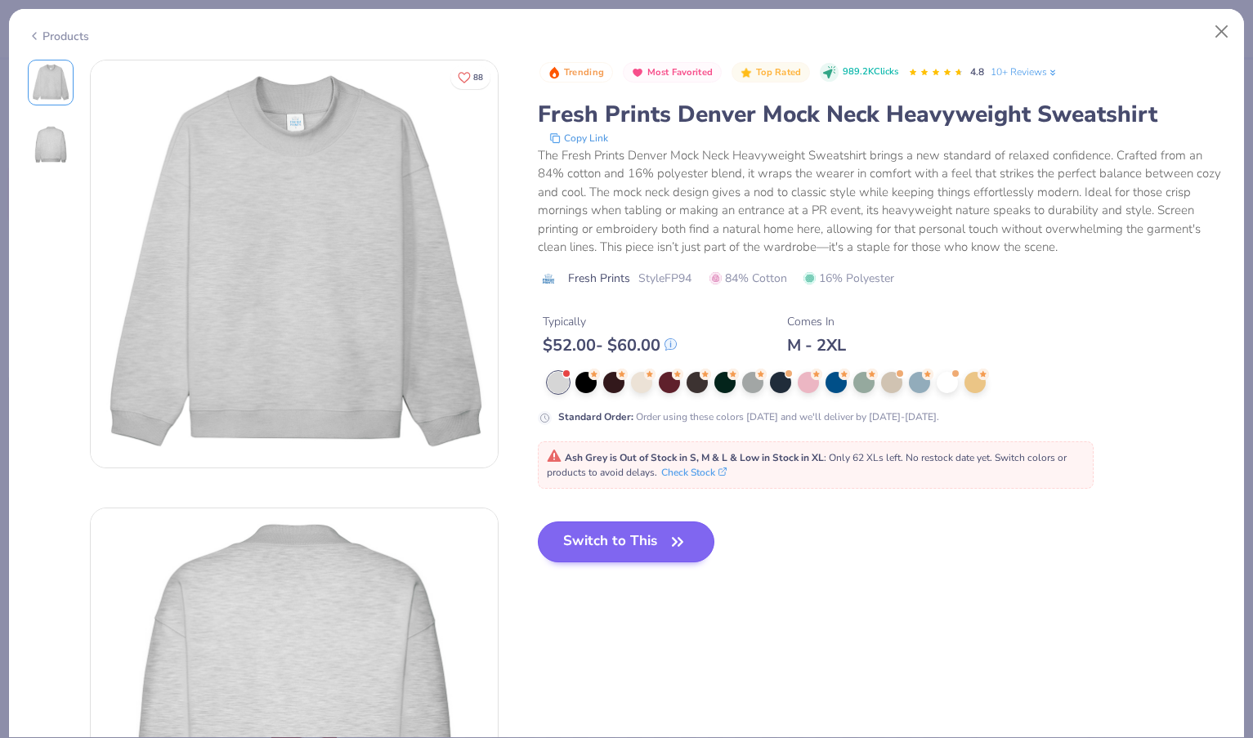
click at [648, 533] on button "Switch to This" at bounding box center [626, 541] width 177 height 41
type textarea "x"
type input "50"
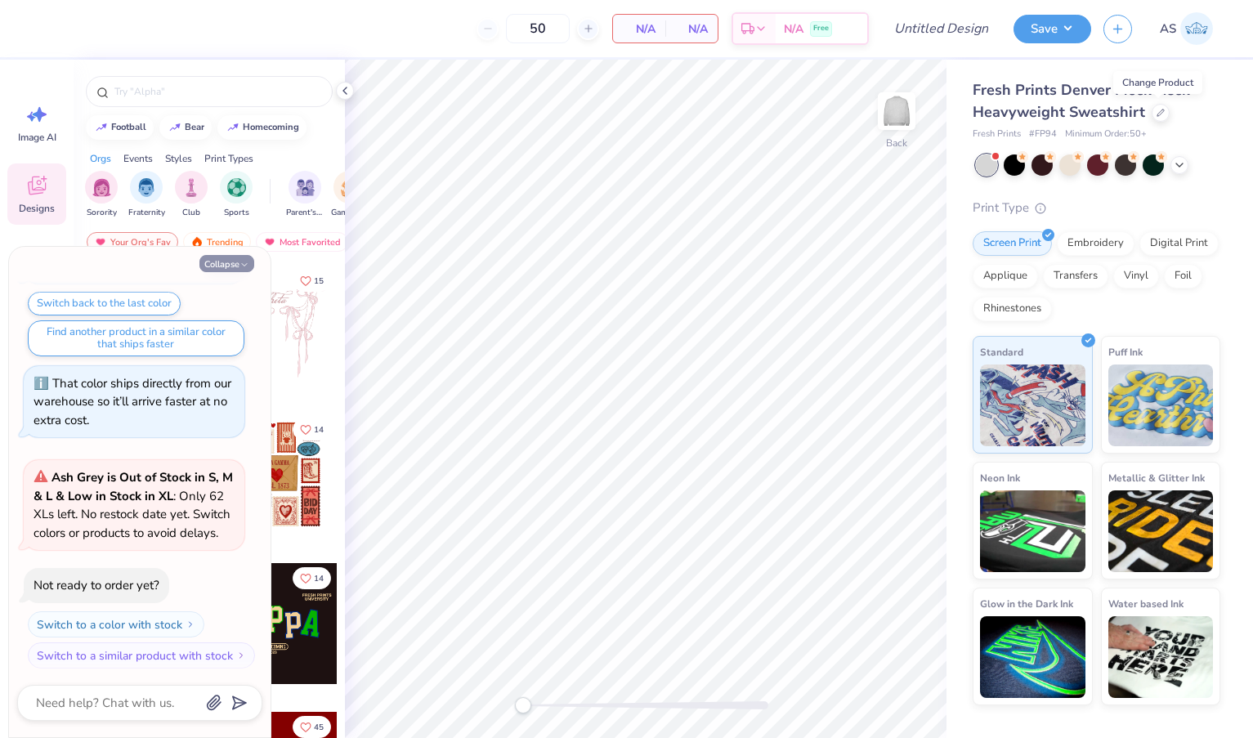
click at [232, 257] on button "Collapse" at bounding box center [226, 263] width 55 height 17
type textarea "x"
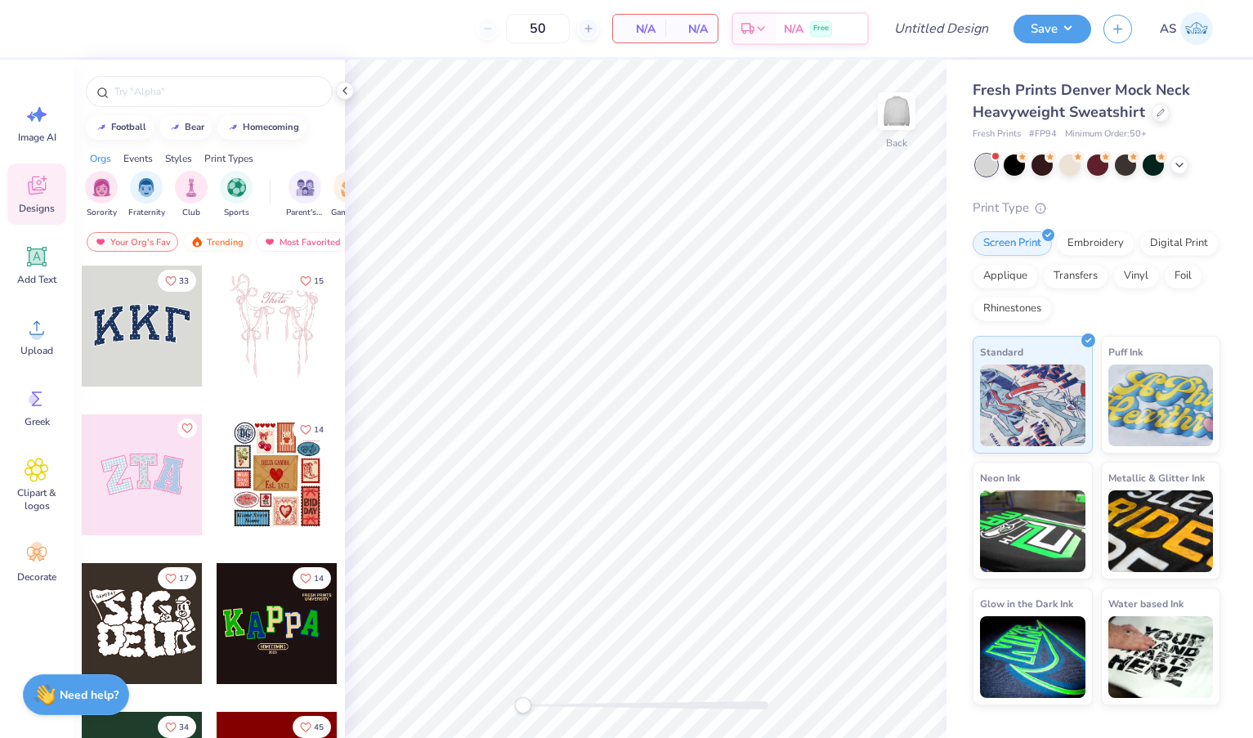
click at [162, 324] on div at bounding box center [142, 326] width 121 height 121
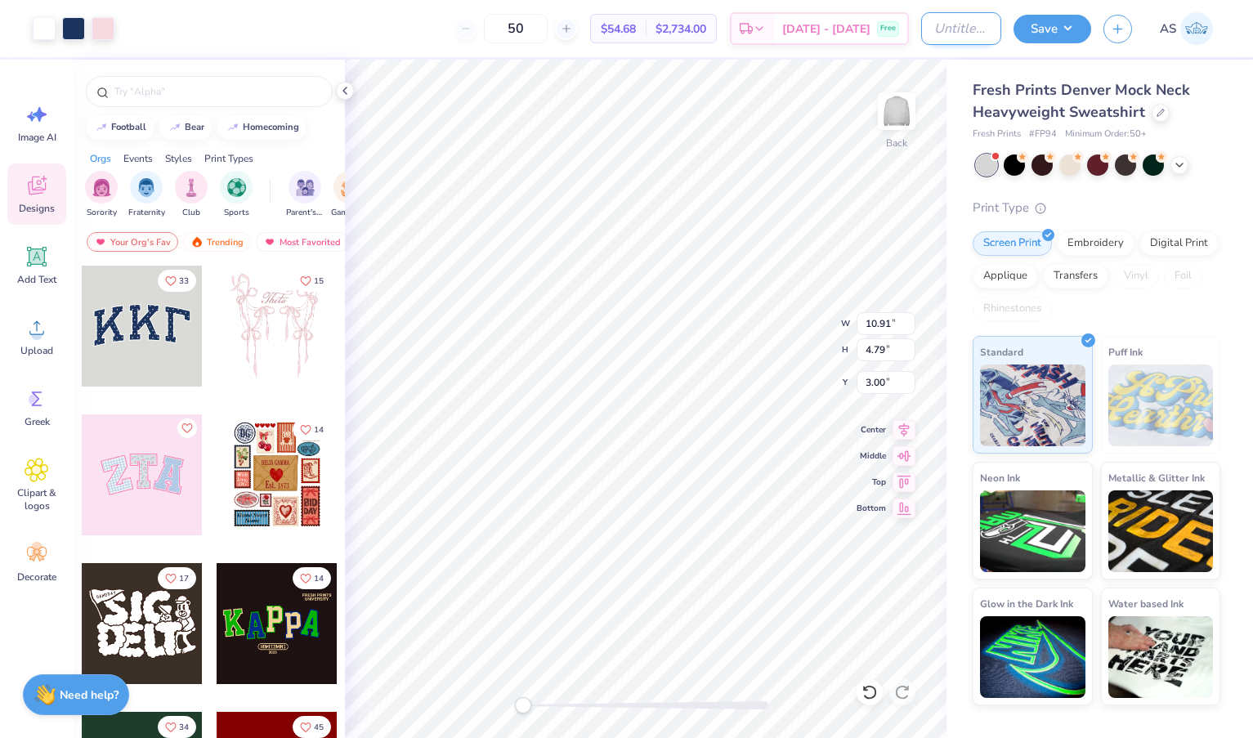
click at [933, 32] on input "Design Title" at bounding box center [961, 28] width 80 height 33
type input "mock neck"
click at [1050, 31] on button "Save" at bounding box center [1052, 26] width 78 height 29
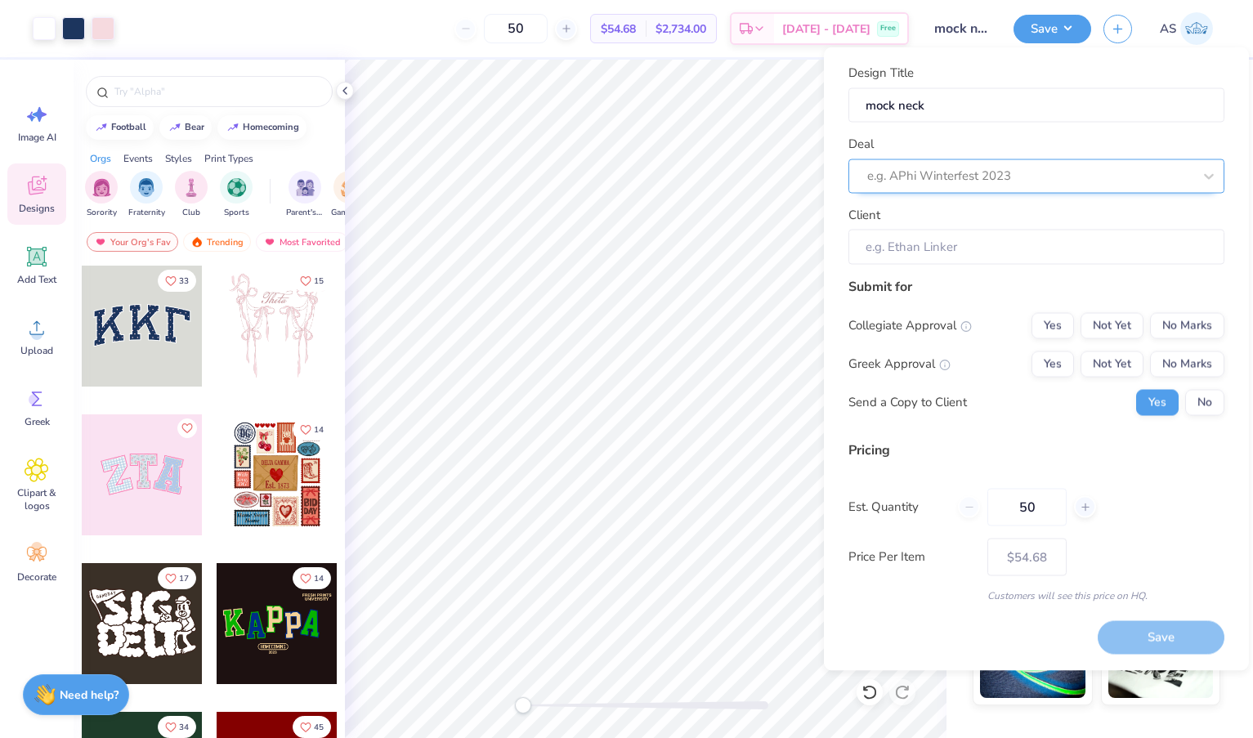
click at [1020, 178] on div at bounding box center [1029, 176] width 325 height 22
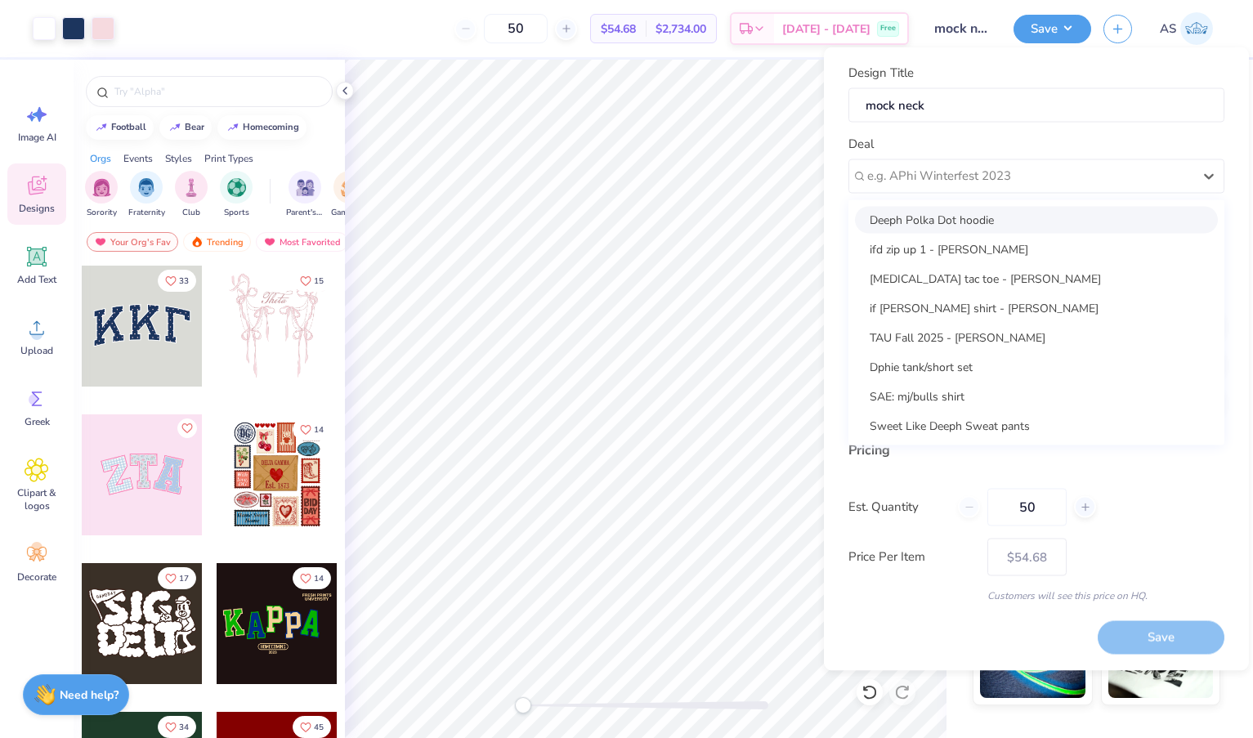
click at [999, 217] on div "Deeph Polka Dot hoodie" at bounding box center [1036, 219] width 363 height 27
type input "Viktoria Barbarakis"
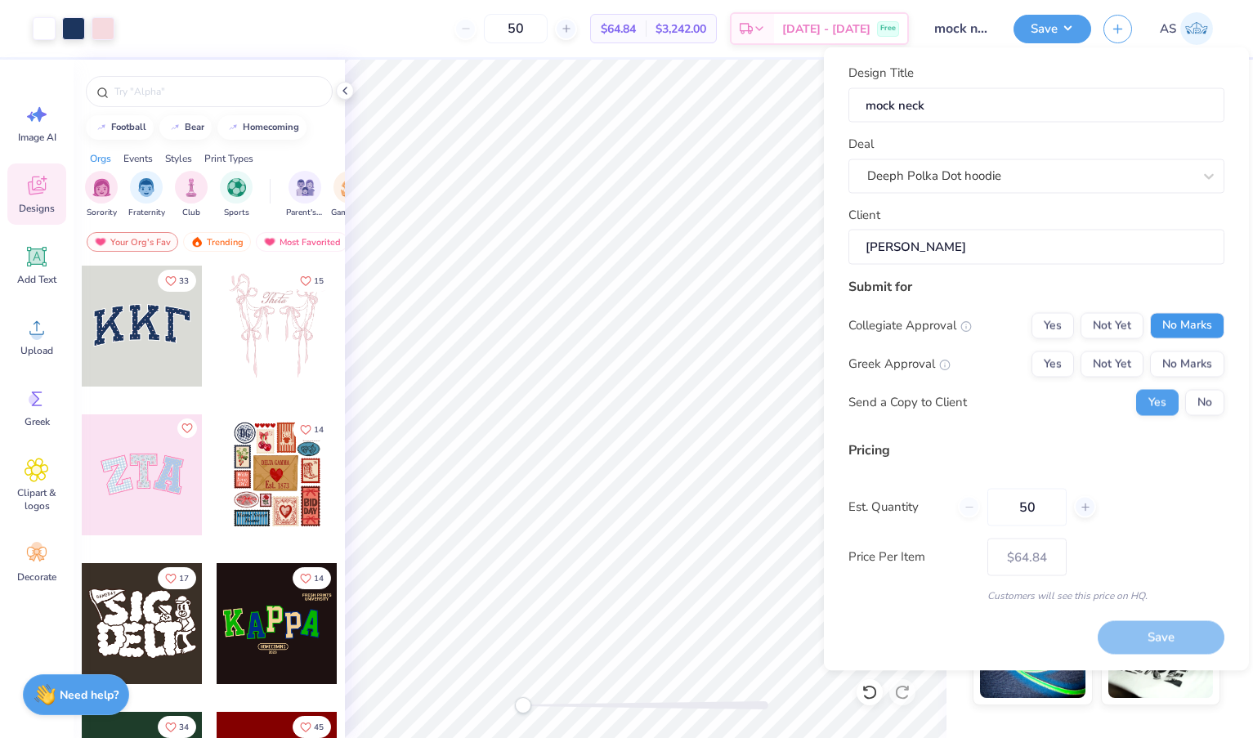
click at [1182, 324] on button "No Marks" at bounding box center [1187, 325] width 74 height 26
click at [1099, 362] on button "Not Yet" at bounding box center [1111, 364] width 63 height 26
click at [1204, 405] on button "No" at bounding box center [1204, 402] width 39 height 26
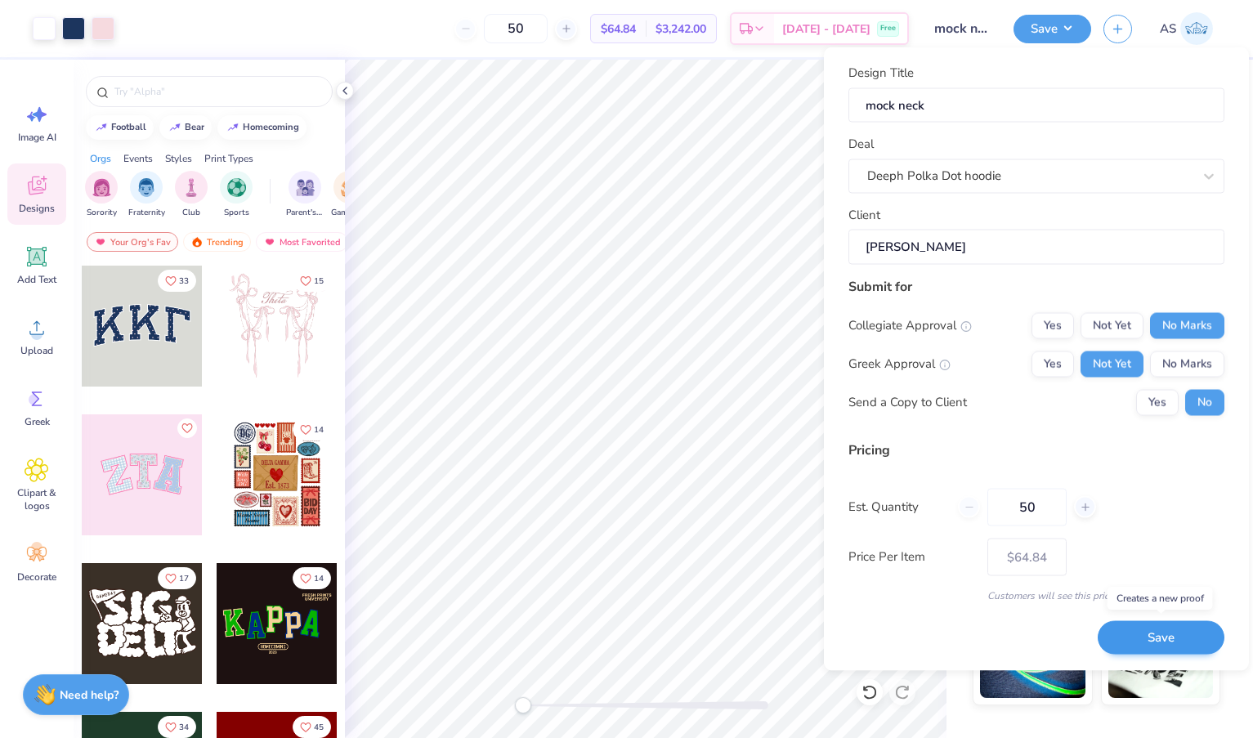
click at [1133, 634] on button "Save" at bounding box center [1160, 638] width 127 height 34
type input "$64.84"
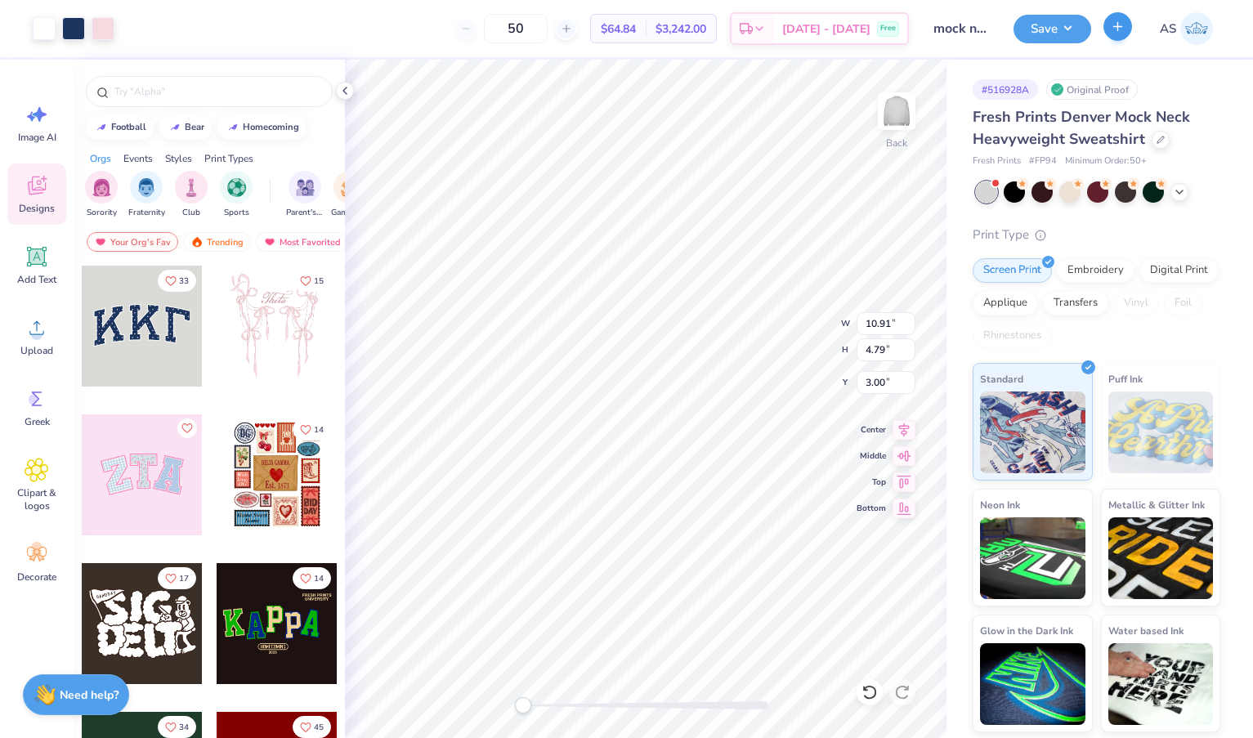
click at [1127, 36] on button "button" at bounding box center [1117, 26] width 29 height 29
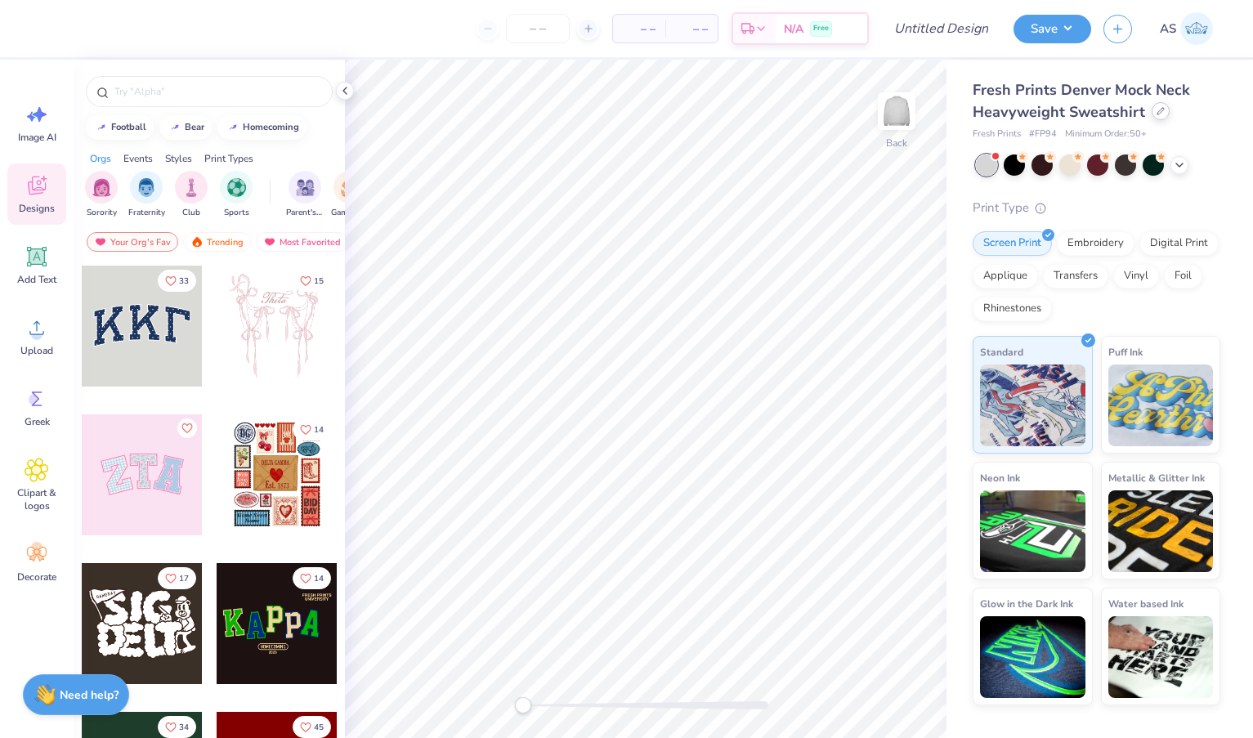
click at [1158, 111] on icon at bounding box center [1160, 111] width 8 height 8
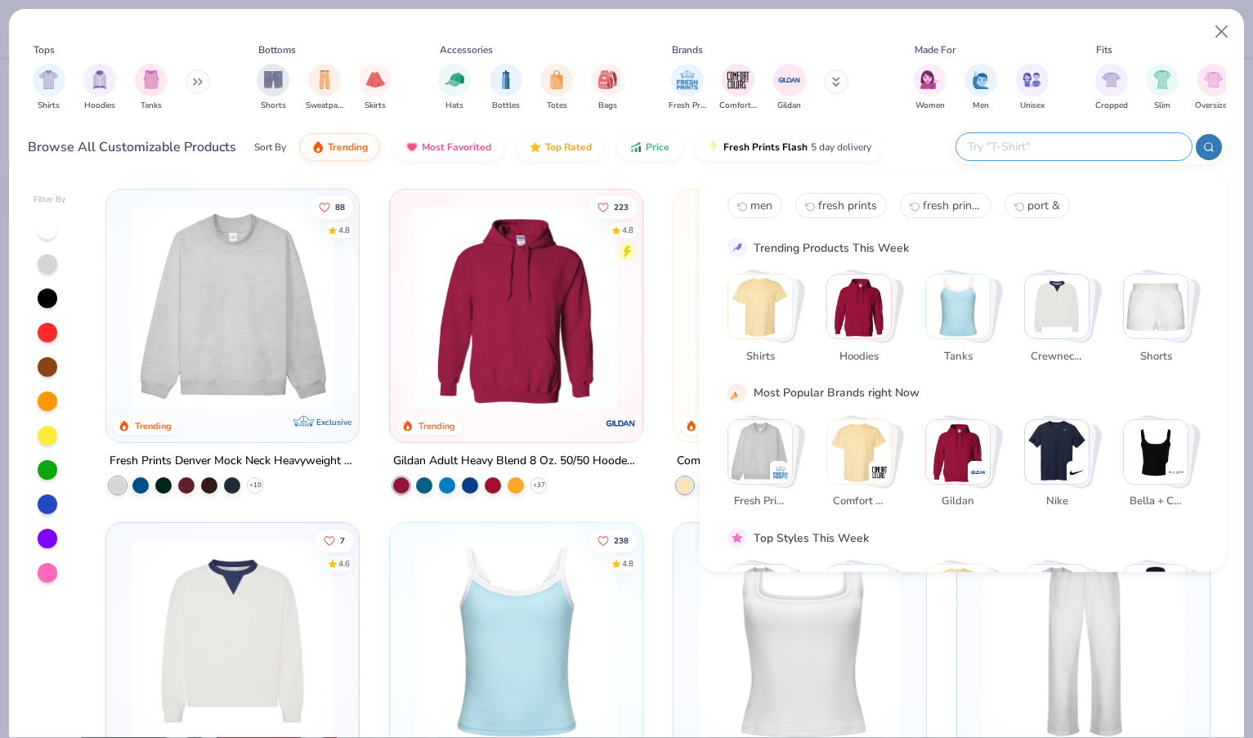
click at [1064, 147] on input "text" at bounding box center [1073, 146] width 214 height 19
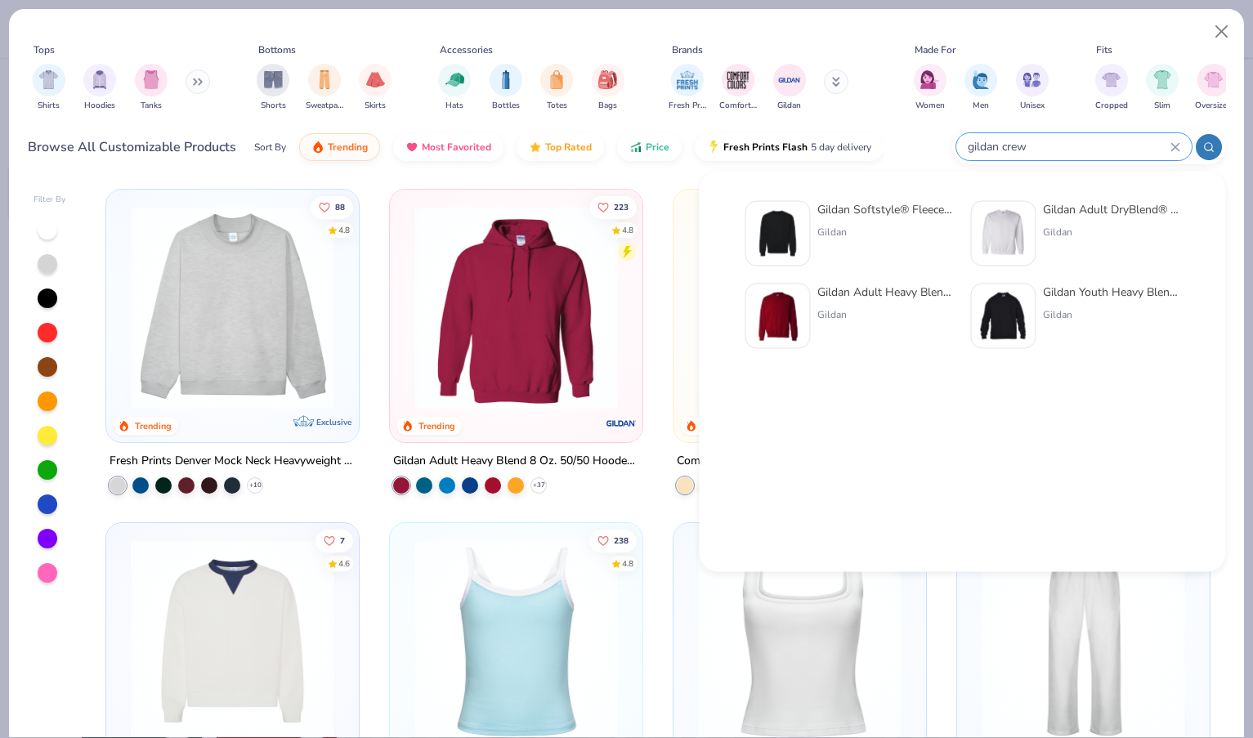
type input "gildan crew"
click at [845, 290] on div "Gildan Adult Heavy Blend Adult 8 Oz. 50/50 Fleece Crew" at bounding box center [885, 292] width 137 height 17
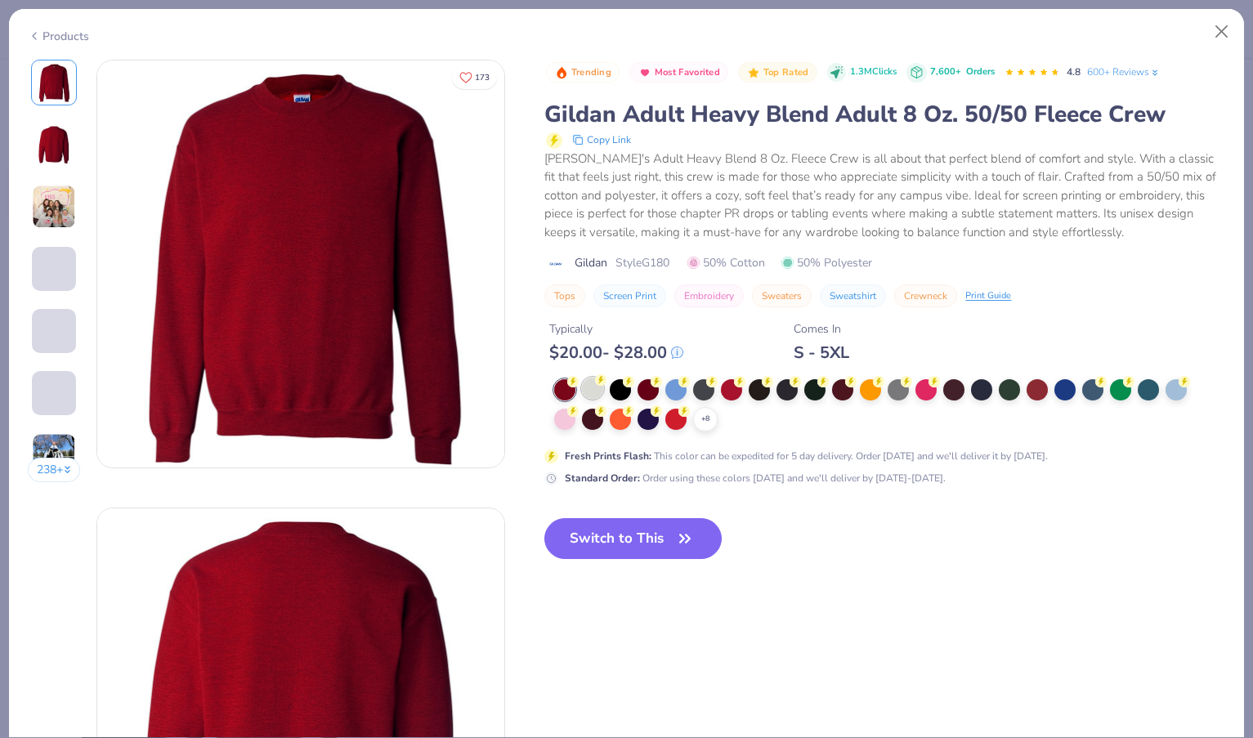
click at [596, 382] on icon at bounding box center [600, 379] width 11 height 11
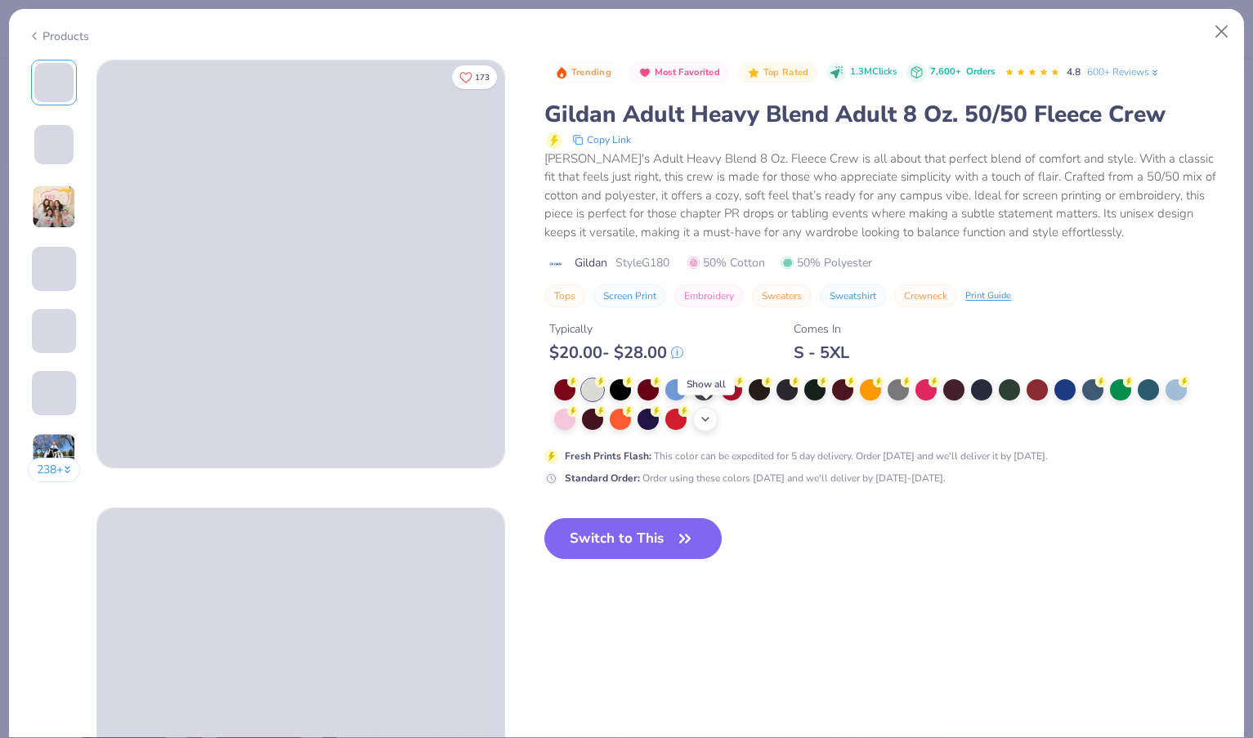
click at [708, 419] on icon at bounding box center [705, 419] width 13 height 13
click at [837, 418] on div at bounding box center [842, 417] width 21 height 21
click at [608, 539] on button "Switch to This" at bounding box center [632, 538] width 177 height 41
type input "12"
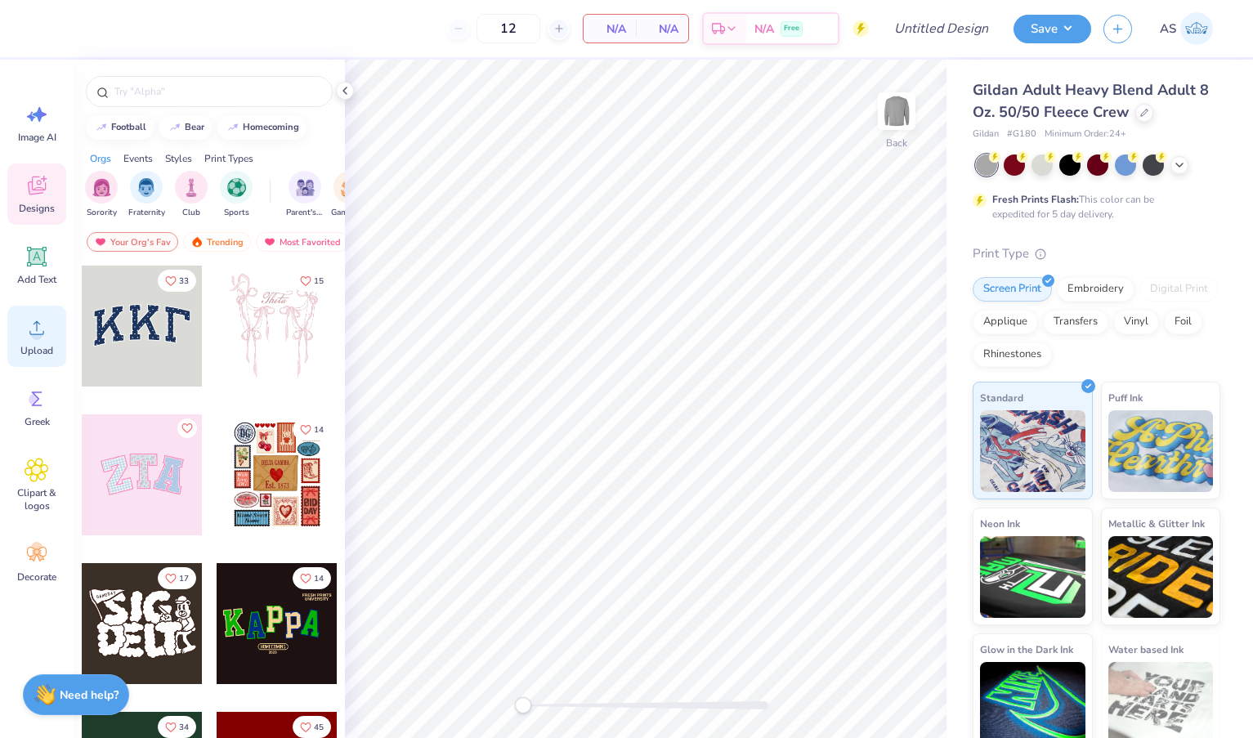
click at [53, 342] on div "Upload" at bounding box center [36, 336] width 59 height 61
click at [154, 321] on div at bounding box center [142, 326] width 121 height 121
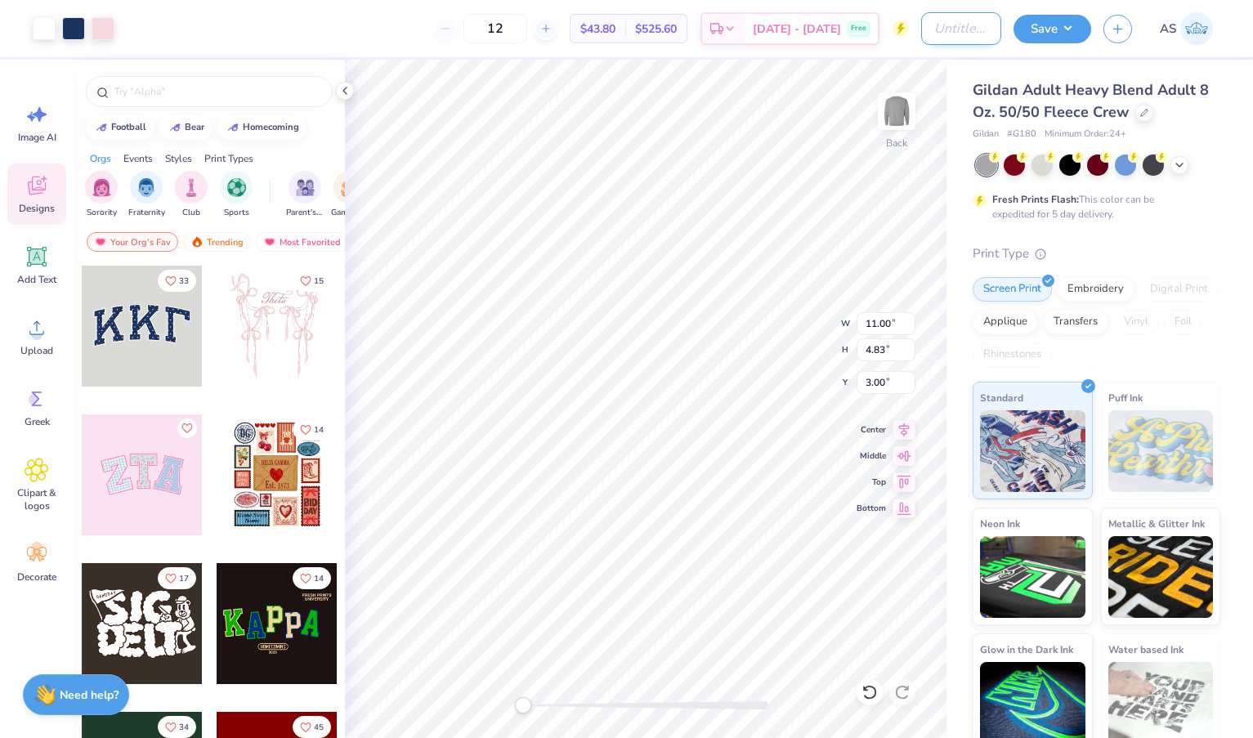
click at [925, 25] on input "Design Title" at bounding box center [961, 28] width 80 height 33
type input "gildan hoodie"
click at [1041, 32] on button "Save" at bounding box center [1052, 26] width 78 height 29
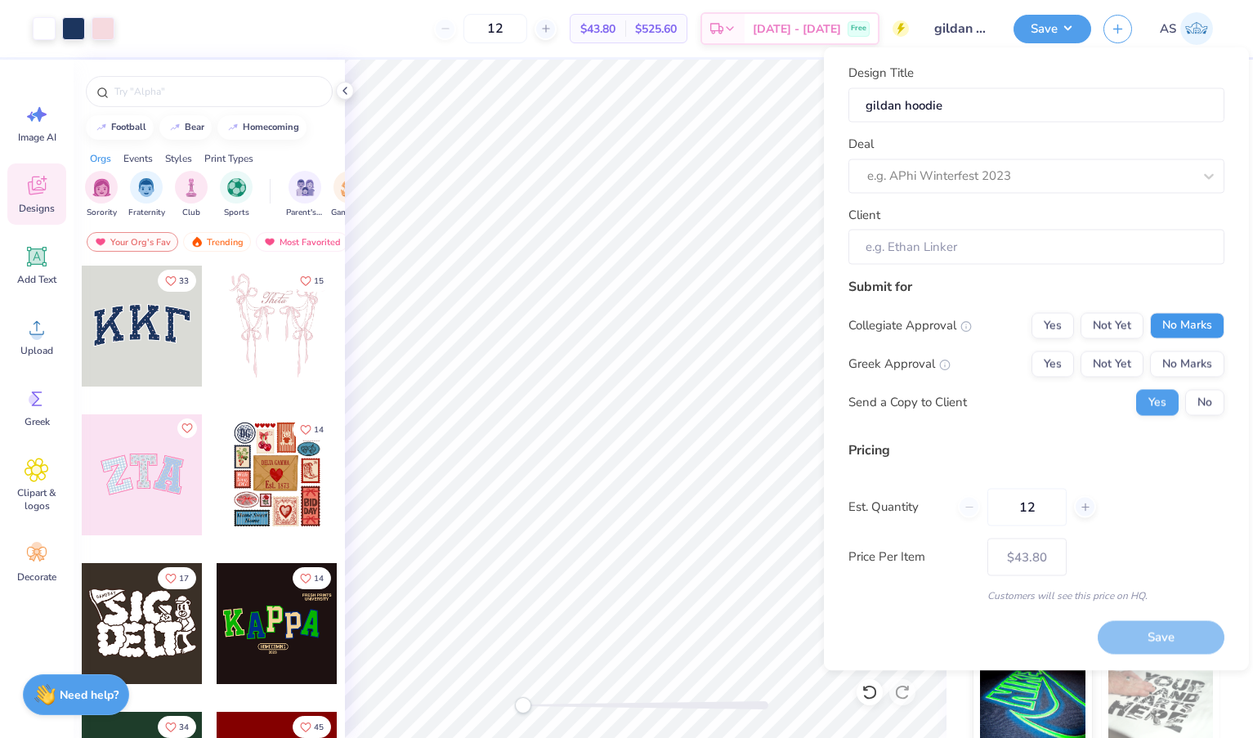
click at [1181, 321] on button "No Marks" at bounding box center [1187, 325] width 74 height 26
click at [1131, 356] on button "Not Yet" at bounding box center [1111, 364] width 63 height 26
type input "$43.80"
click at [1204, 406] on button "No" at bounding box center [1204, 402] width 39 height 26
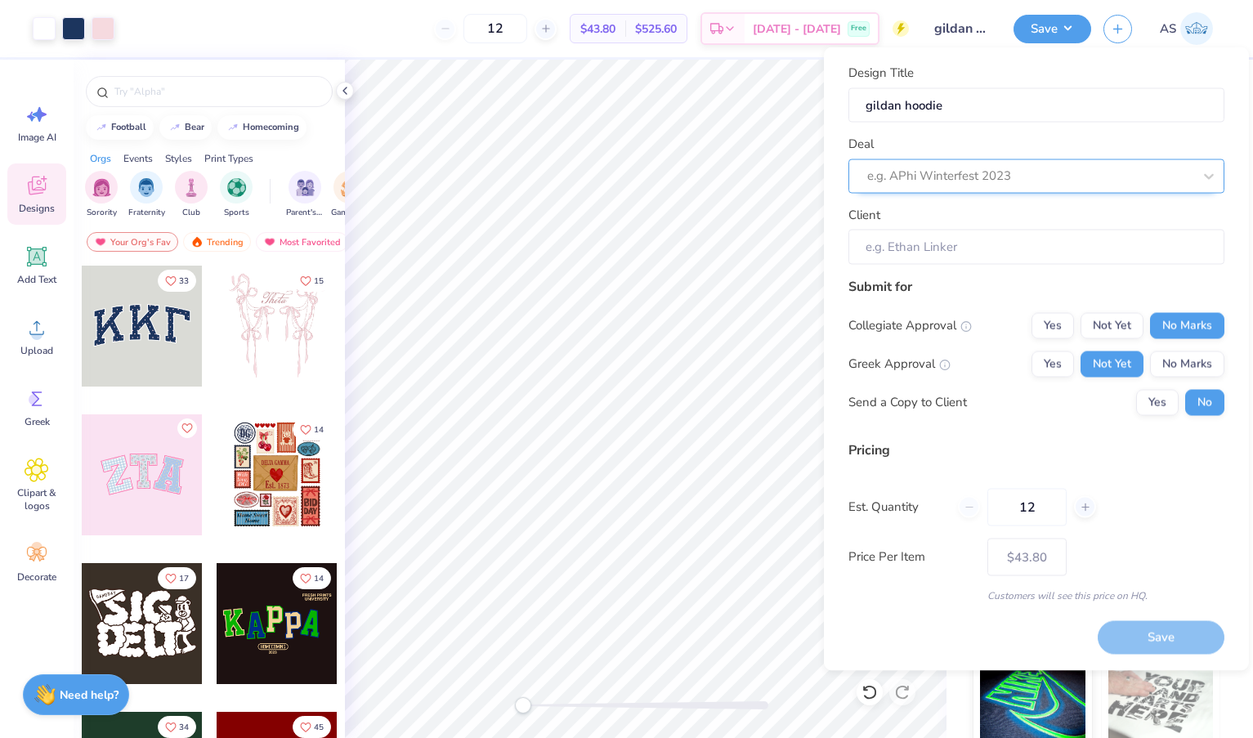
click at [1052, 176] on div at bounding box center [1029, 176] width 325 height 22
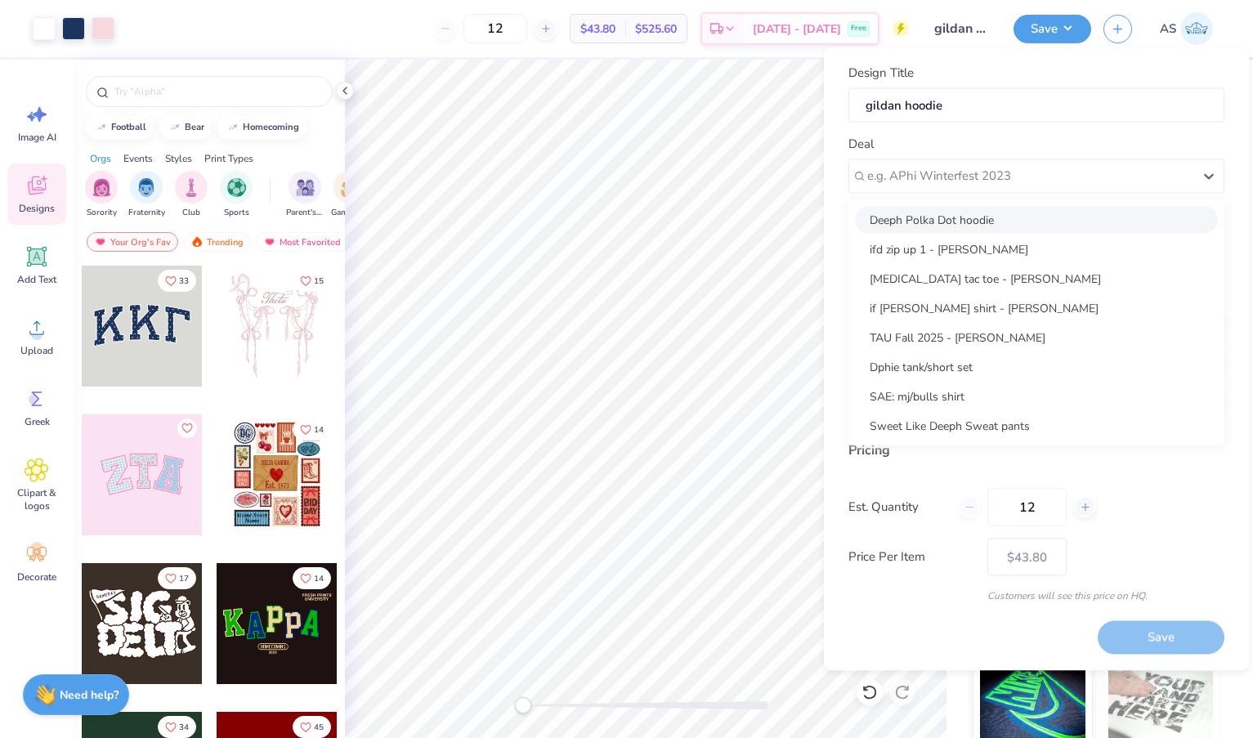
click at [1016, 221] on div "Deeph Polka Dot hoodie" at bounding box center [1036, 219] width 363 height 27
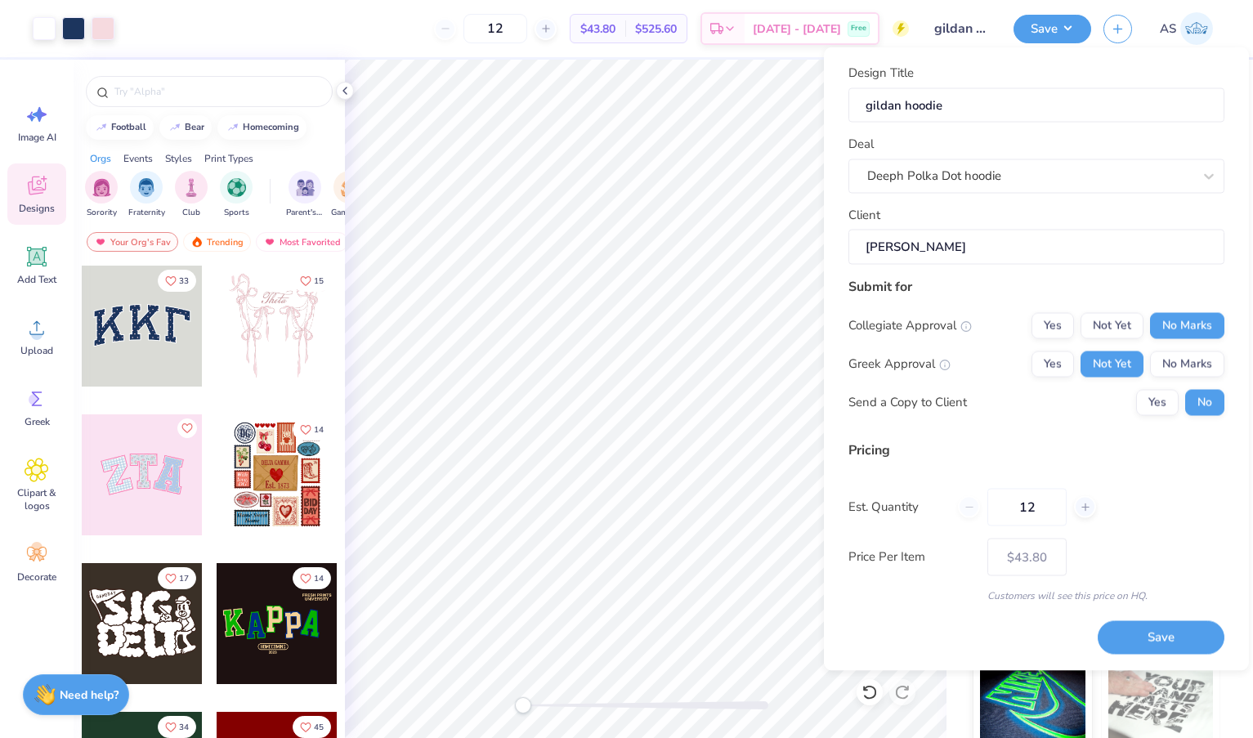
type input "Viktoria Barbarakis"
click at [1157, 638] on button "Save" at bounding box center [1160, 638] width 127 height 34
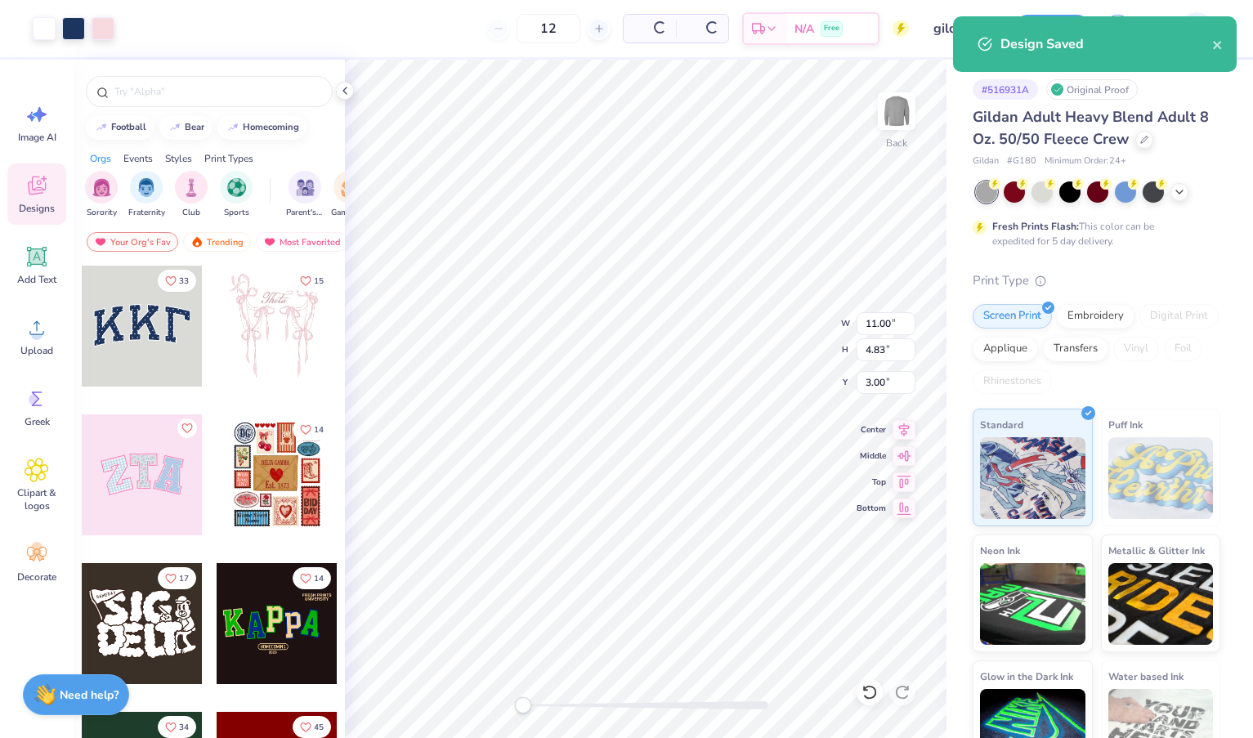
type input "$51.94"
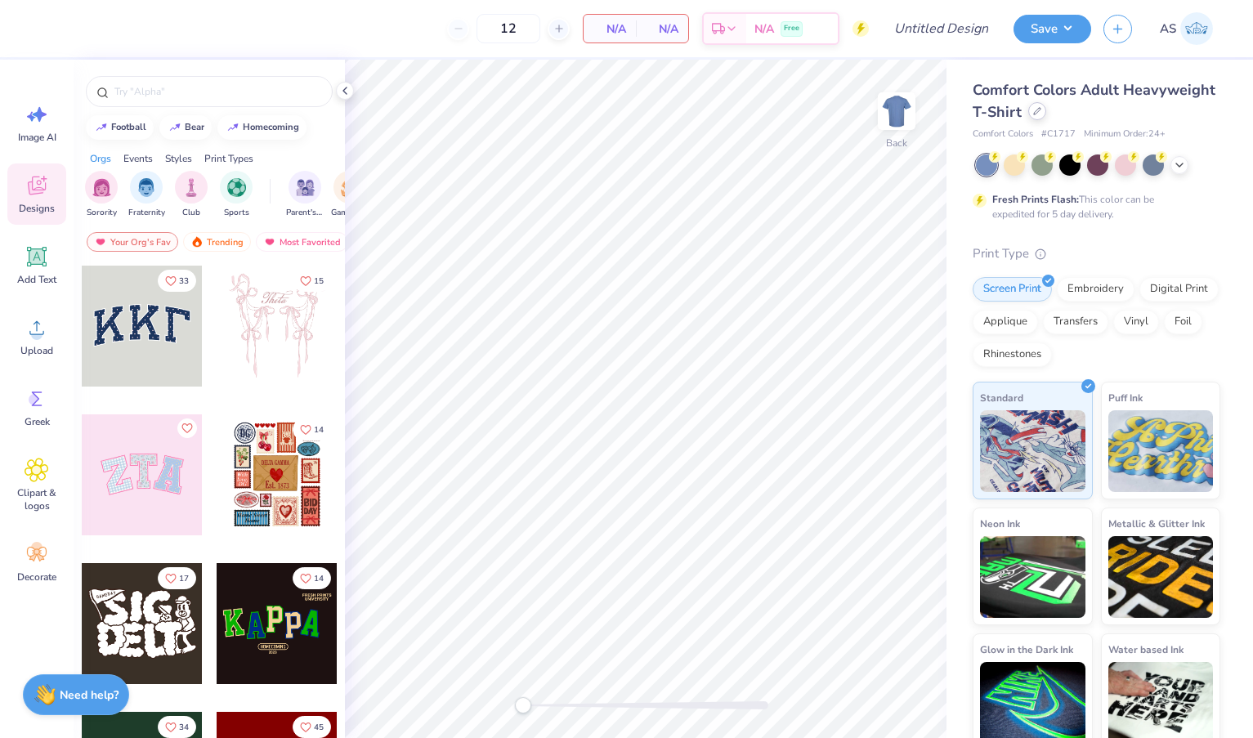
click at [1033, 115] on div at bounding box center [1037, 111] width 18 height 18
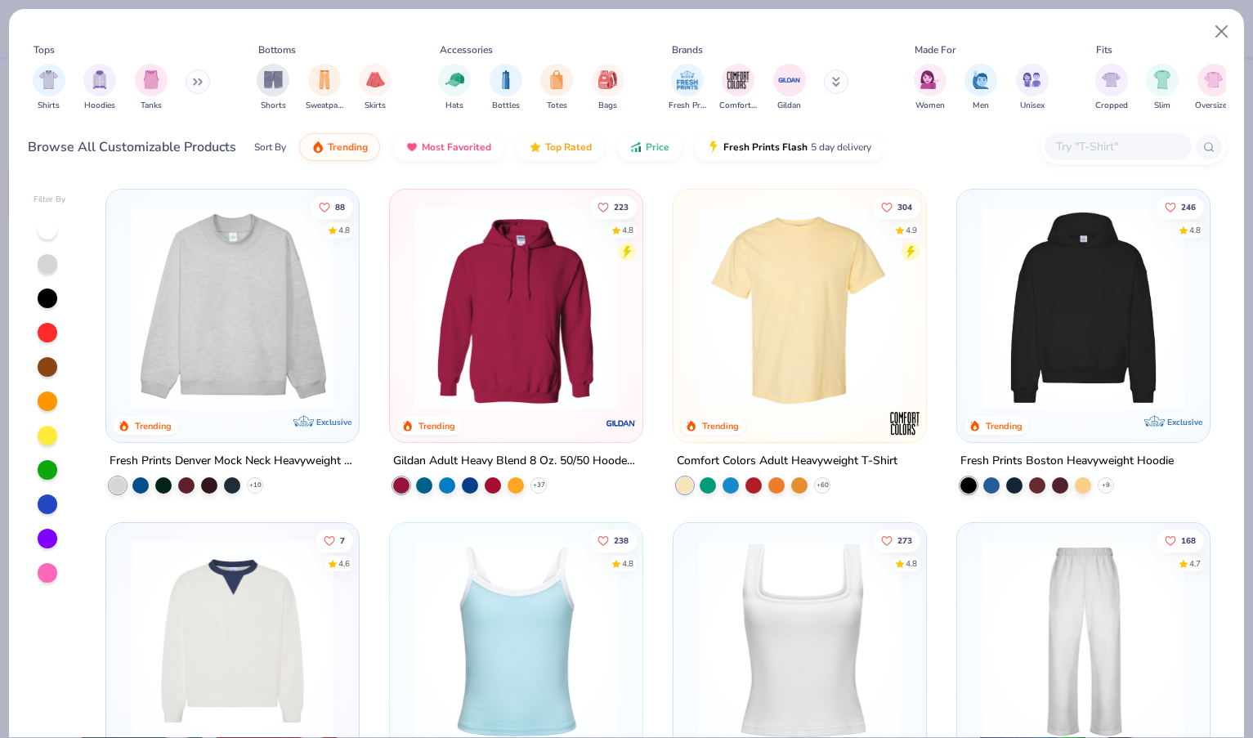
click at [1090, 145] on input "text" at bounding box center [1117, 146] width 126 height 19
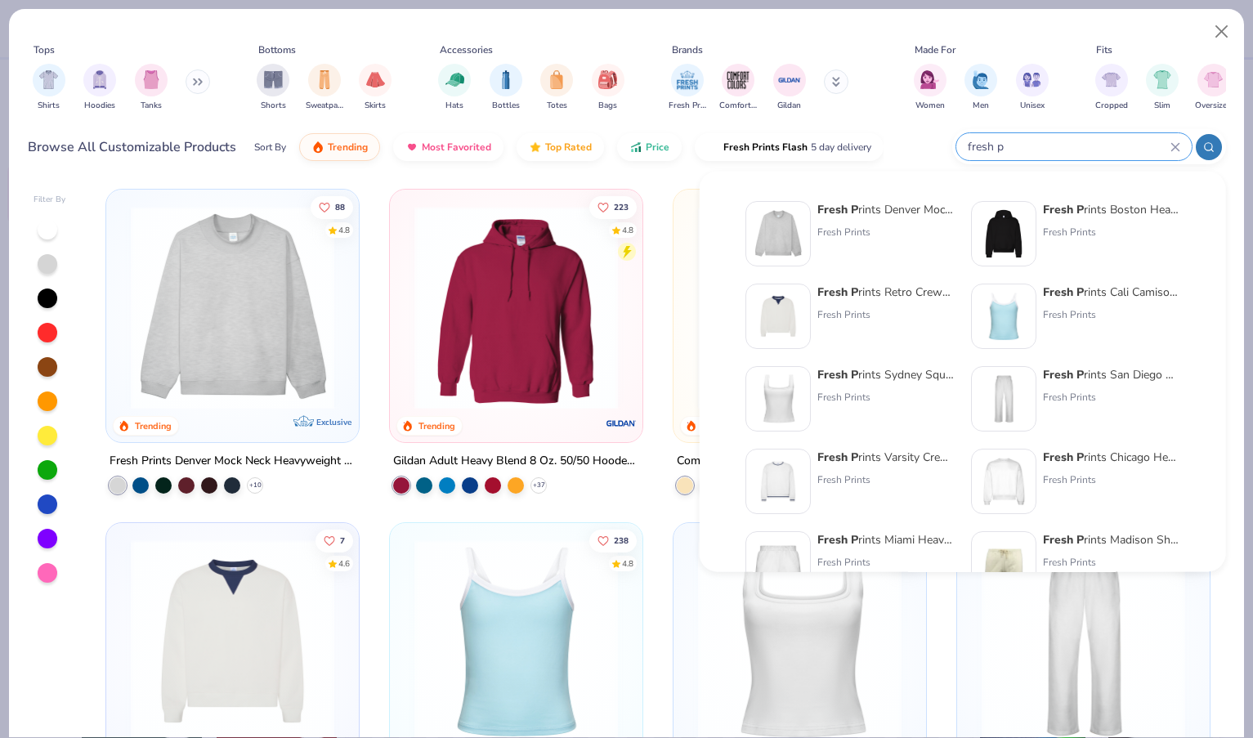
type input "fresh p"
click at [1127, 209] on div "Fresh P rints Boston Heavyweight Hoodie" at bounding box center [1111, 209] width 137 height 17
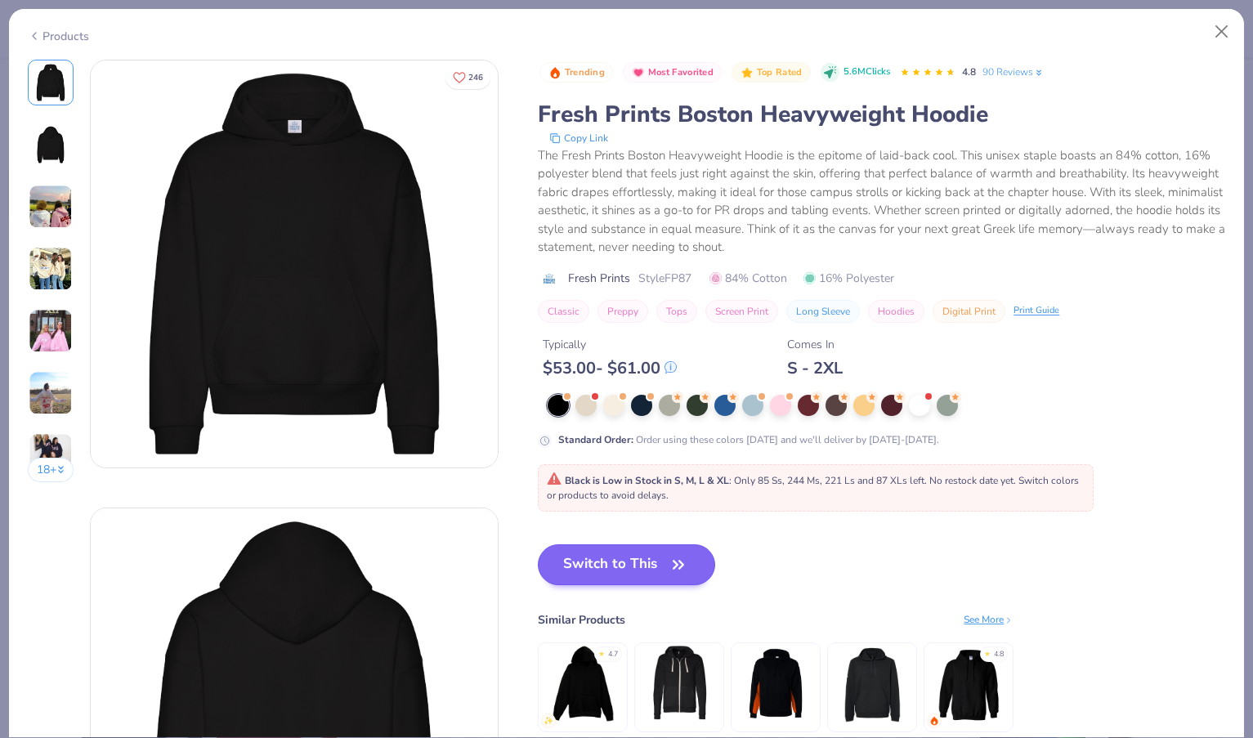
click at [620, 568] on button "Switch to This" at bounding box center [626, 564] width 177 height 41
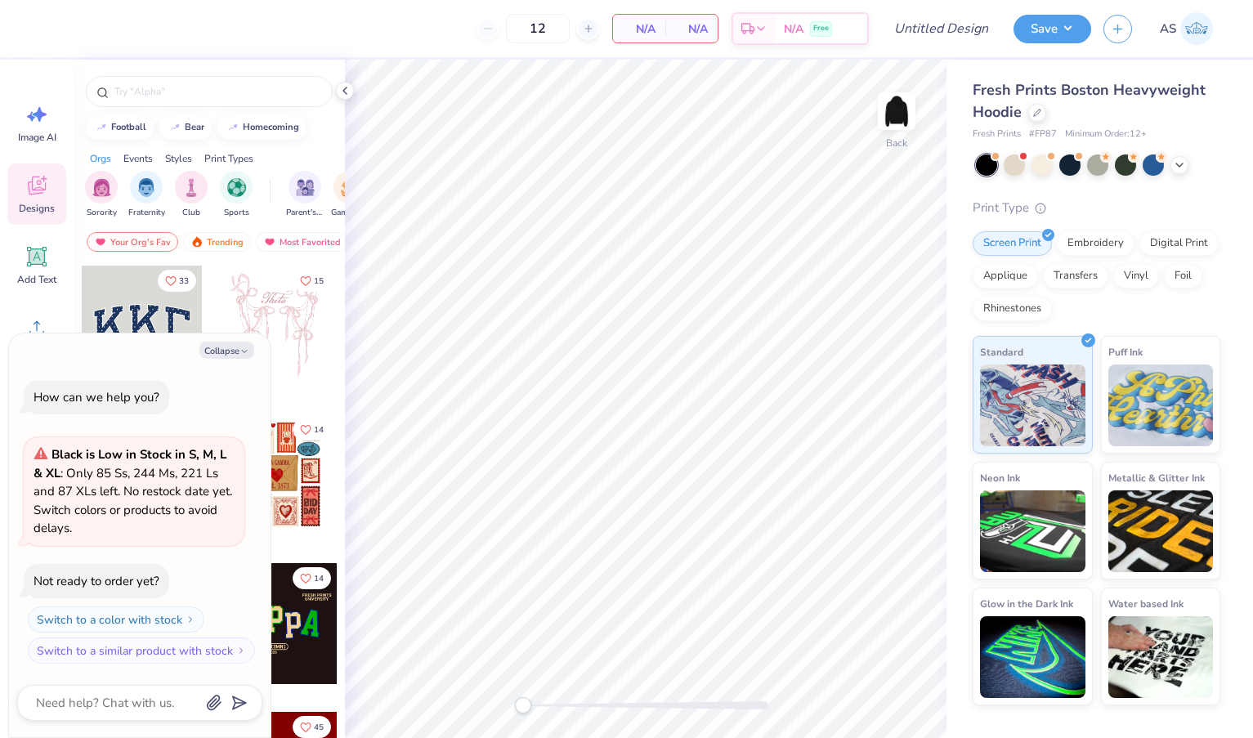
type textarea "x"
